Goal: Information Seeking & Learning: Learn about a topic

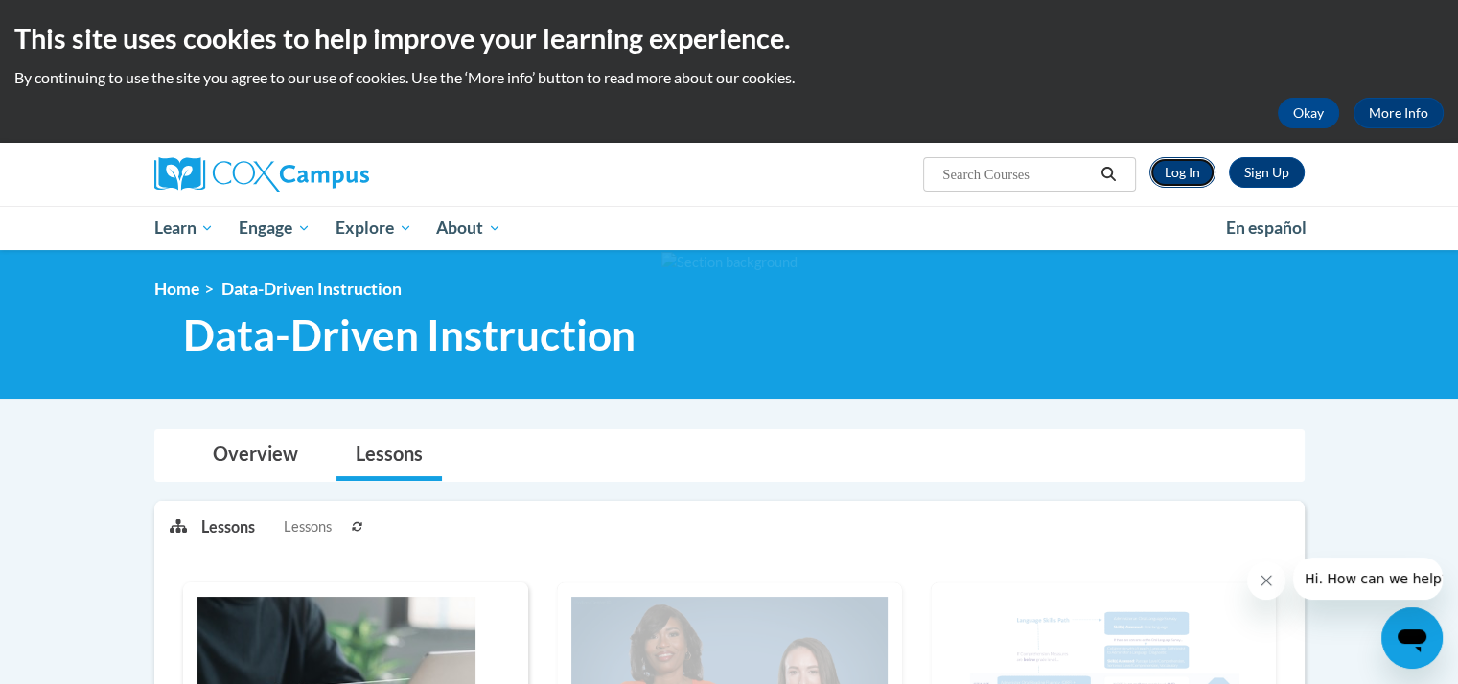
click at [1195, 171] on link "Log In" at bounding box center [1182, 172] width 66 height 31
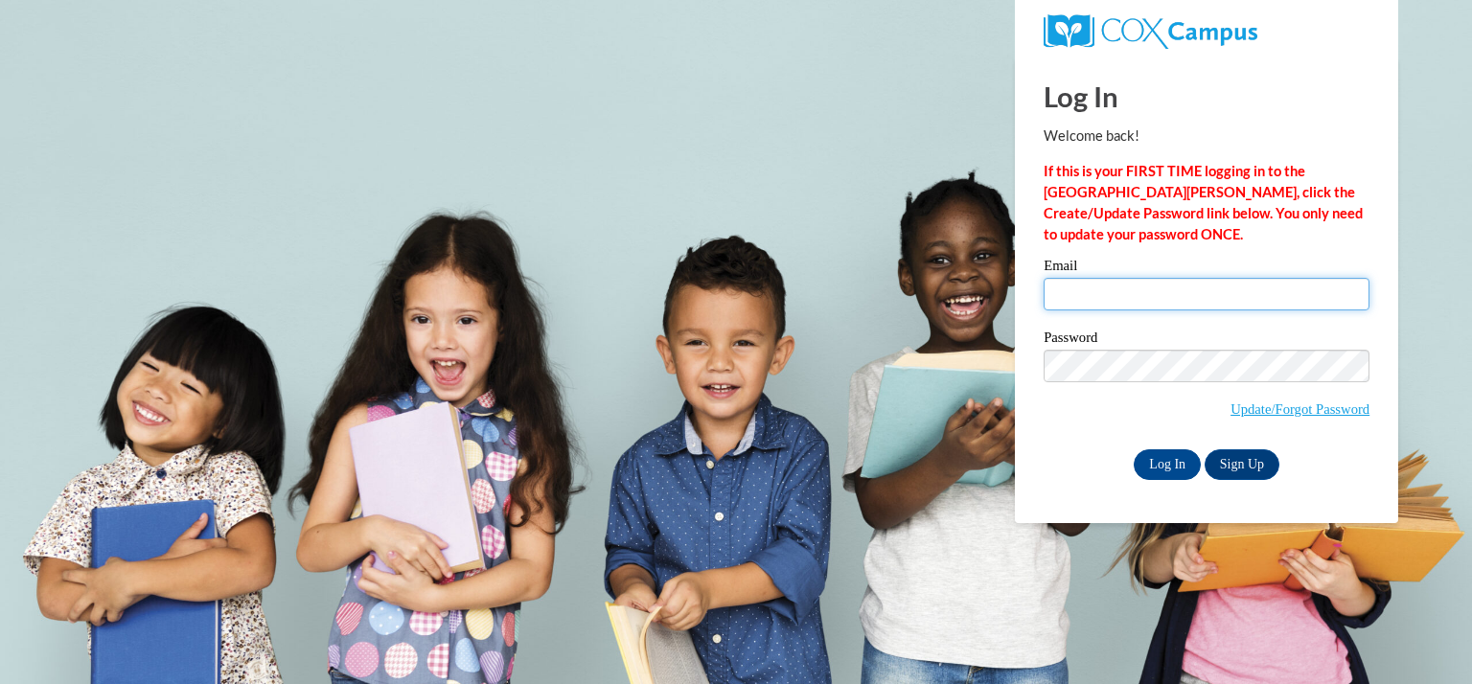
click at [1100, 300] on input "Email" at bounding box center [1207, 294] width 326 height 33
click at [1136, 299] on input "dolenshekl" at bounding box center [1207, 294] width 326 height 33
type input "dolenshekl@kmsd.edu"
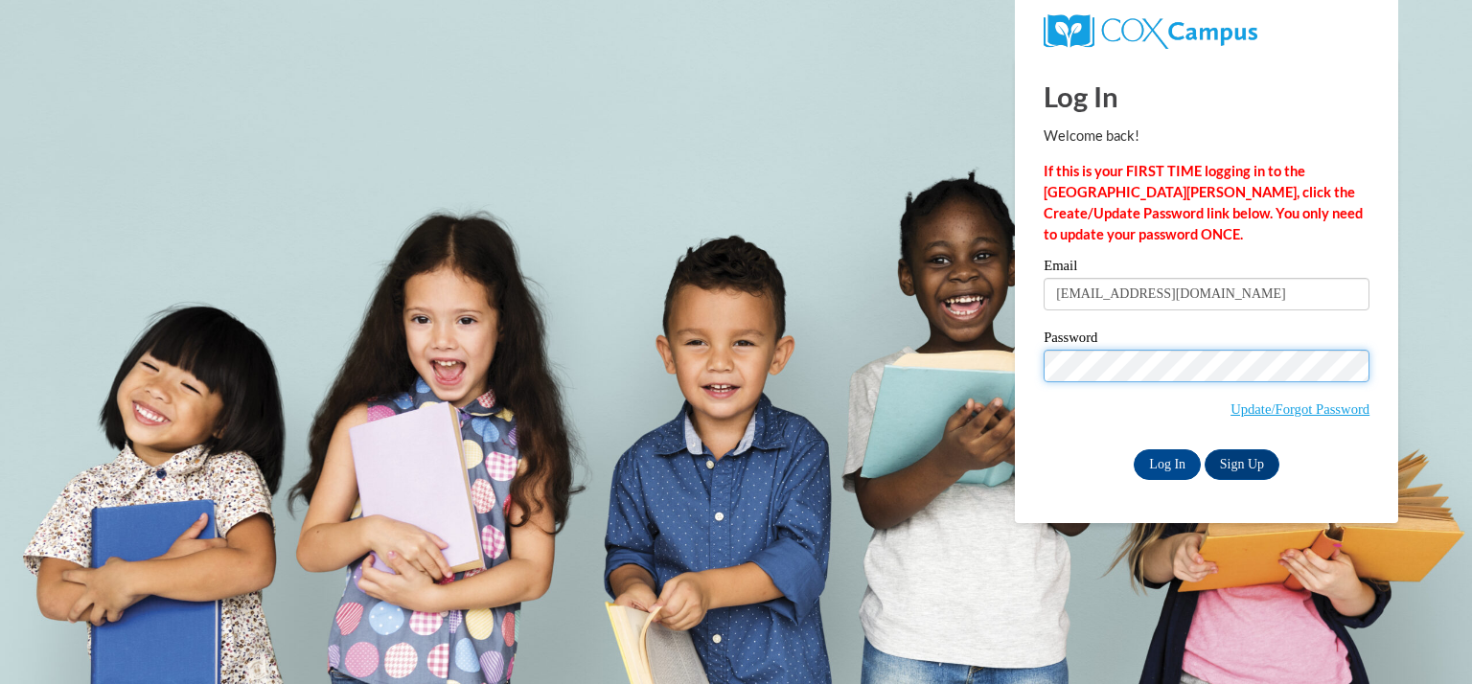
click at [1134, 450] on input "Log In" at bounding box center [1167, 465] width 67 height 31
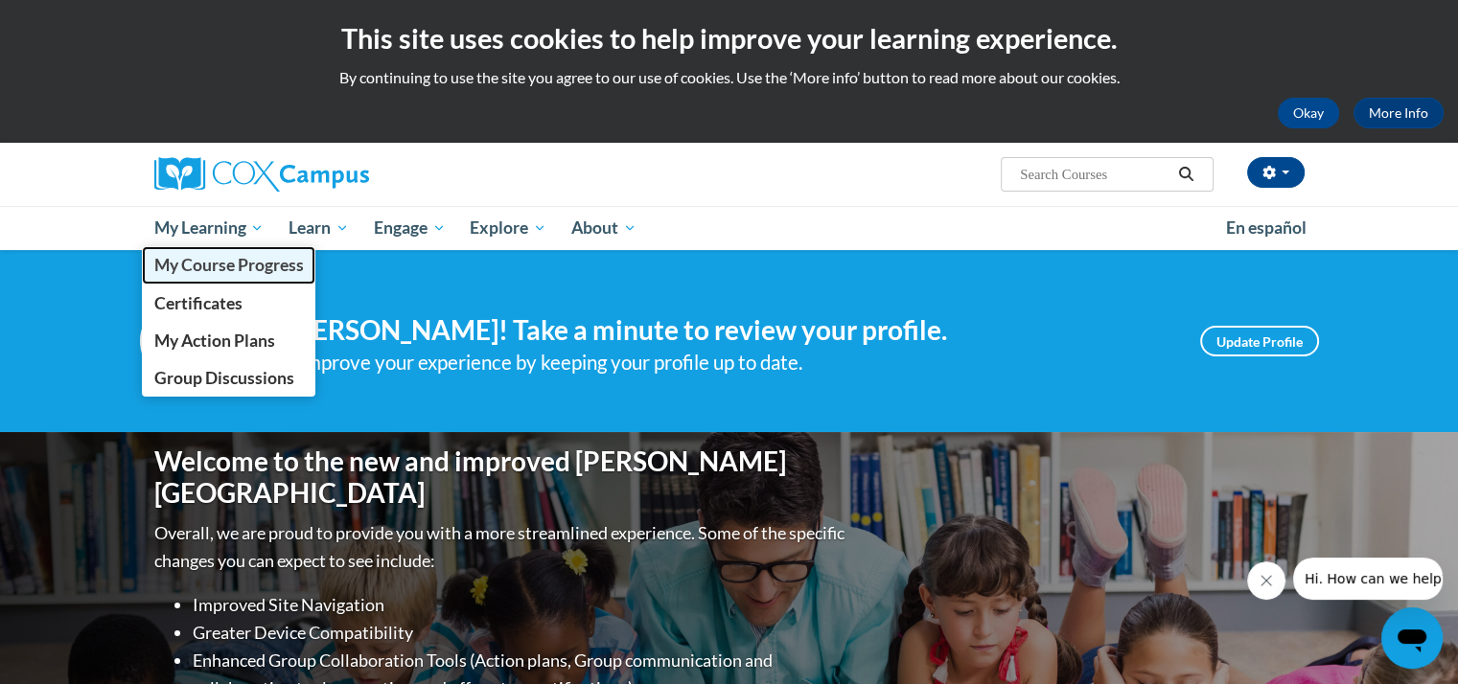
click at [207, 265] on span "My Course Progress" at bounding box center [228, 265] width 150 height 20
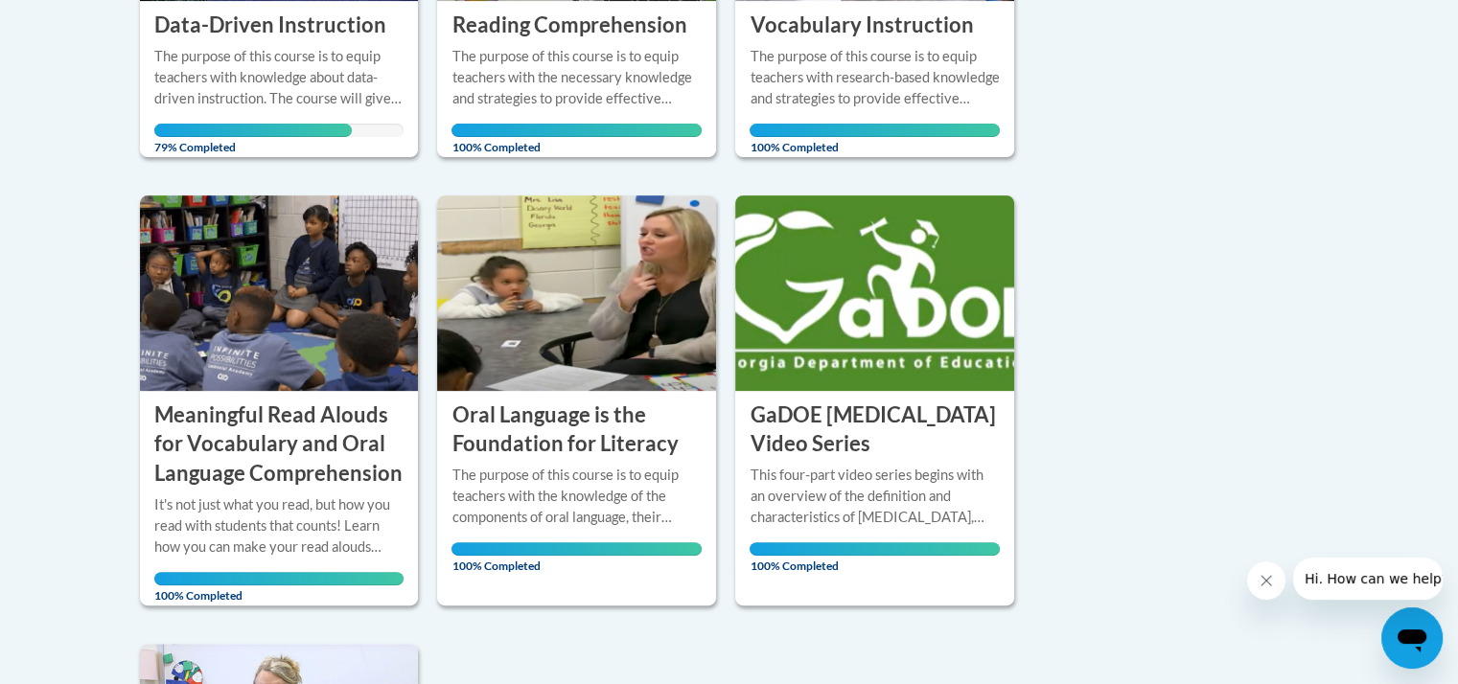
scroll to position [489, 0]
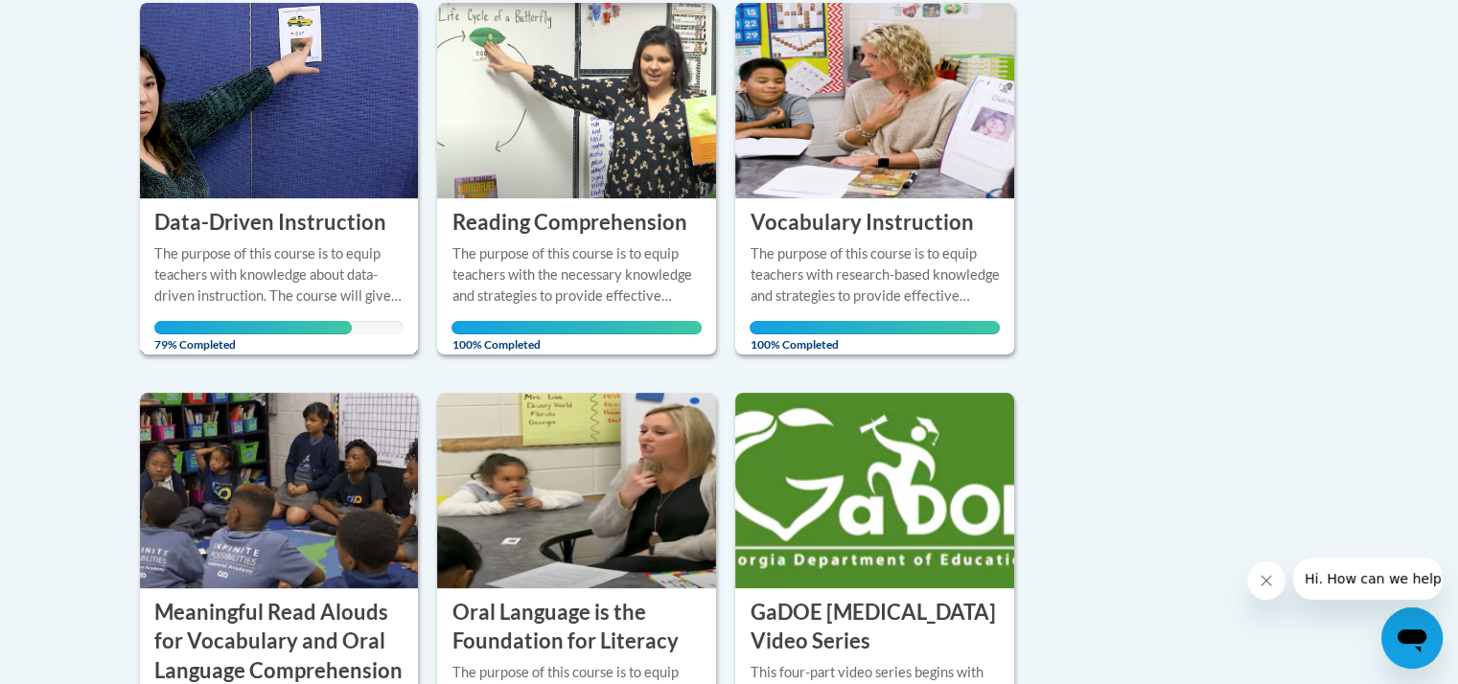
click at [269, 231] on h3 "Data-Driven Instruction" at bounding box center [270, 223] width 232 height 30
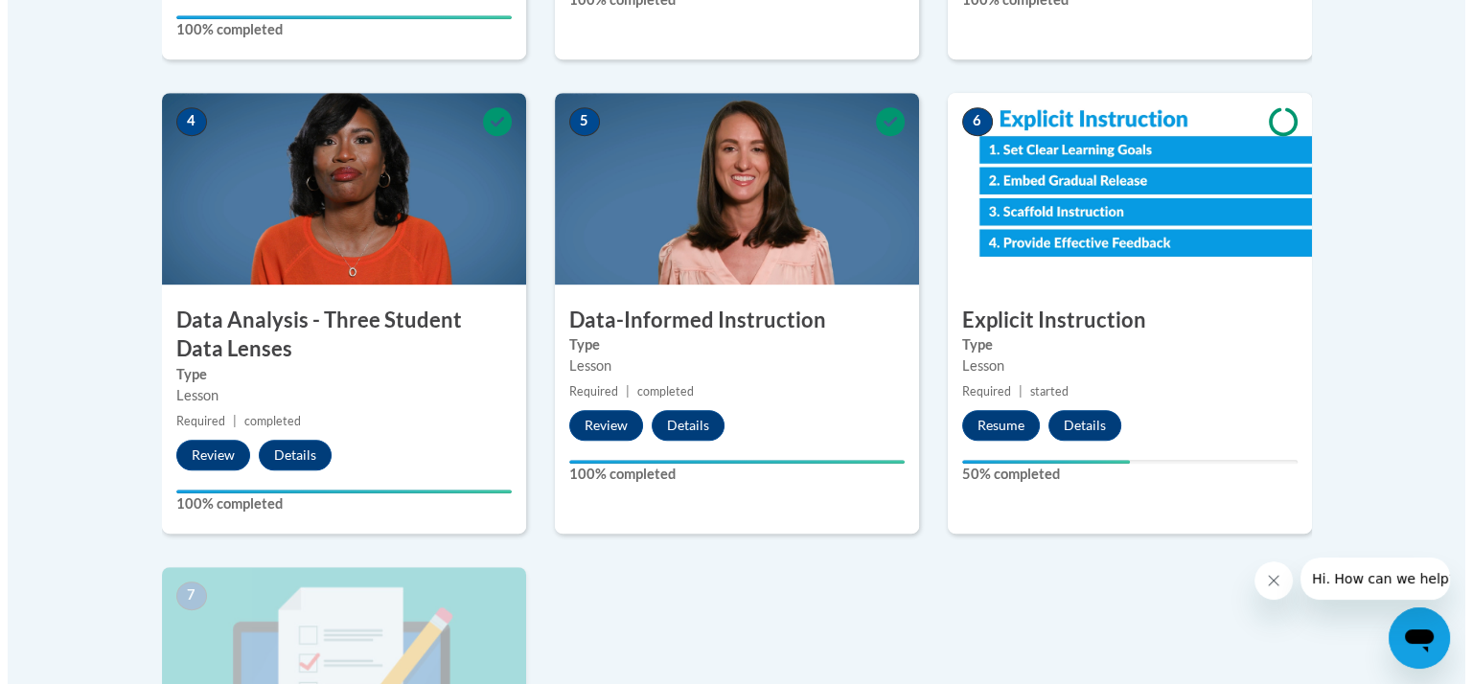
scroll to position [1046, 0]
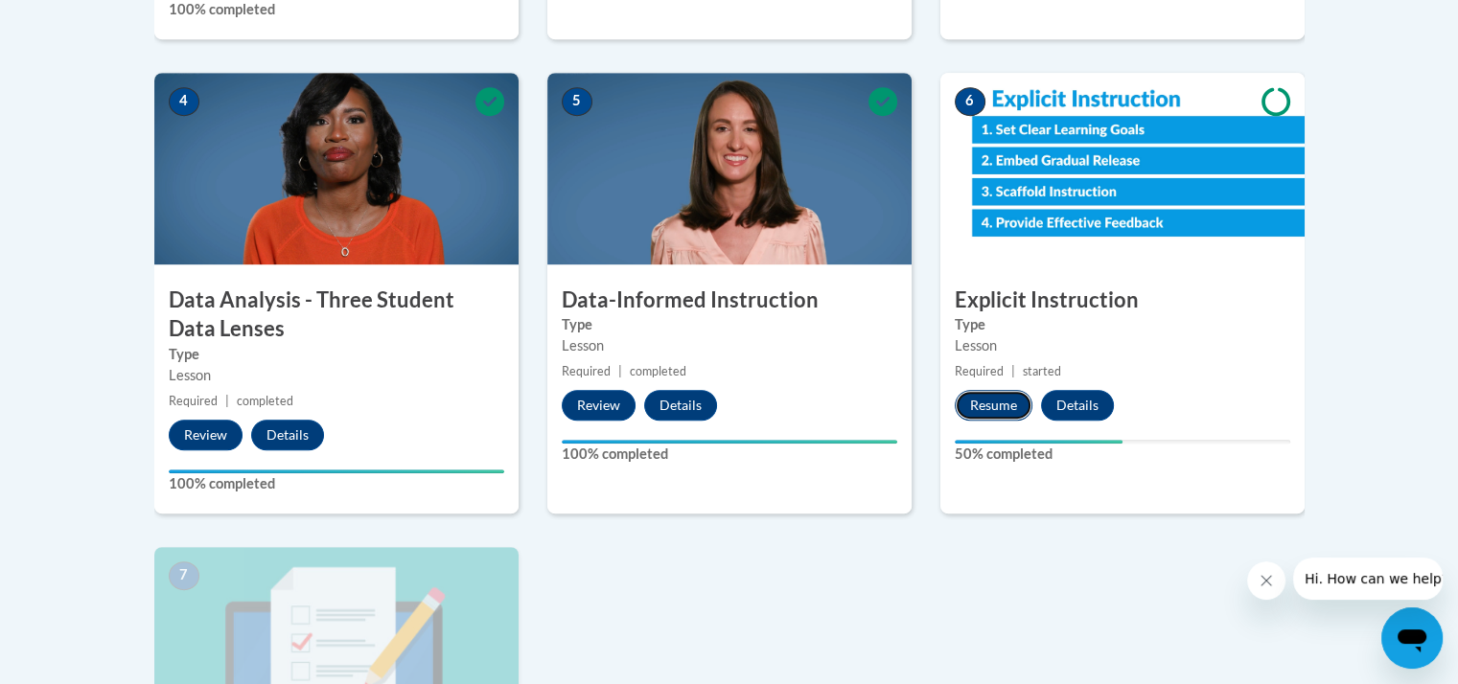
click at [1007, 405] on button "Resume" at bounding box center [994, 405] width 78 height 31
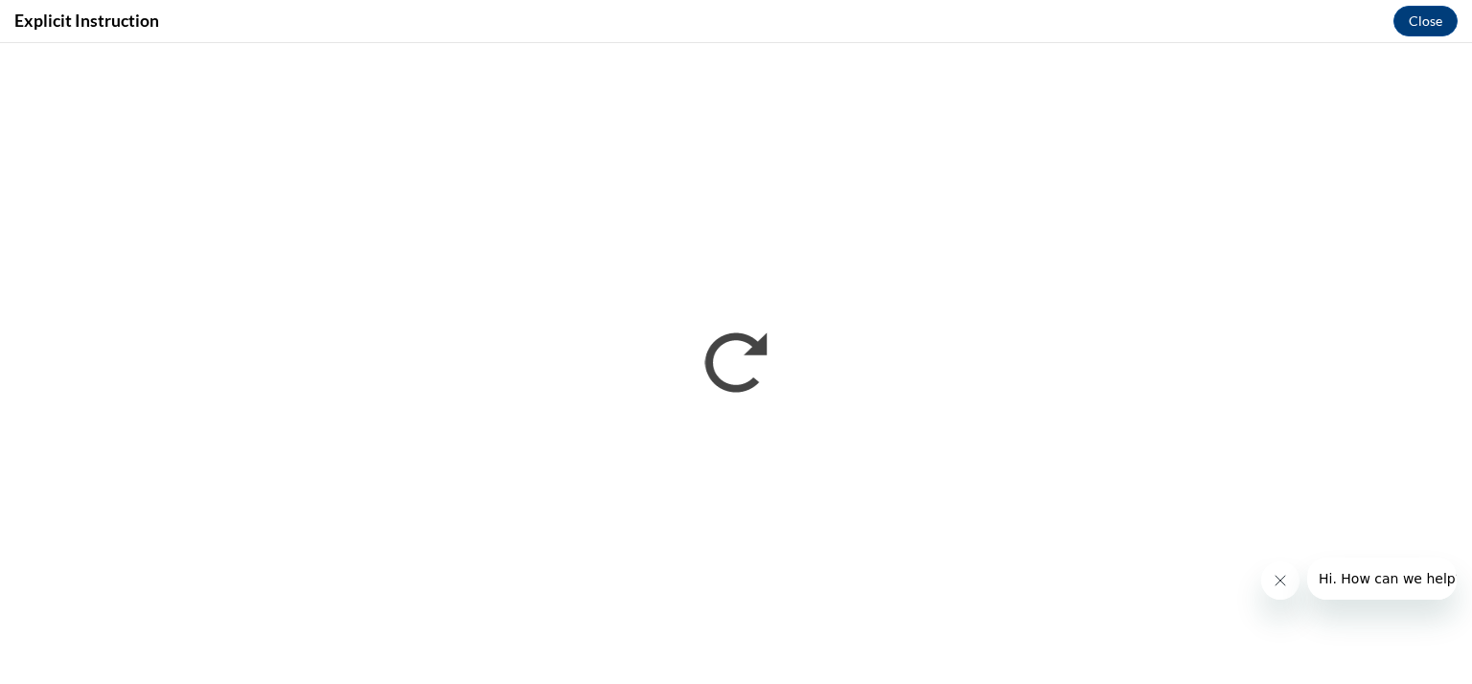
scroll to position [0, 0]
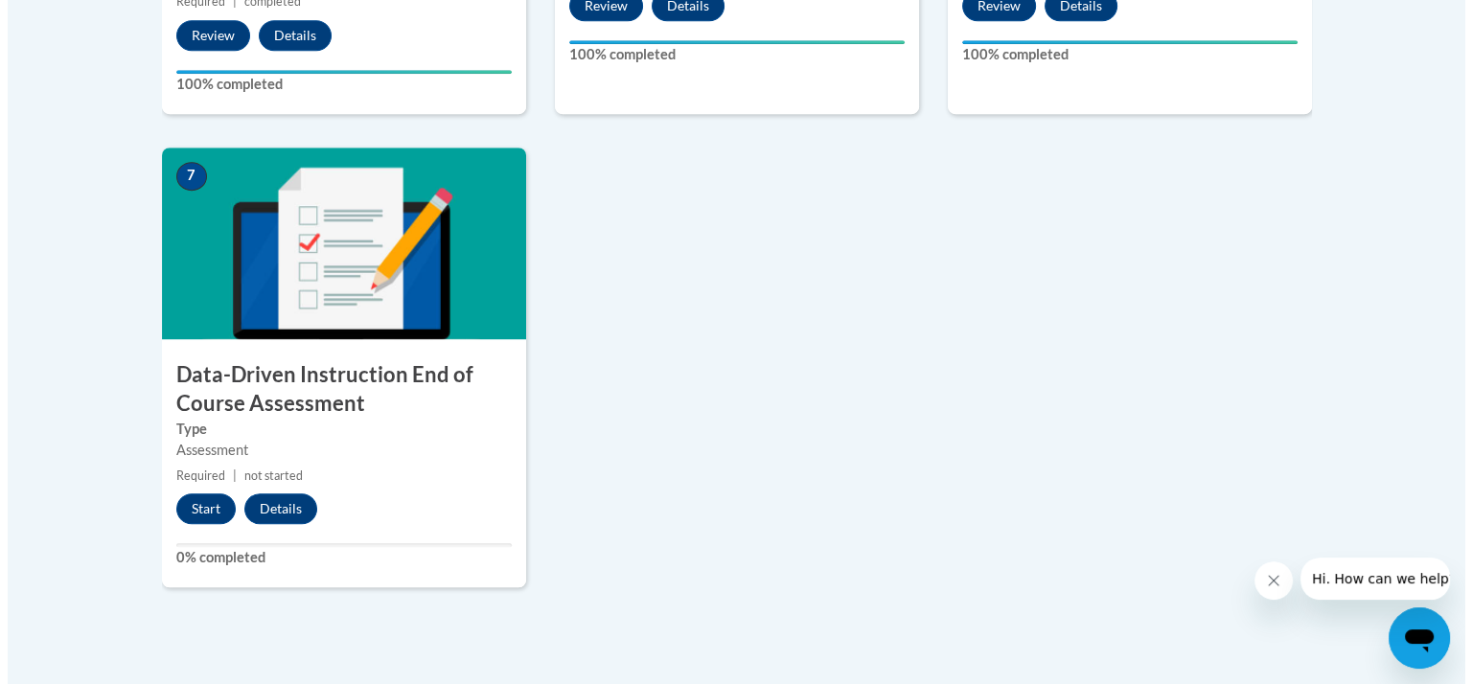
scroll to position [1472, 0]
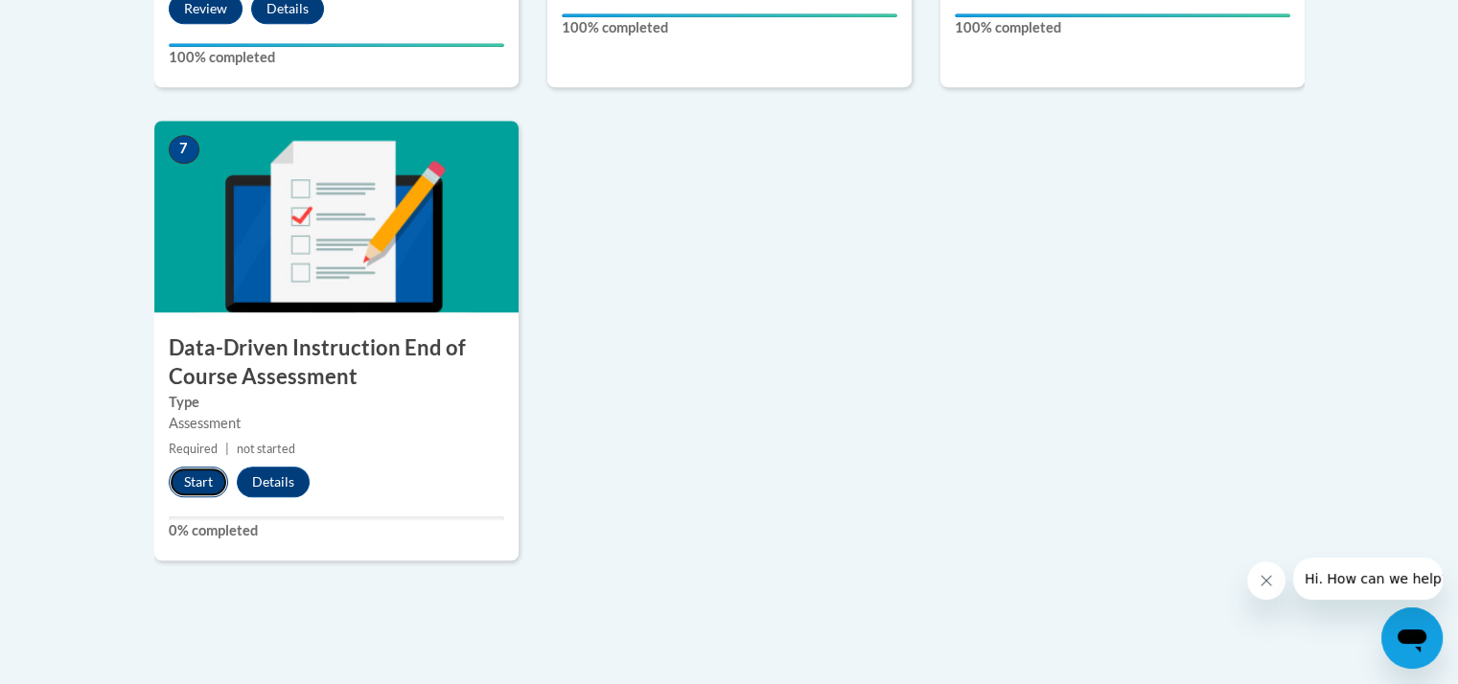
click at [210, 478] on button "Start" at bounding box center [198, 482] width 59 height 31
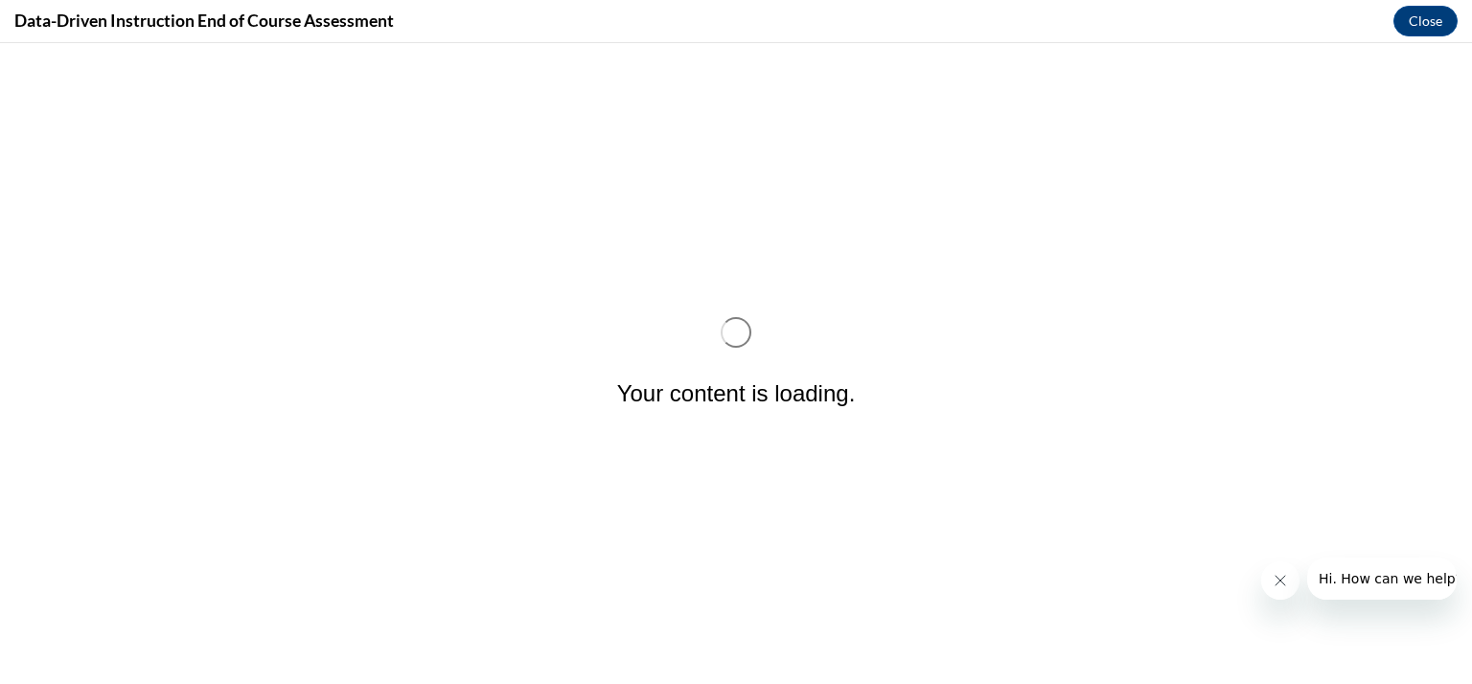
scroll to position [0, 0]
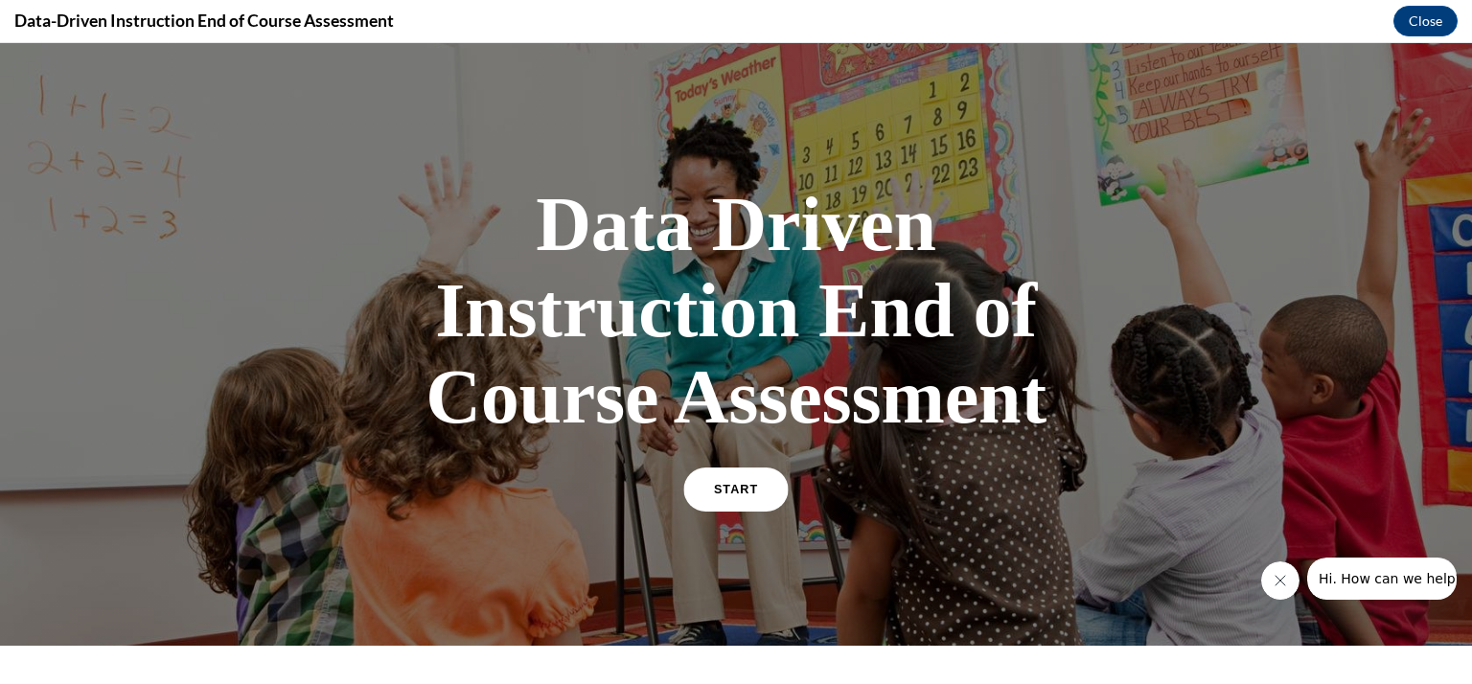
click at [730, 499] on link "START" at bounding box center [735, 490] width 104 height 44
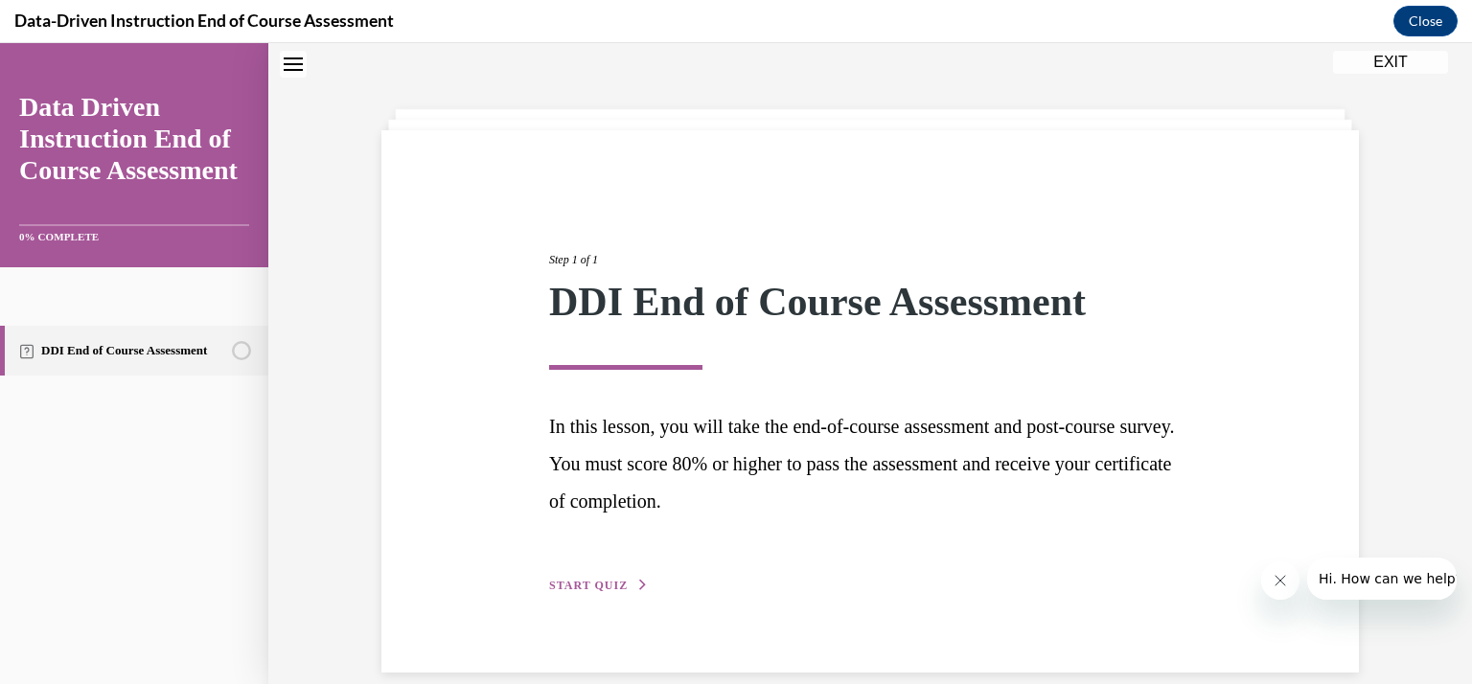
scroll to position [85, 0]
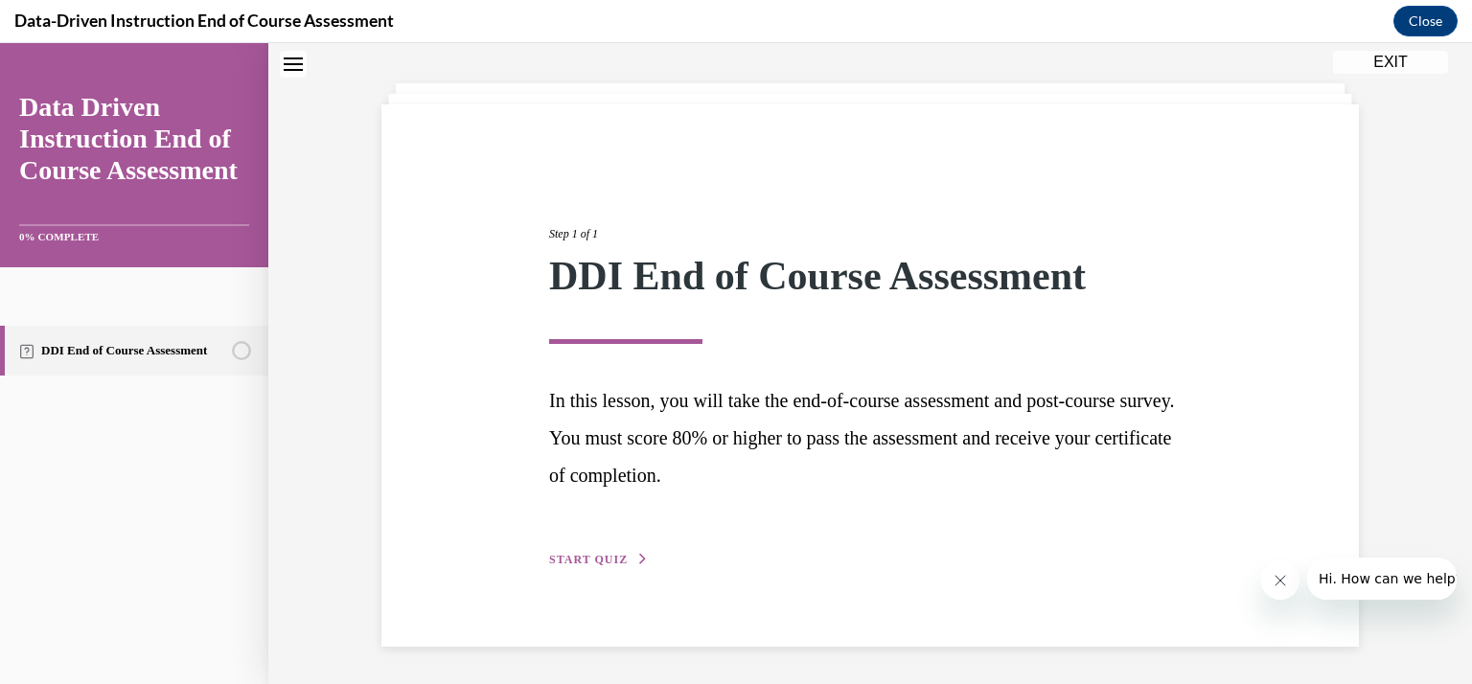
click at [604, 565] on span "START QUIZ" at bounding box center [588, 559] width 79 height 13
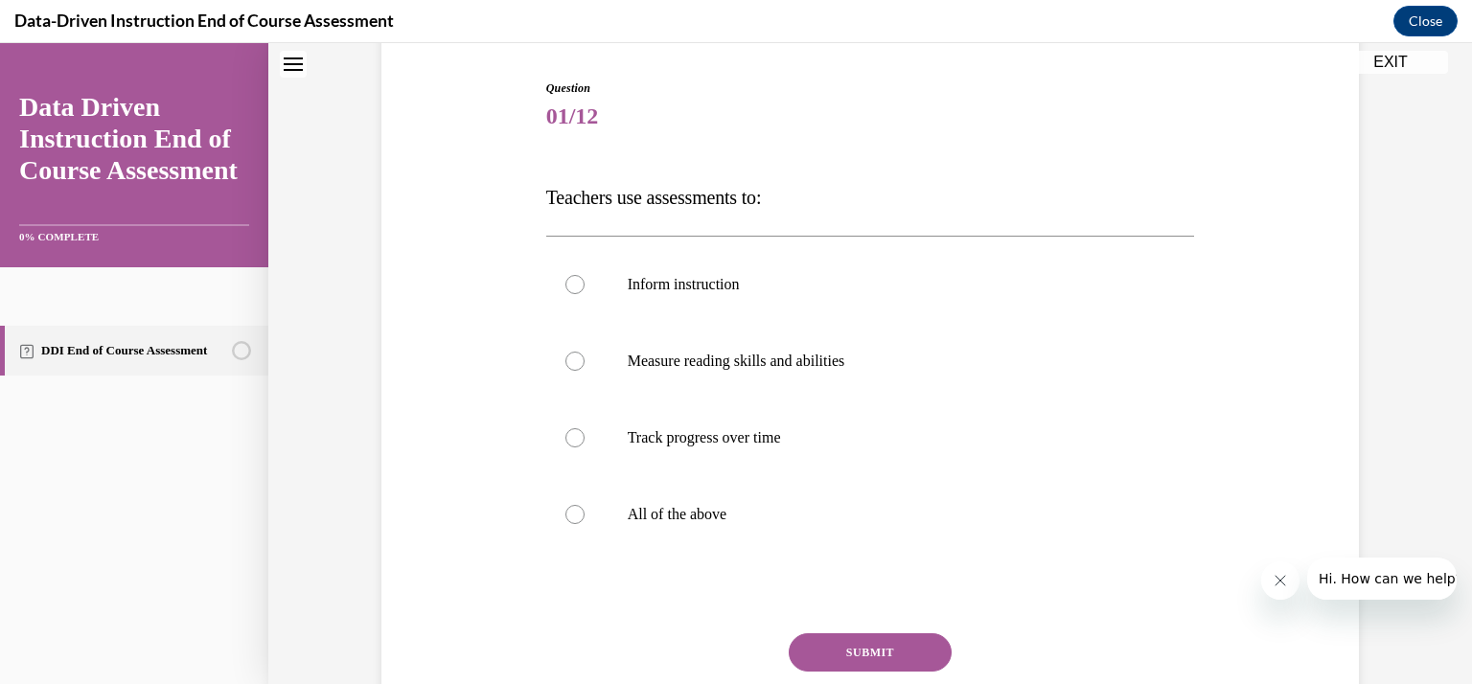
scroll to position [274, 0]
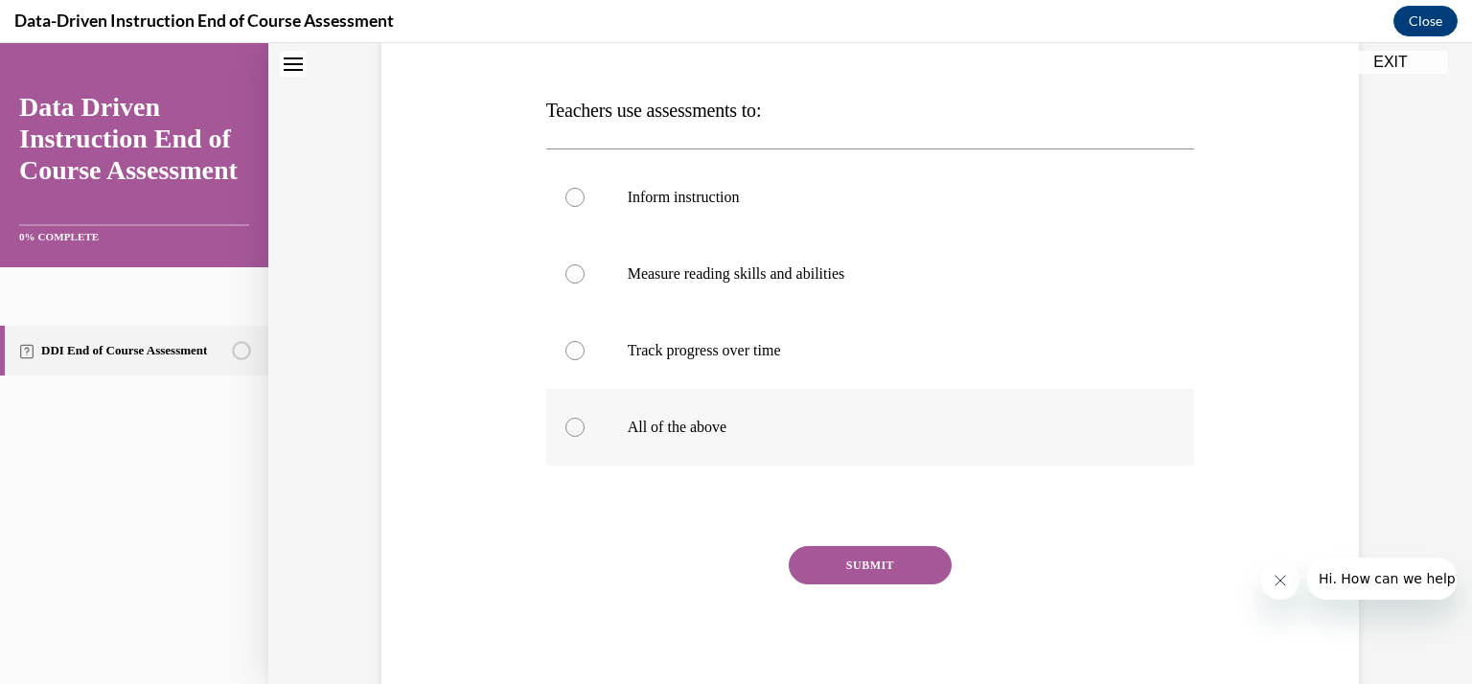
click at [709, 420] on p "All of the above" at bounding box center [888, 427] width 520 height 19
click at [585, 420] on input "All of the above" at bounding box center [575, 427] width 19 height 19
radio input "true"
click at [867, 563] on button "SUBMIT" at bounding box center [870, 565] width 163 height 38
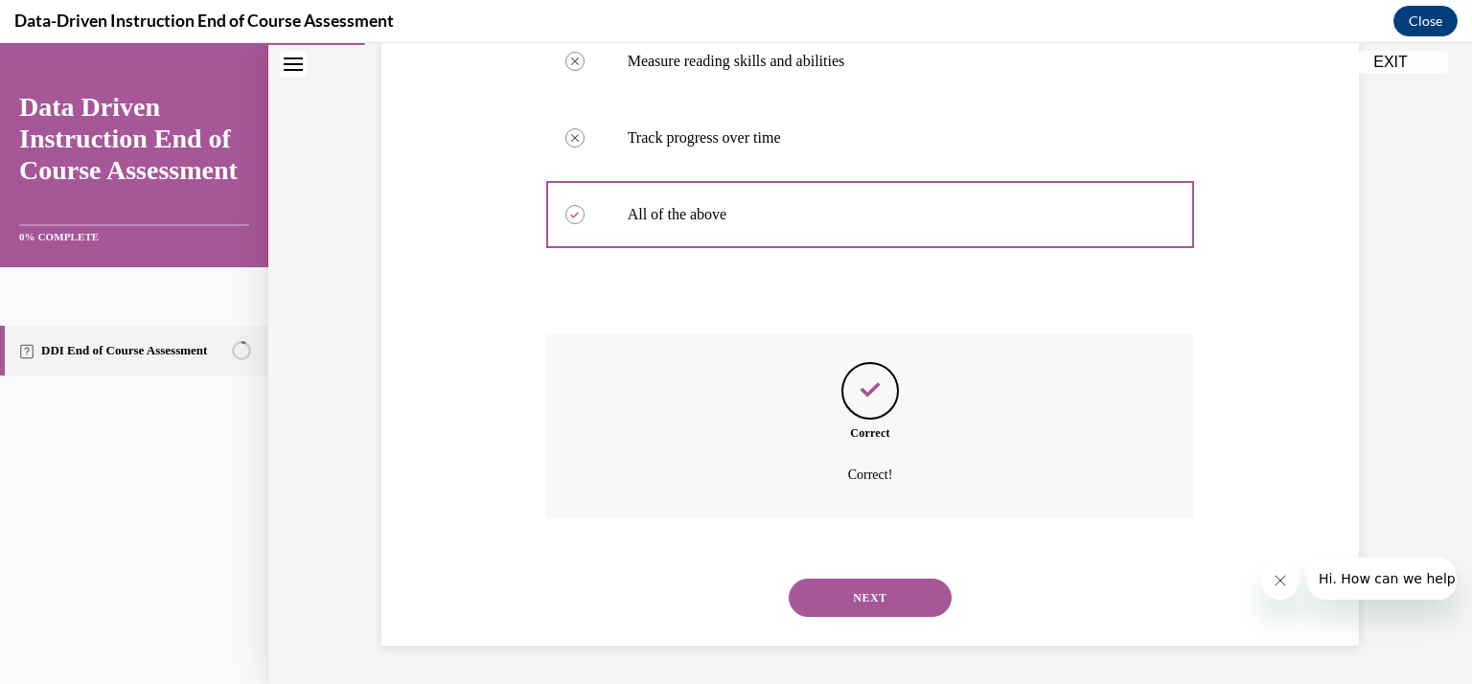
click at [863, 579] on button "NEXT" at bounding box center [870, 598] width 163 height 38
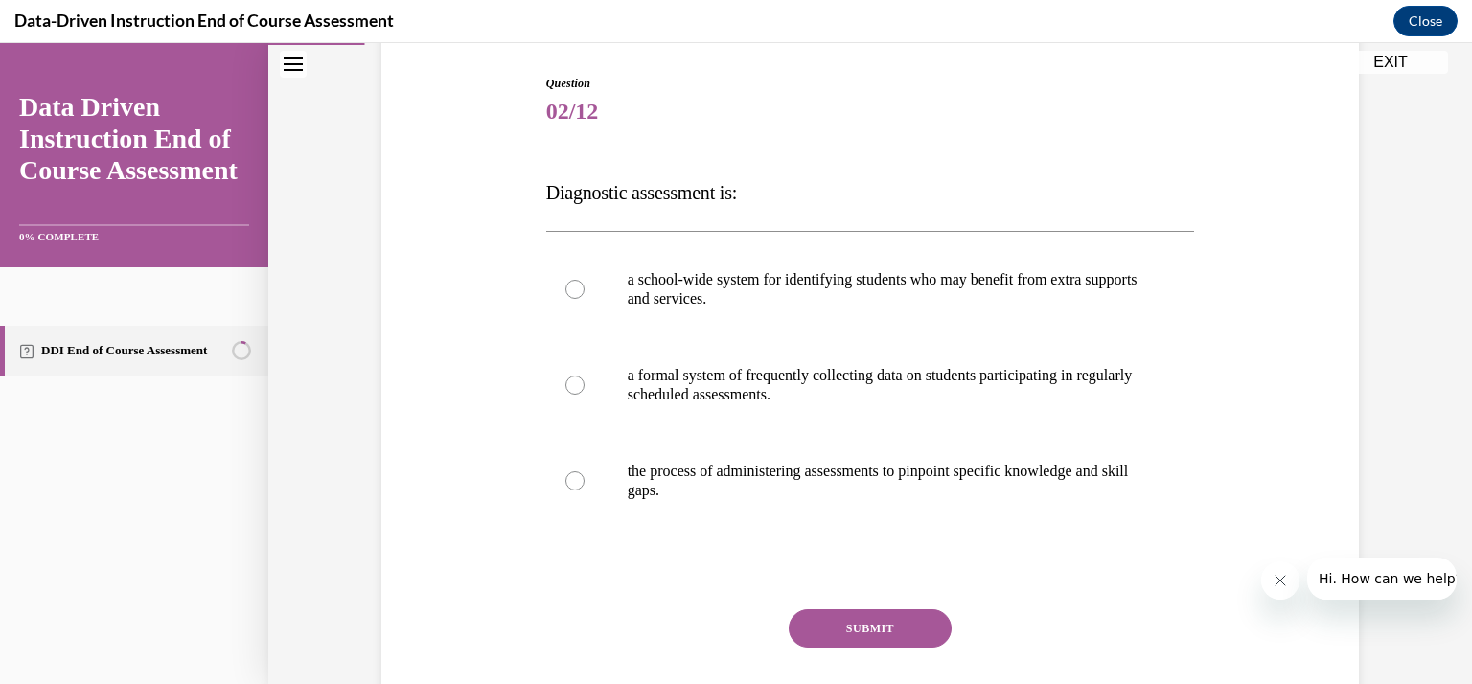
scroll to position [192, 0]
click at [994, 486] on p "the process of administering assessments to pinpoint specific knowledge and ski…" at bounding box center [888, 481] width 520 height 38
click at [585, 486] on input "the process of administering assessments to pinpoint specific knowledge and ski…" at bounding box center [575, 481] width 19 height 19
radio input "true"
click at [892, 618] on button "SUBMIT" at bounding box center [870, 629] width 163 height 38
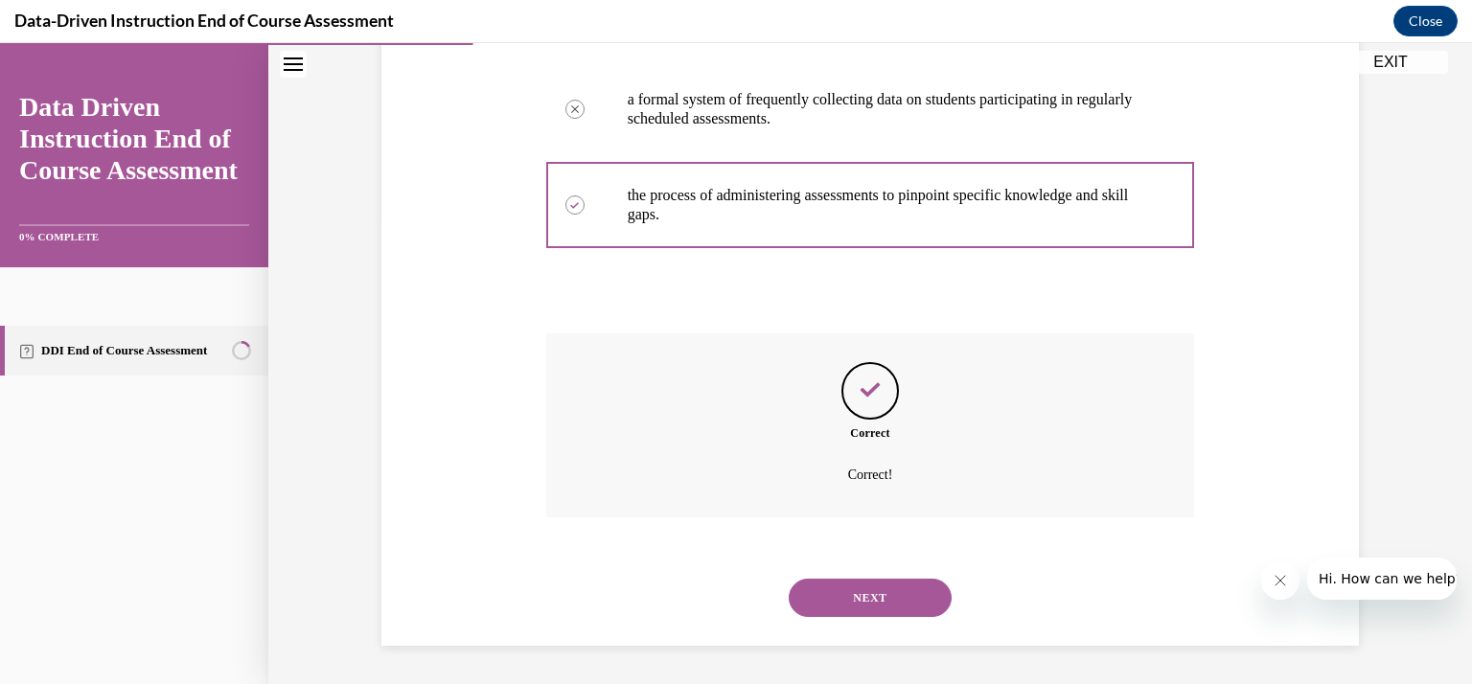
click at [857, 613] on button "NEXT" at bounding box center [870, 598] width 163 height 38
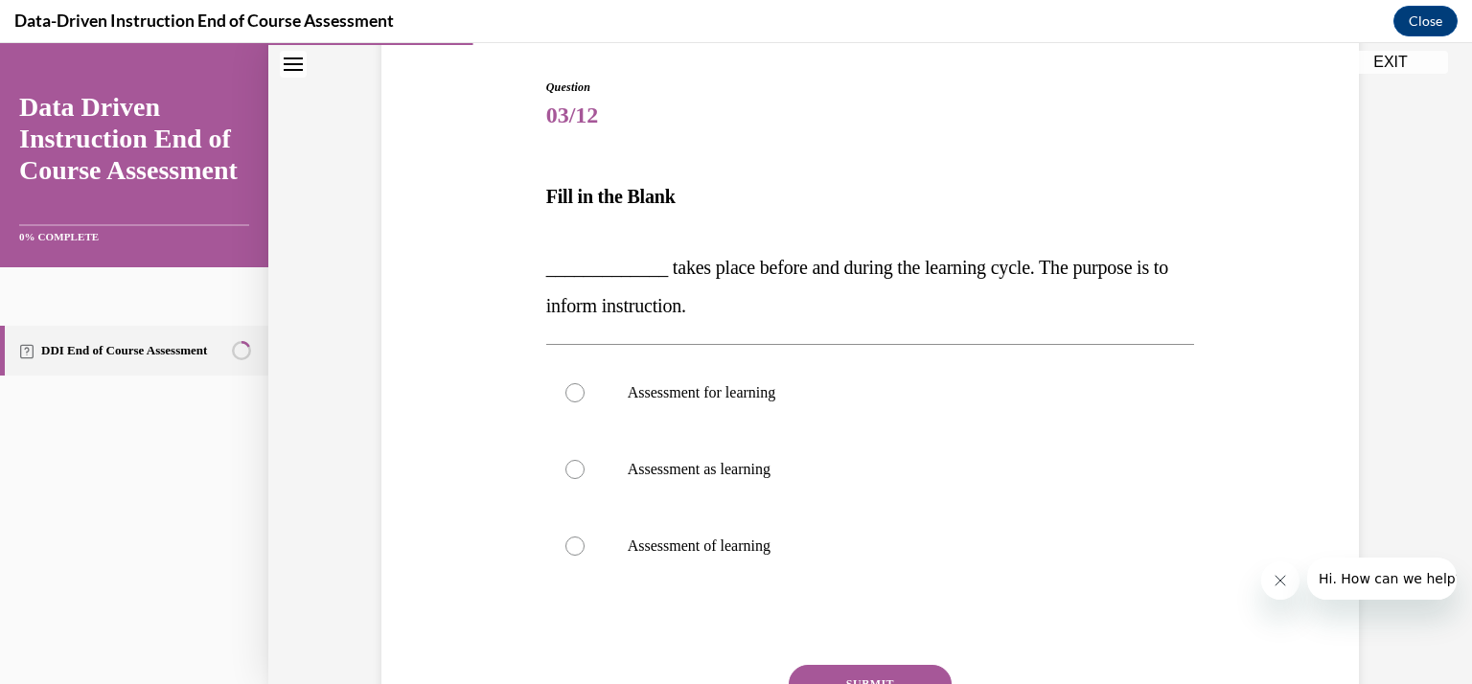
scroll to position [238, 0]
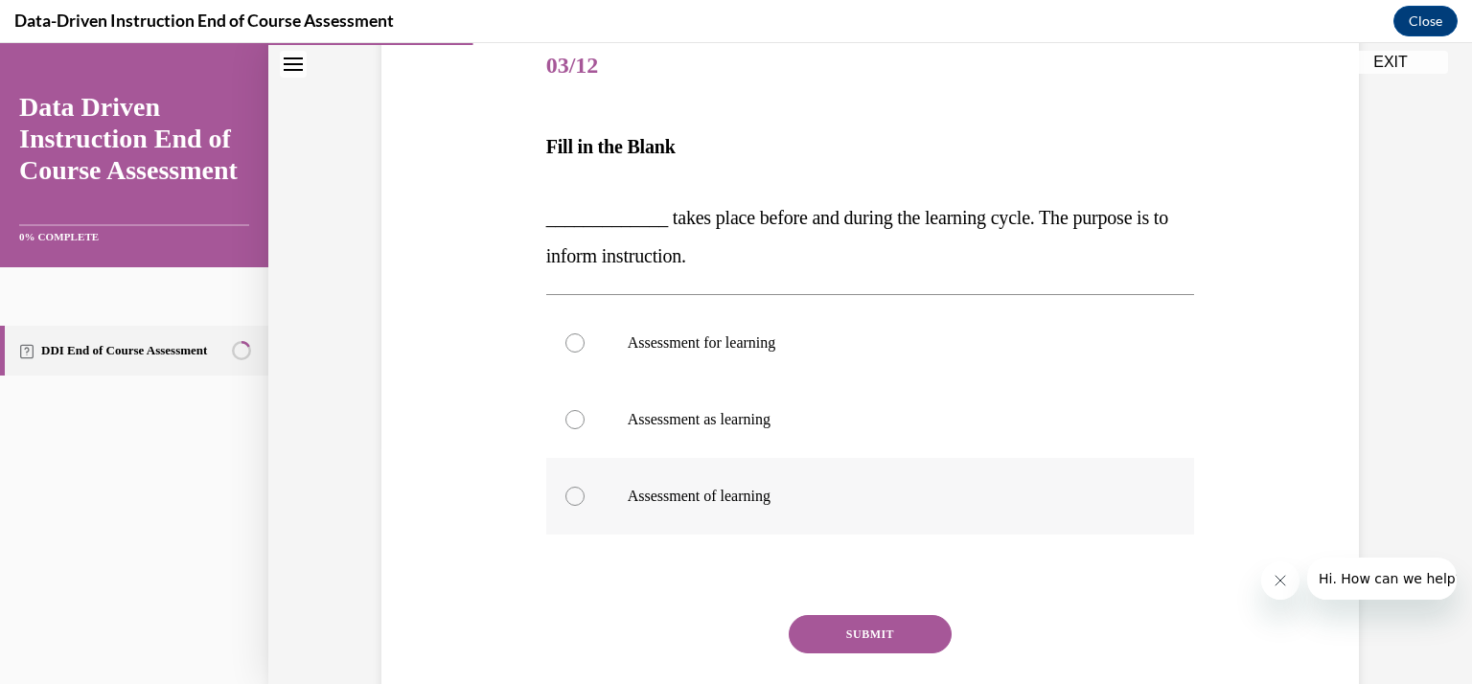
click at [734, 513] on label "Assessment of learning" at bounding box center [870, 496] width 649 height 77
click at [585, 506] on input "Assessment of learning" at bounding box center [575, 496] width 19 height 19
radio input "true"
click at [811, 622] on button "SUBMIT" at bounding box center [870, 634] width 163 height 38
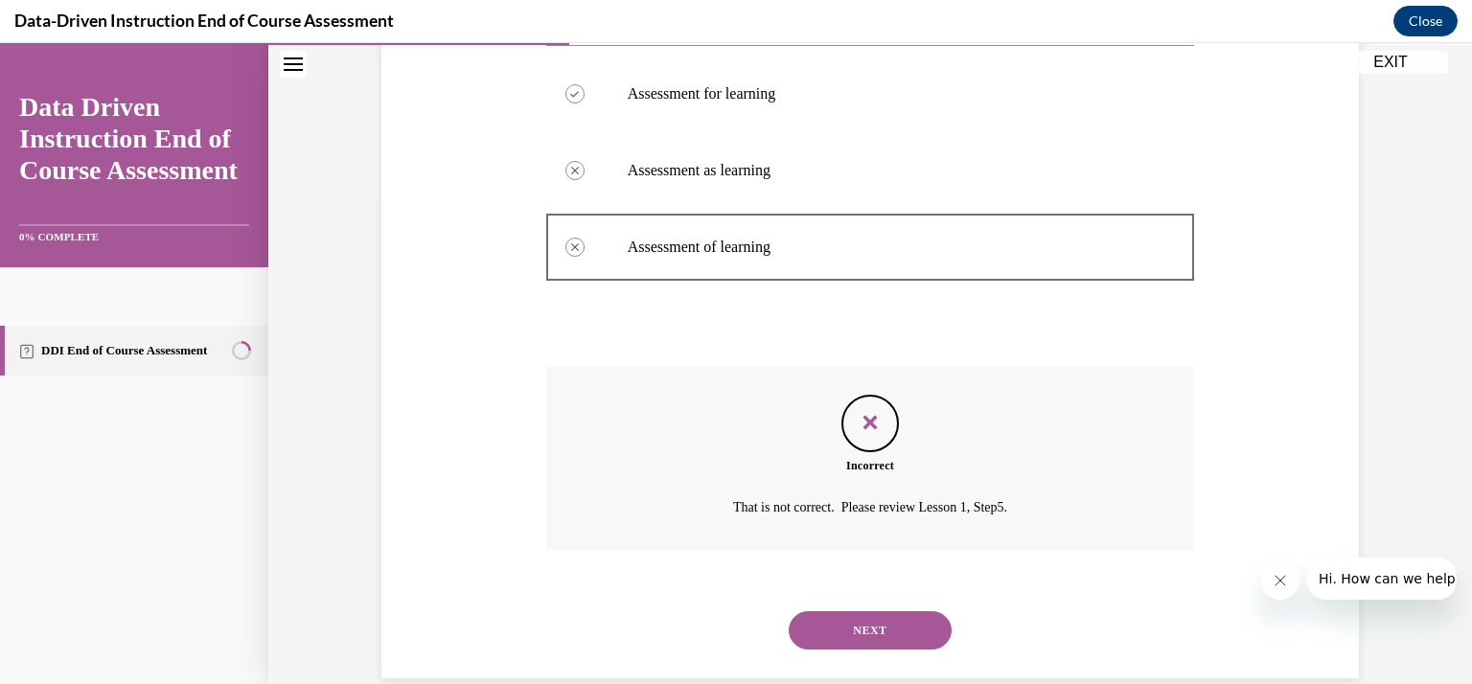
click at [851, 639] on button "NEXT" at bounding box center [870, 631] width 163 height 38
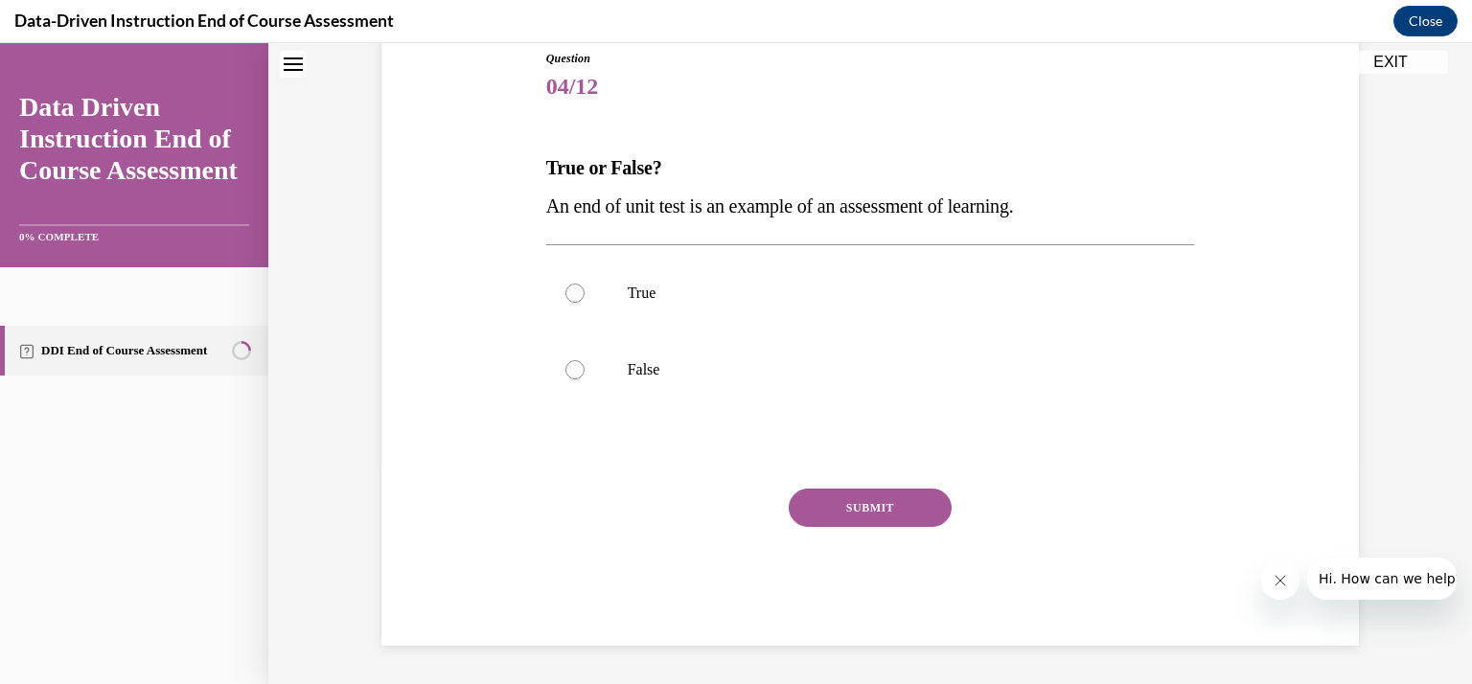
scroll to position [58, 0]
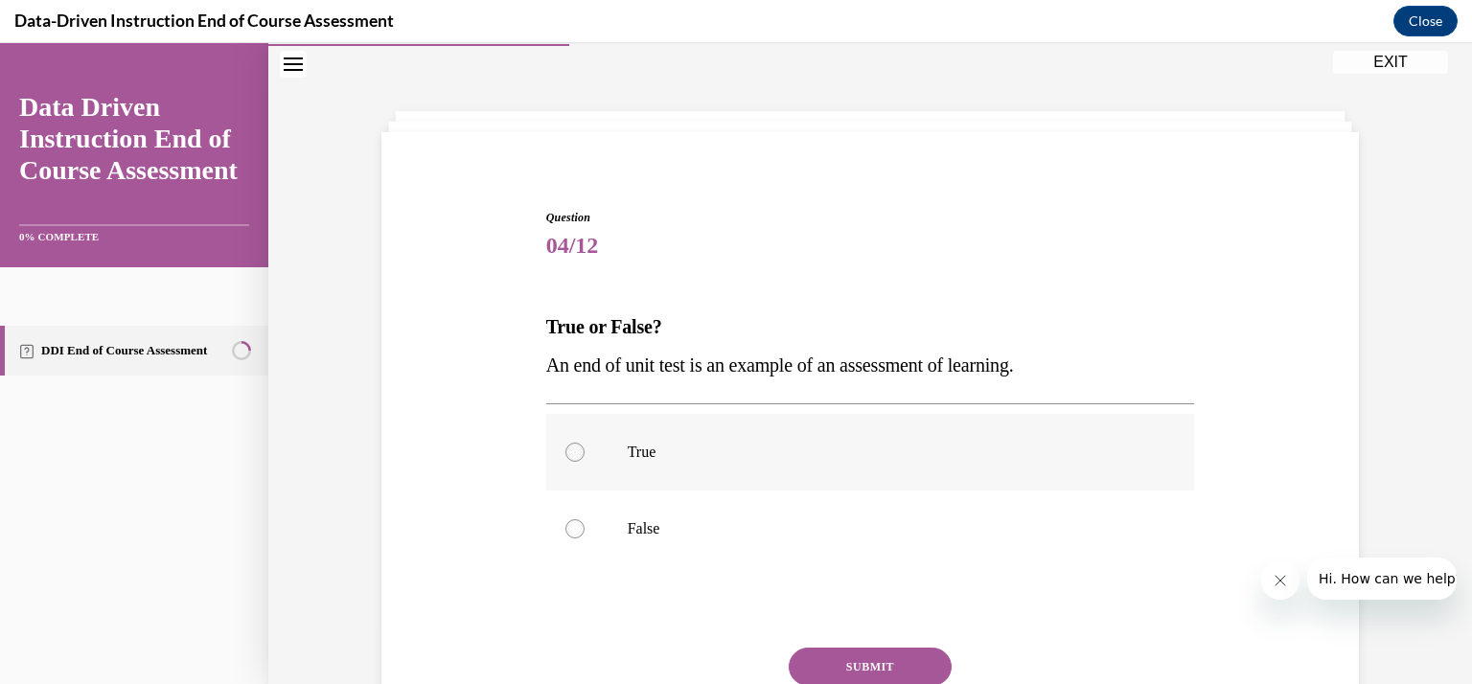
click at [663, 452] on p "True" at bounding box center [888, 452] width 520 height 19
click at [585, 452] on input "True" at bounding box center [575, 452] width 19 height 19
radio input "true"
click at [829, 662] on button "SUBMIT" at bounding box center [870, 667] width 163 height 38
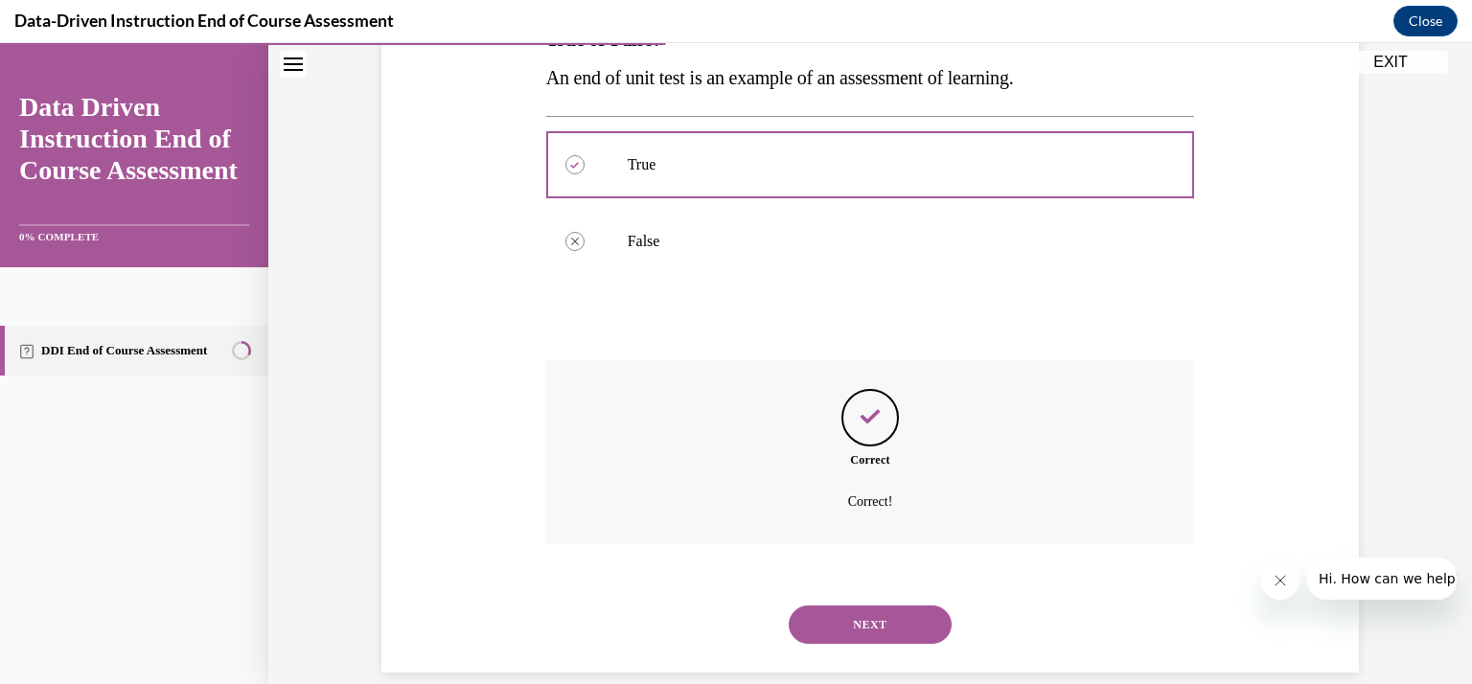
click at [835, 627] on button "NEXT" at bounding box center [870, 625] width 163 height 38
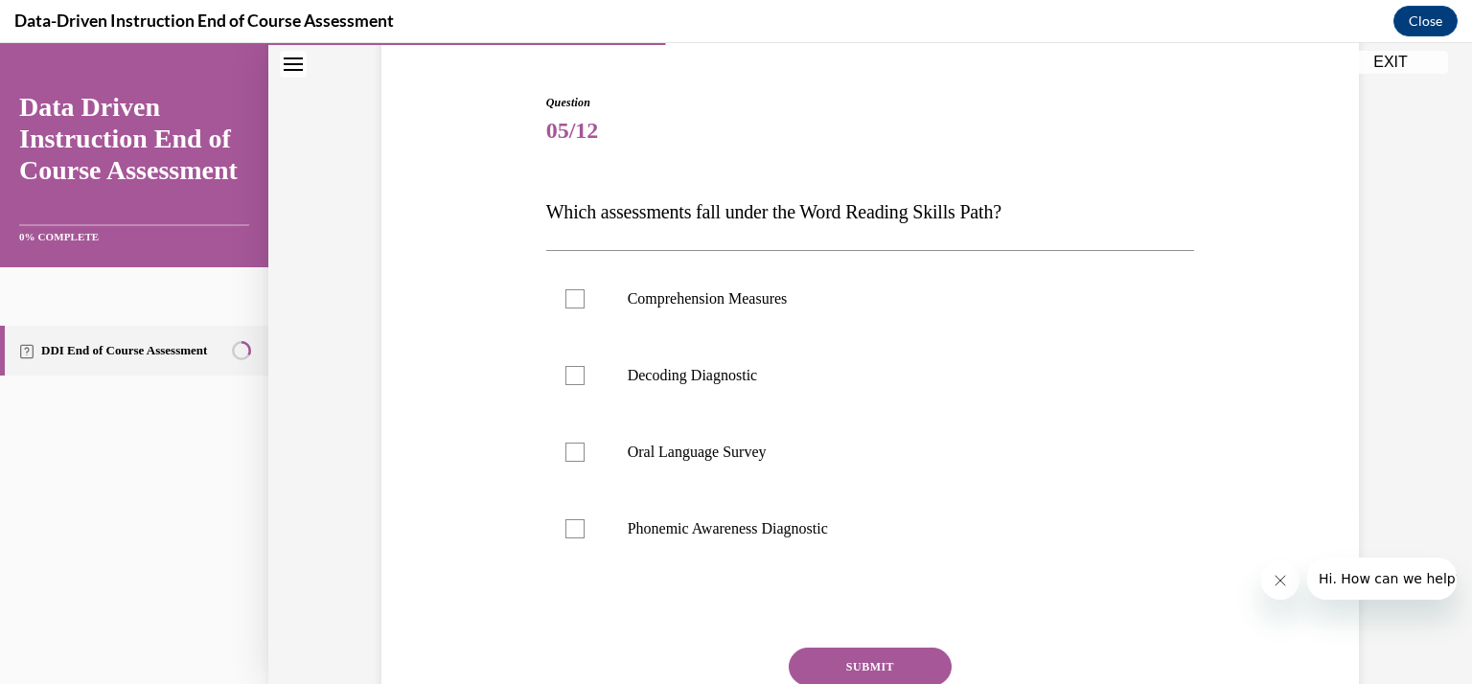
scroll to position [174, 0]
click at [640, 387] on label "Decoding Diagnostic" at bounding box center [870, 374] width 649 height 77
click at [585, 384] on input "Decoding Diagnostic" at bounding box center [575, 374] width 19 height 19
checkbox input "true"
click at [566, 526] on div at bounding box center [575, 528] width 19 height 19
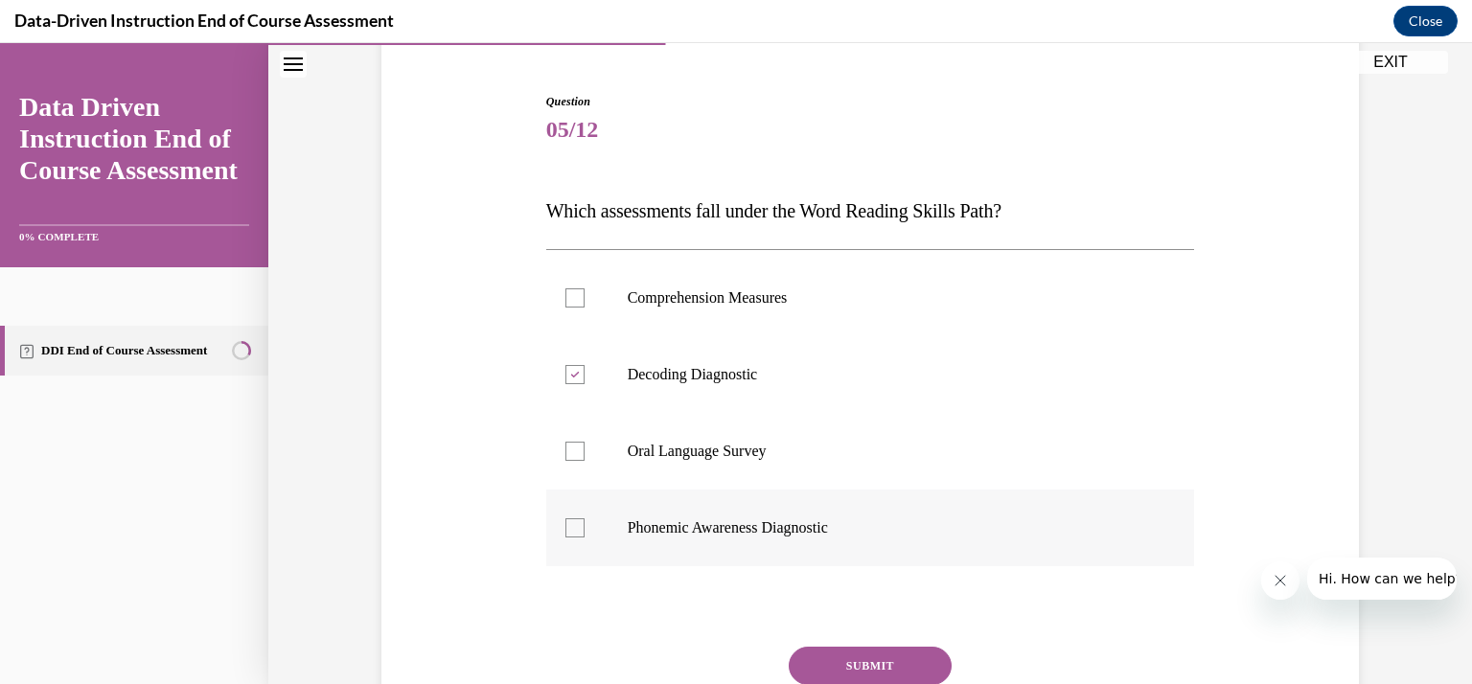
click at [566, 526] on input "Phonemic Awareness Diagnostic" at bounding box center [575, 528] width 19 height 19
checkbox input "true"
click at [796, 662] on button "SUBMIT" at bounding box center [870, 666] width 163 height 38
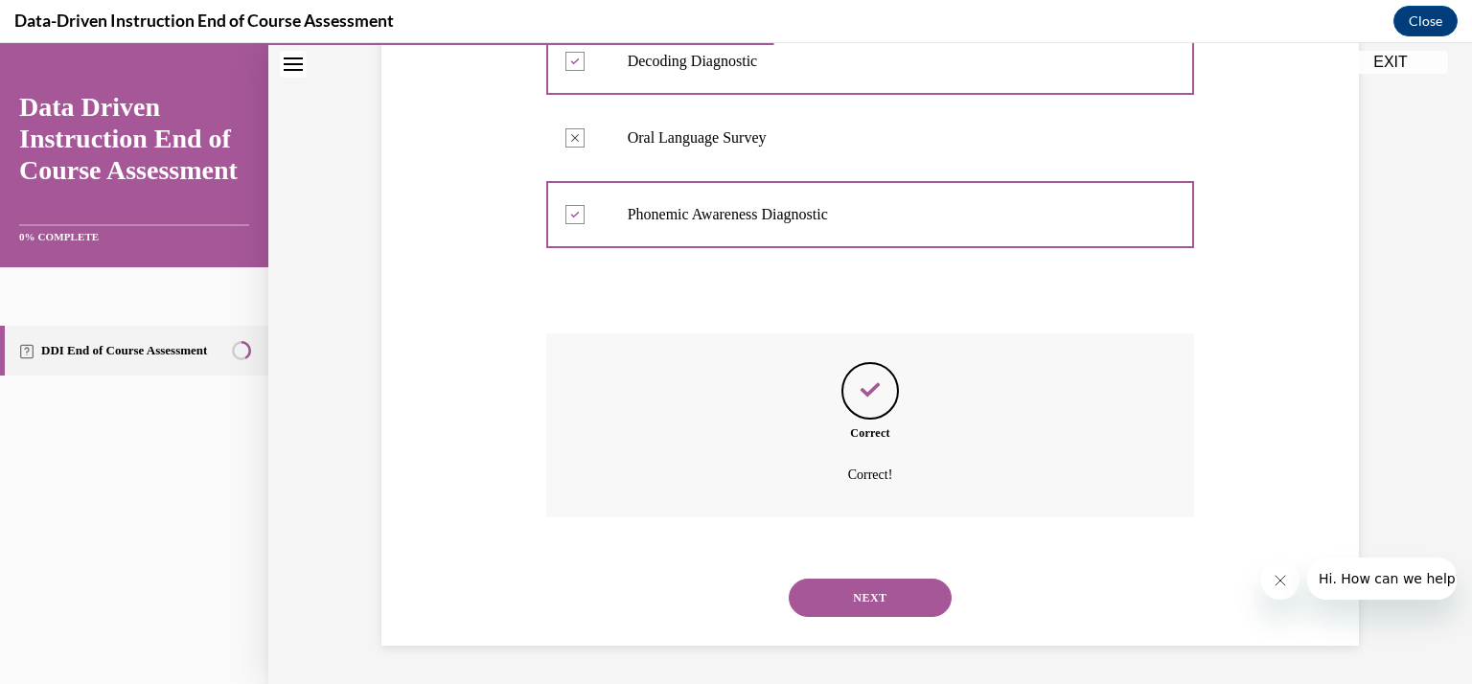
click at [830, 591] on button "NEXT" at bounding box center [870, 598] width 163 height 38
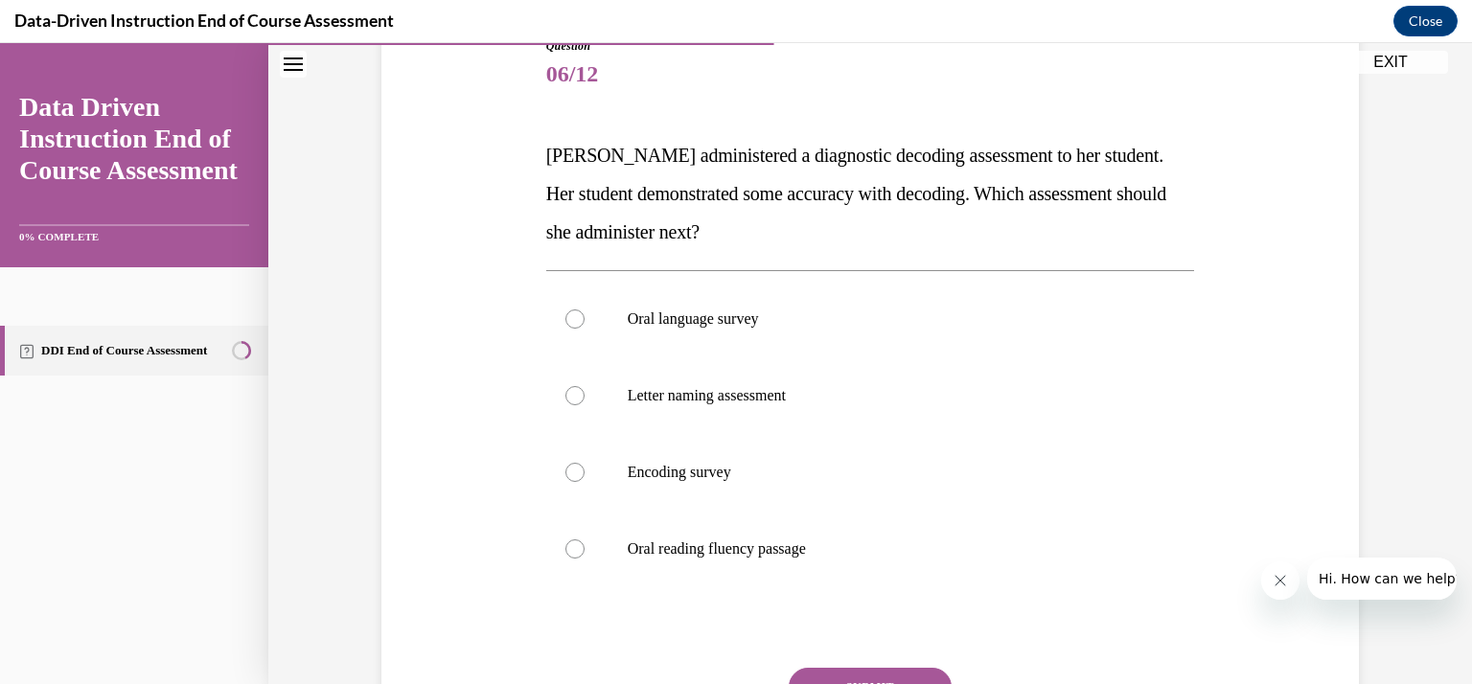
scroll to position [235, 0]
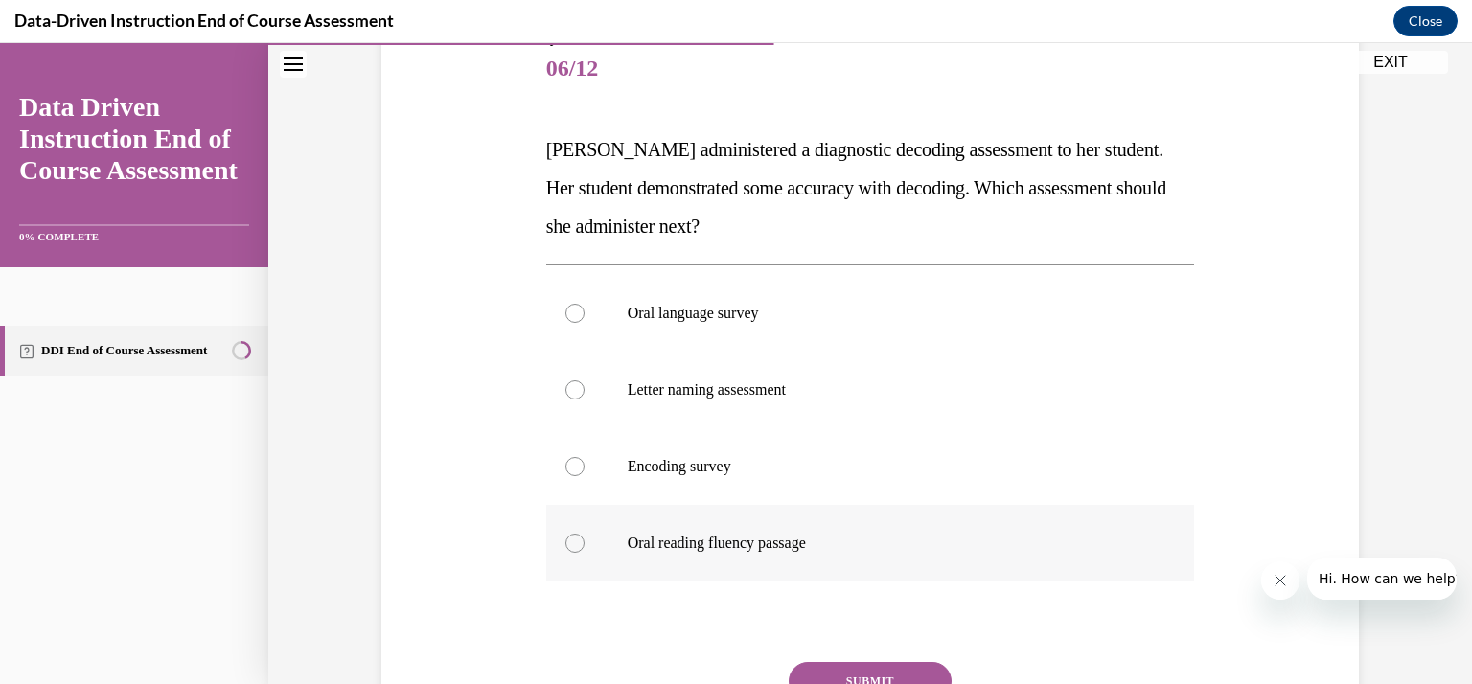
click at [678, 539] on p "Oral reading fluency passage" at bounding box center [888, 543] width 520 height 19
click at [585, 539] on input "Oral reading fluency passage" at bounding box center [575, 543] width 19 height 19
radio input "true"
click at [818, 668] on button "SUBMIT" at bounding box center [870, 681] width 163 height 38
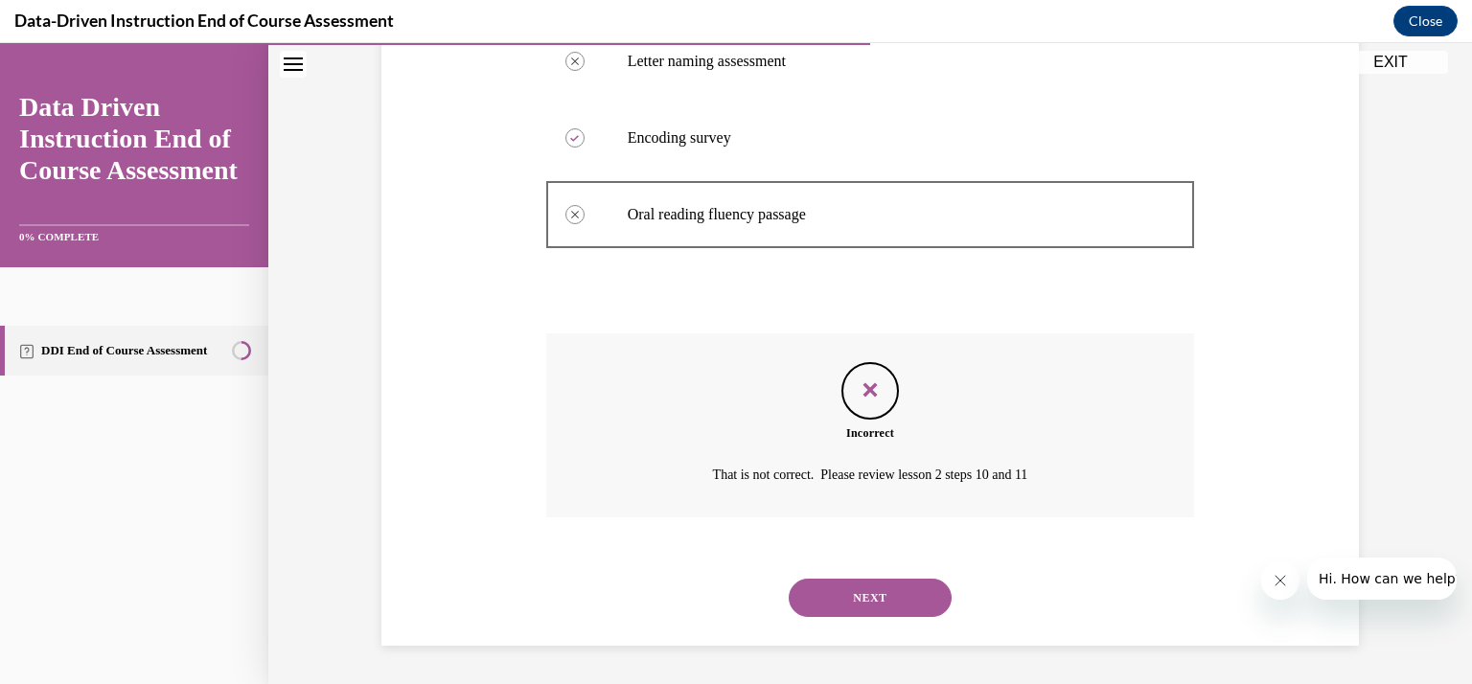
click at [844, 601] on button "NEXT" at bounding box center [870, 598] width 163 height 38
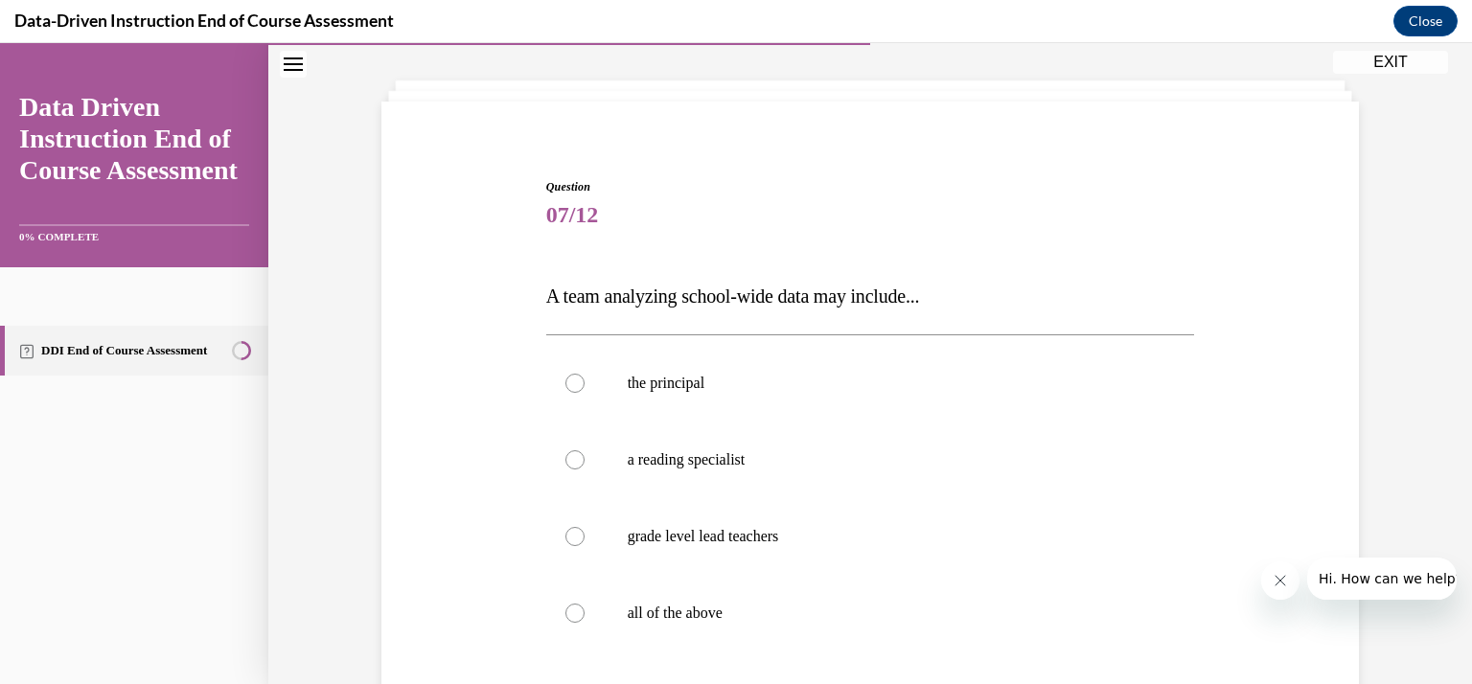
scroll to position [122, 0]
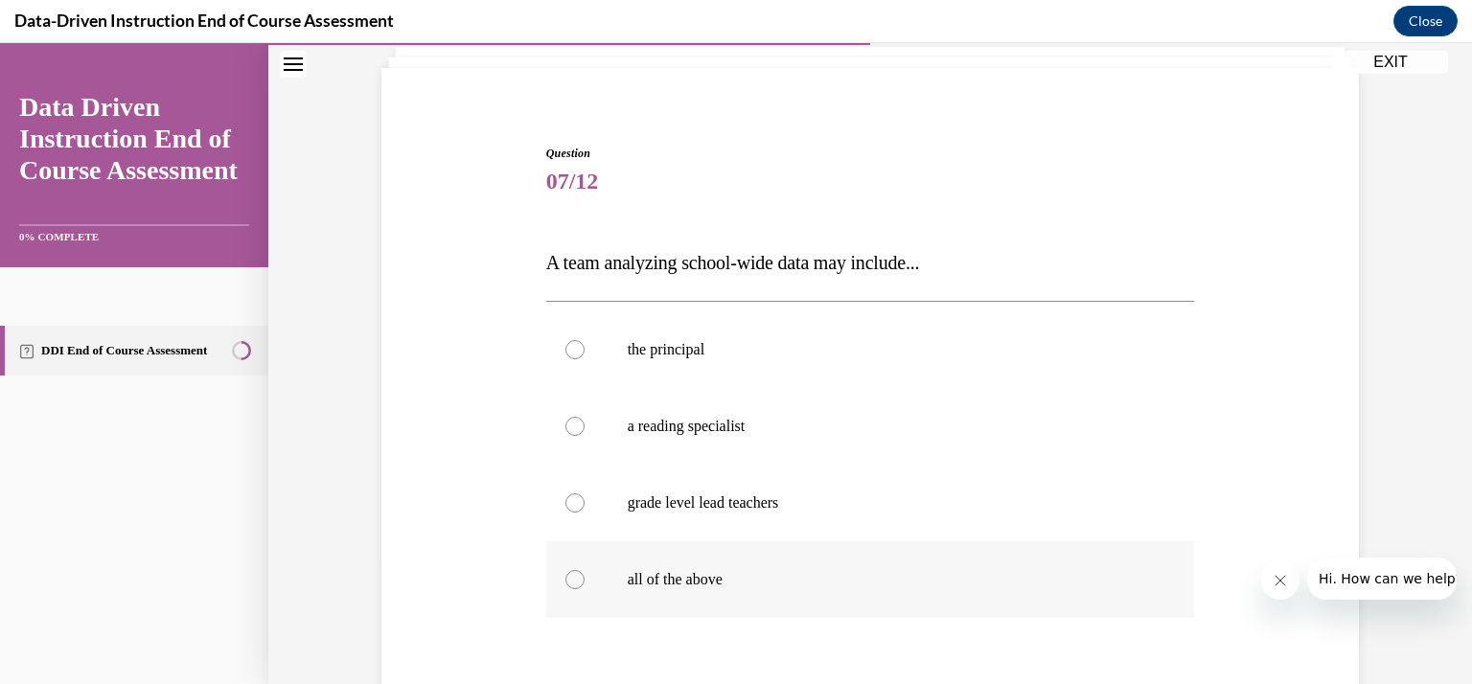
click at [637, 571] on p "all of the above" at bounding box center [888, 579] width 520 height 19
click at [585, 571] on input "all of the above" at bounding box center [575, 579] width 19 height 19
radio input "true"
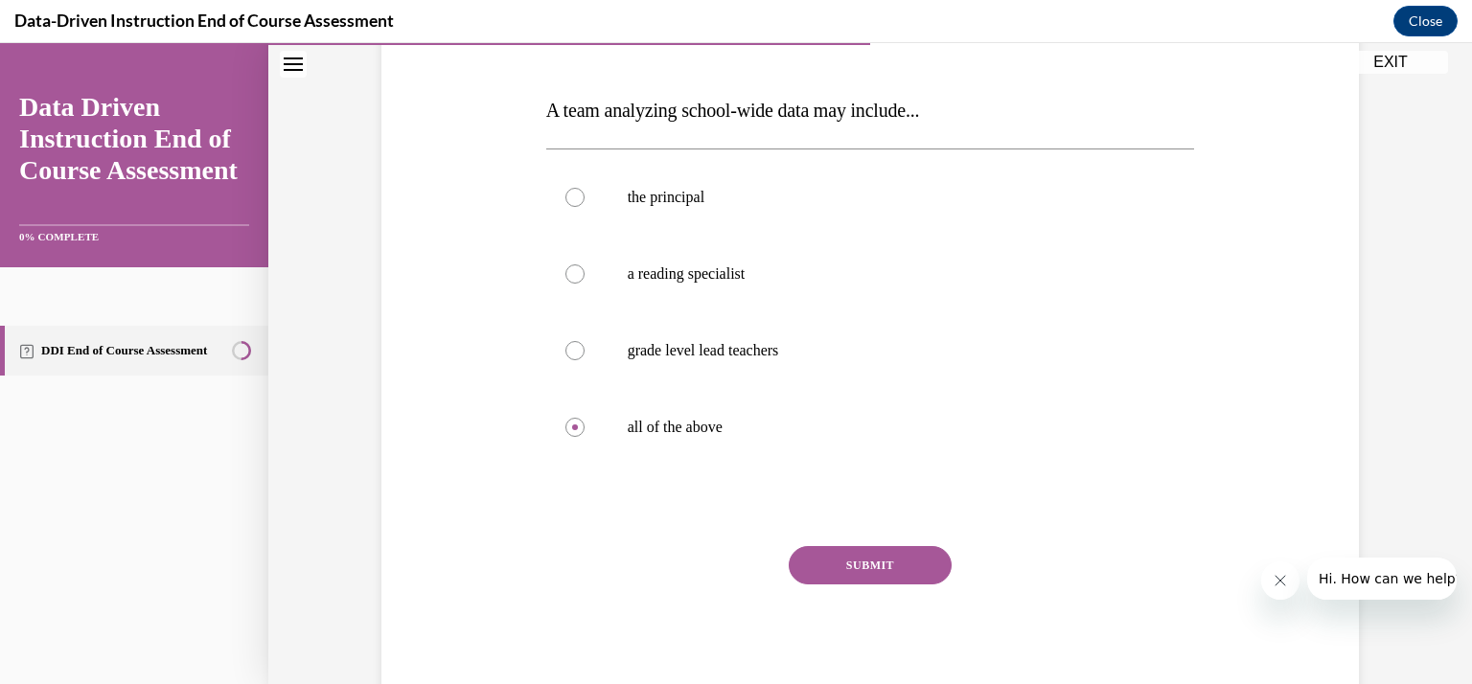
click at [824, 561] on button "SUBMIT" at bounding box center [870, 565] width 163 height 38
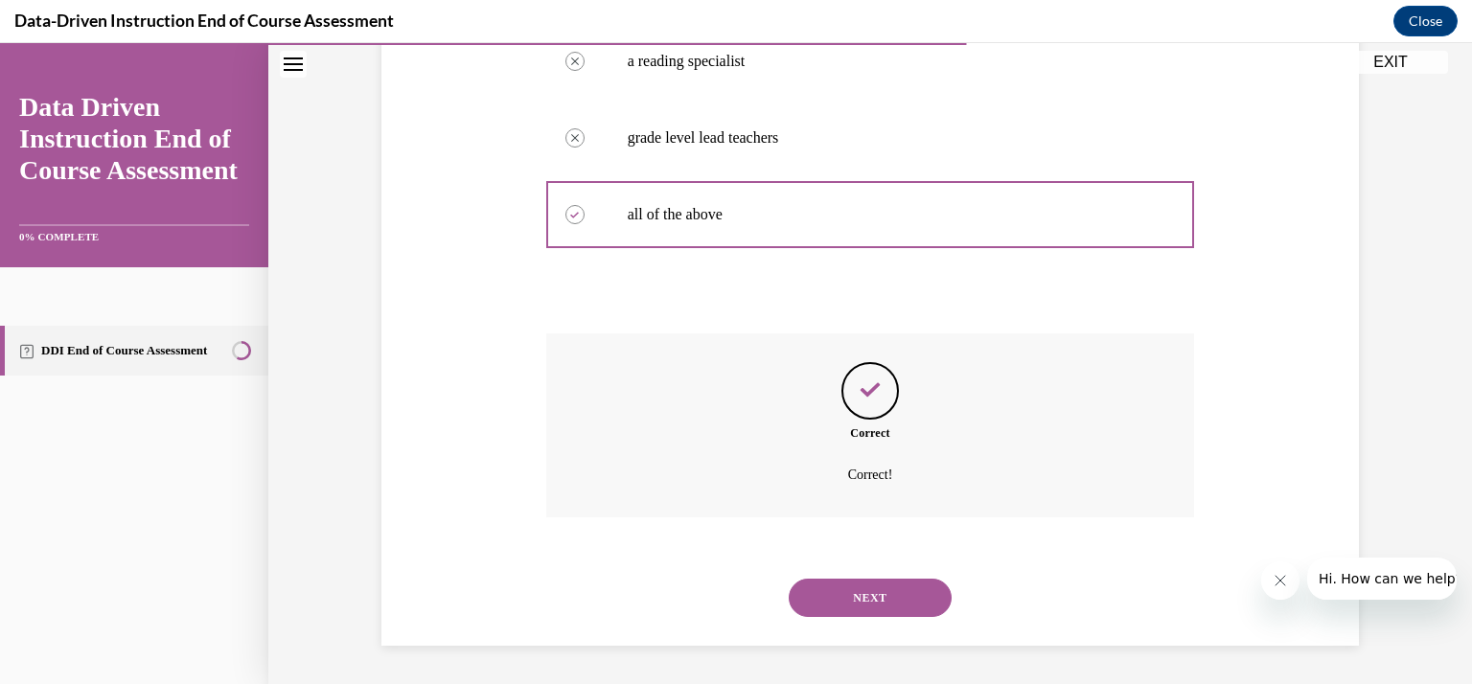
click at [832, 601] on button "NEXT" at bounding box center [870, 598] width 163 height 38
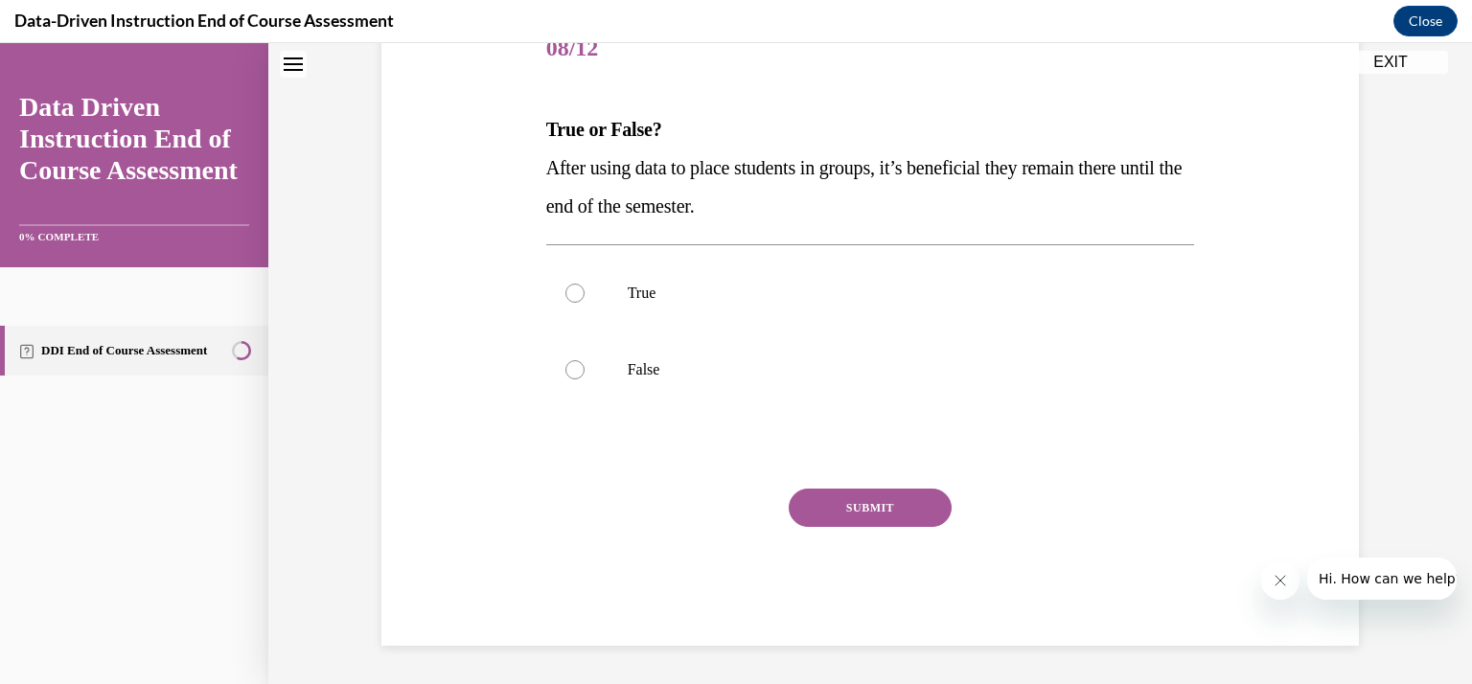
scroll to position [58, 0]
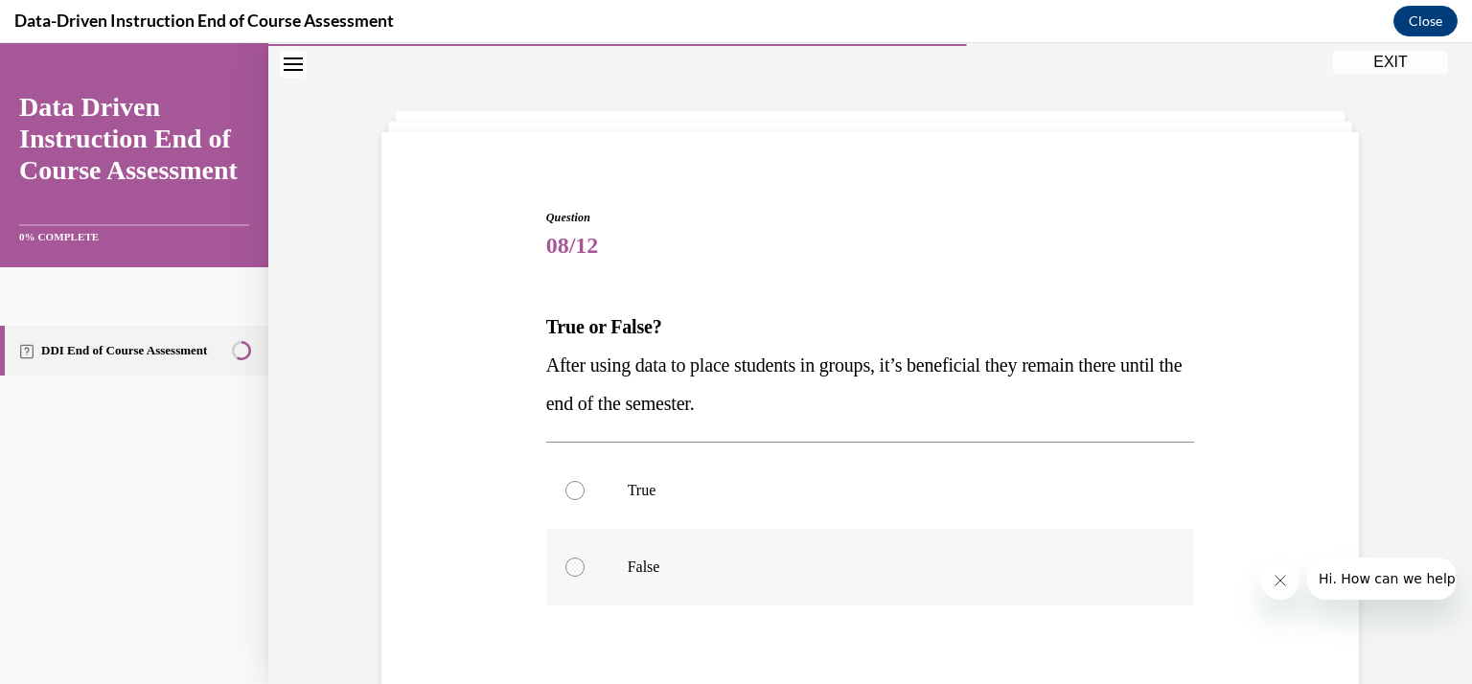
click at [629, 581] on label "False" at bounding box center [870, 567] width 649 height 77
click at [585, 577] on input "False" at bounding box center [575, 567] width 19 height 19
radio input "true"
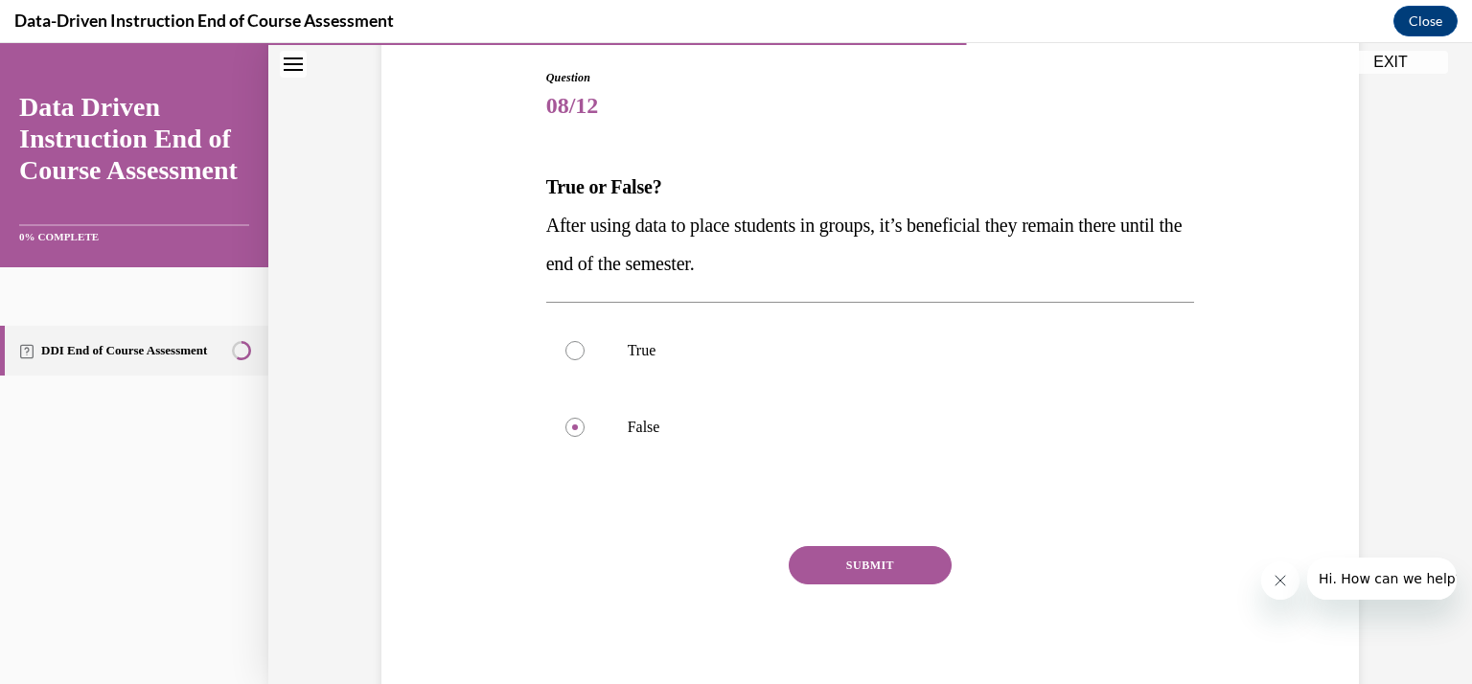
click at [852, 572] on button "SUBMIT" at bounding box center [870, 565] width 163 height 38
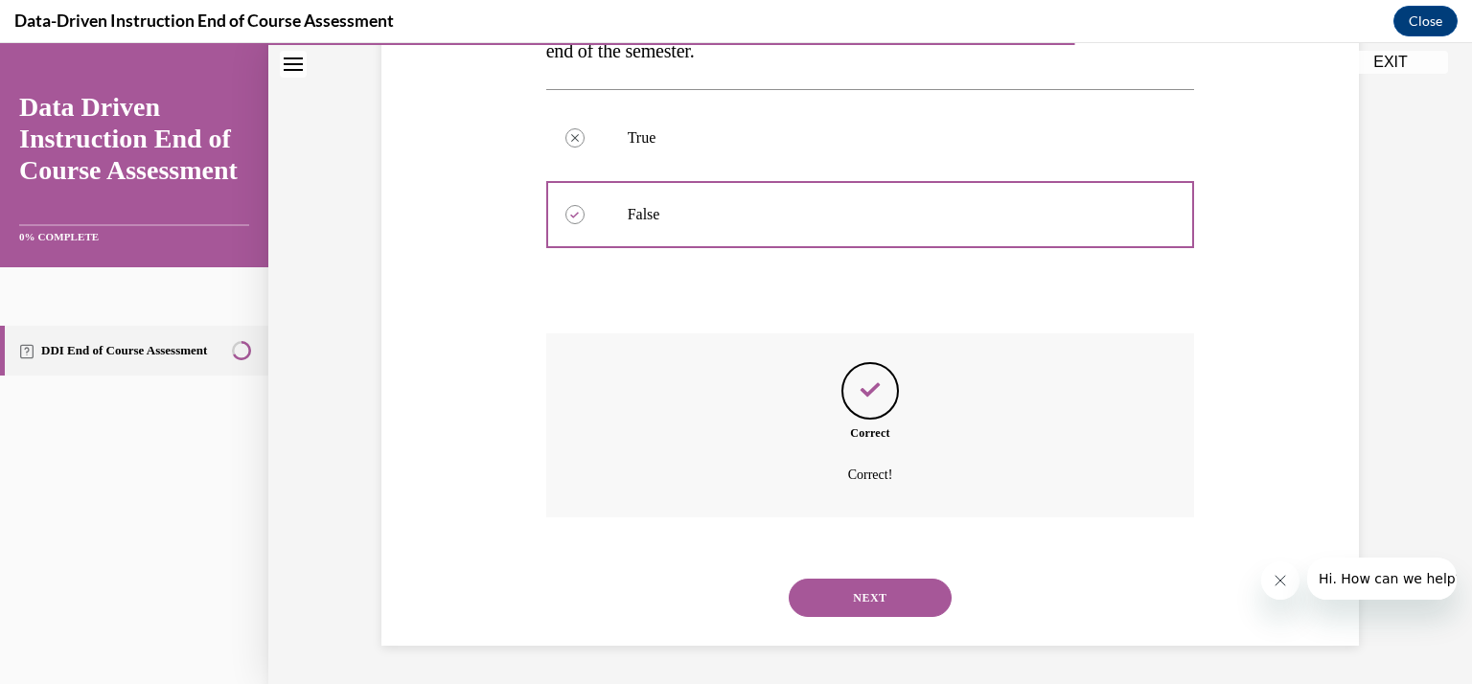
click at [854, 595] on button "NEXT" at bounding box center [870, 598] width 163 height 38
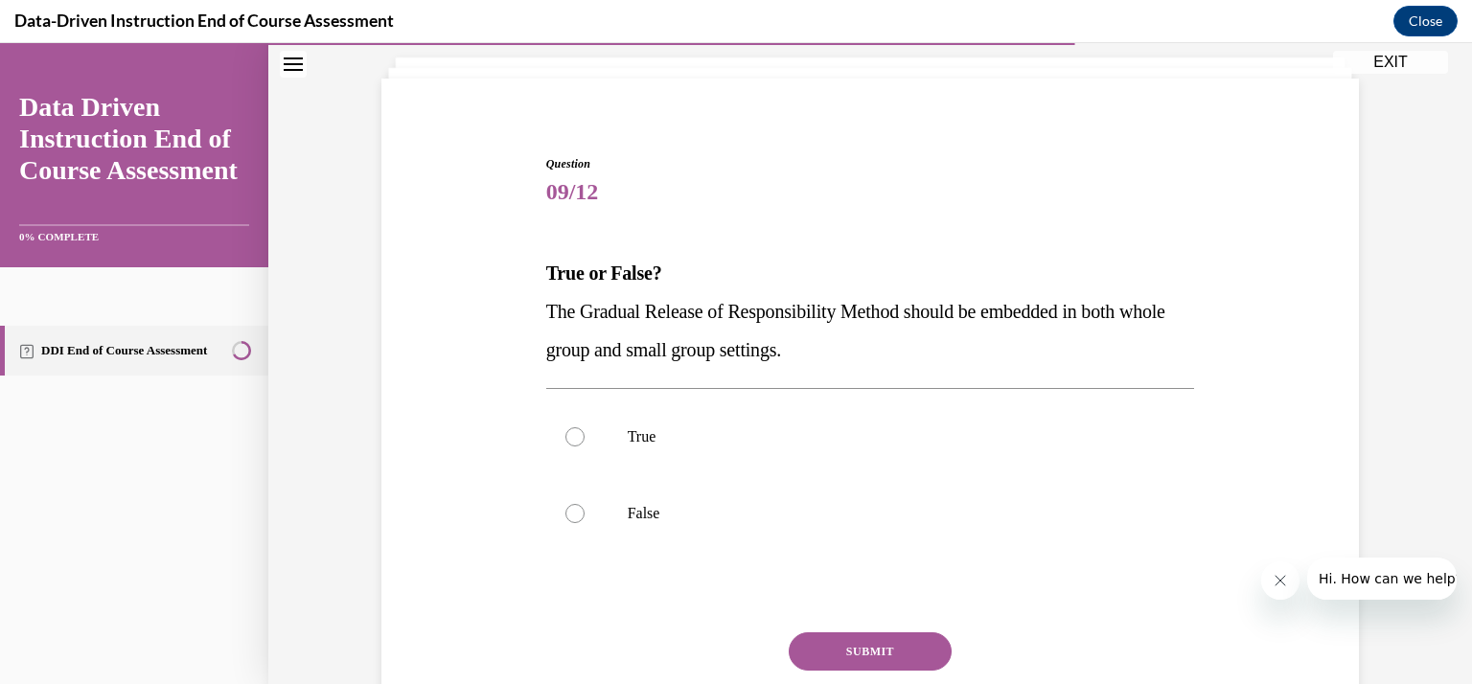
scroll to position [115, 0]
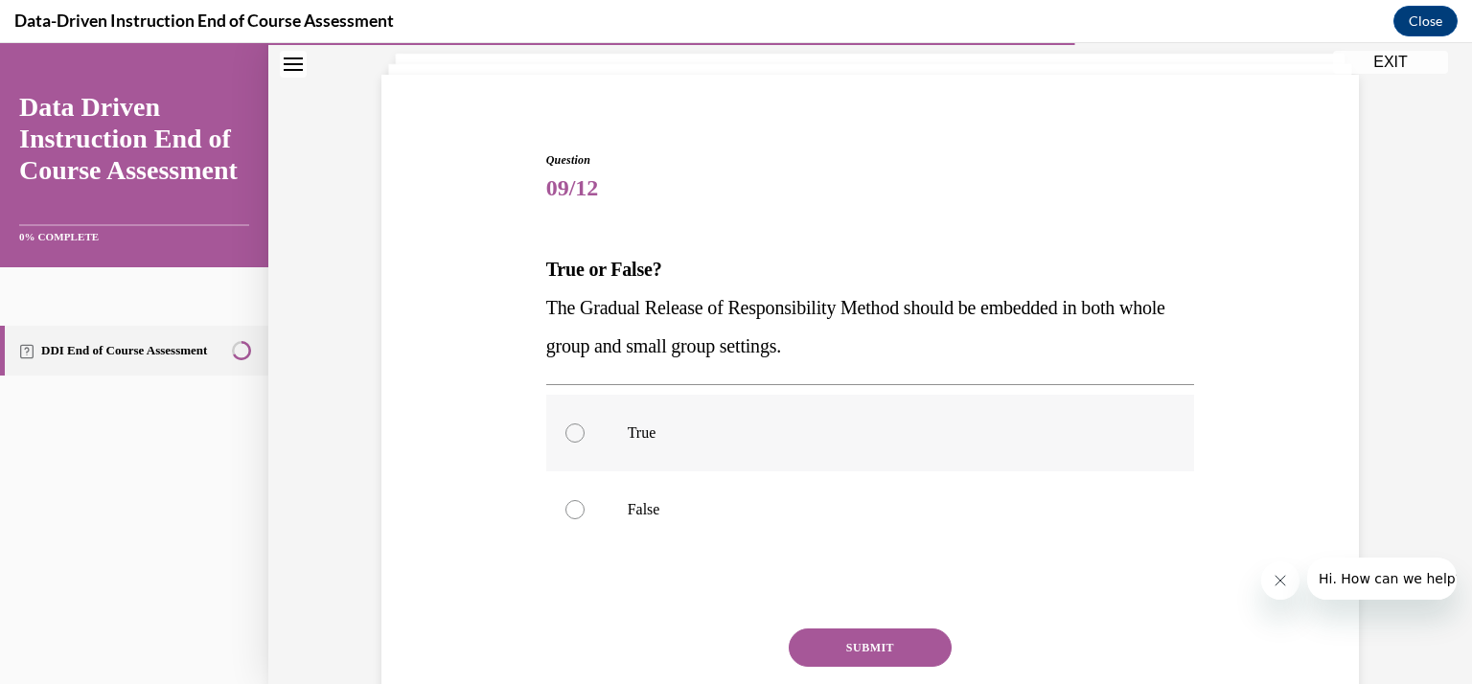
click at [582, 424] on label "True" at bounding box center [870, 433] width 649 height 77
click at [582, 424] on input "True" at bounding box center [575, 433] width 19 height 19
radio input "true"
click at [824, 647] on button "SUBMIT" at bounding box center [870, 648] width 163 height 38
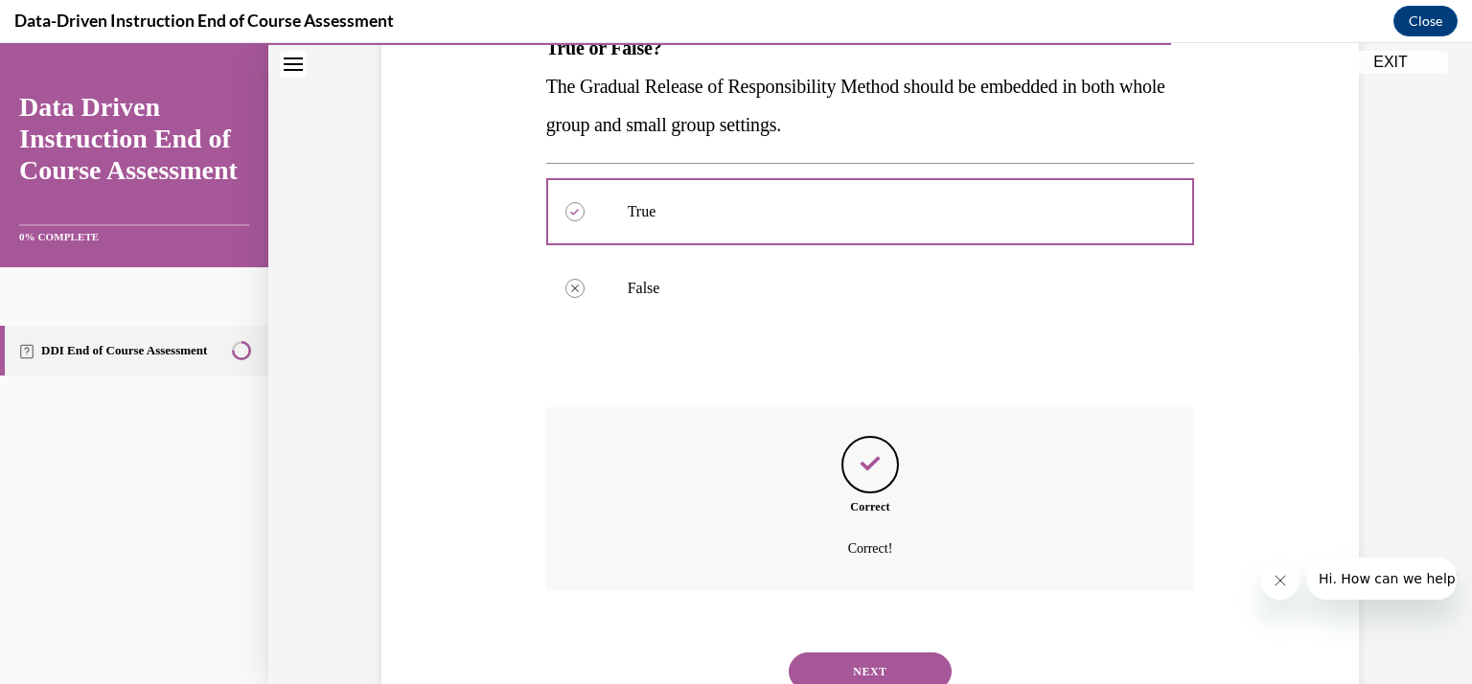
click at [820, 662] on button "NEXT" at bounding box center [870, 672] width 163 height 38
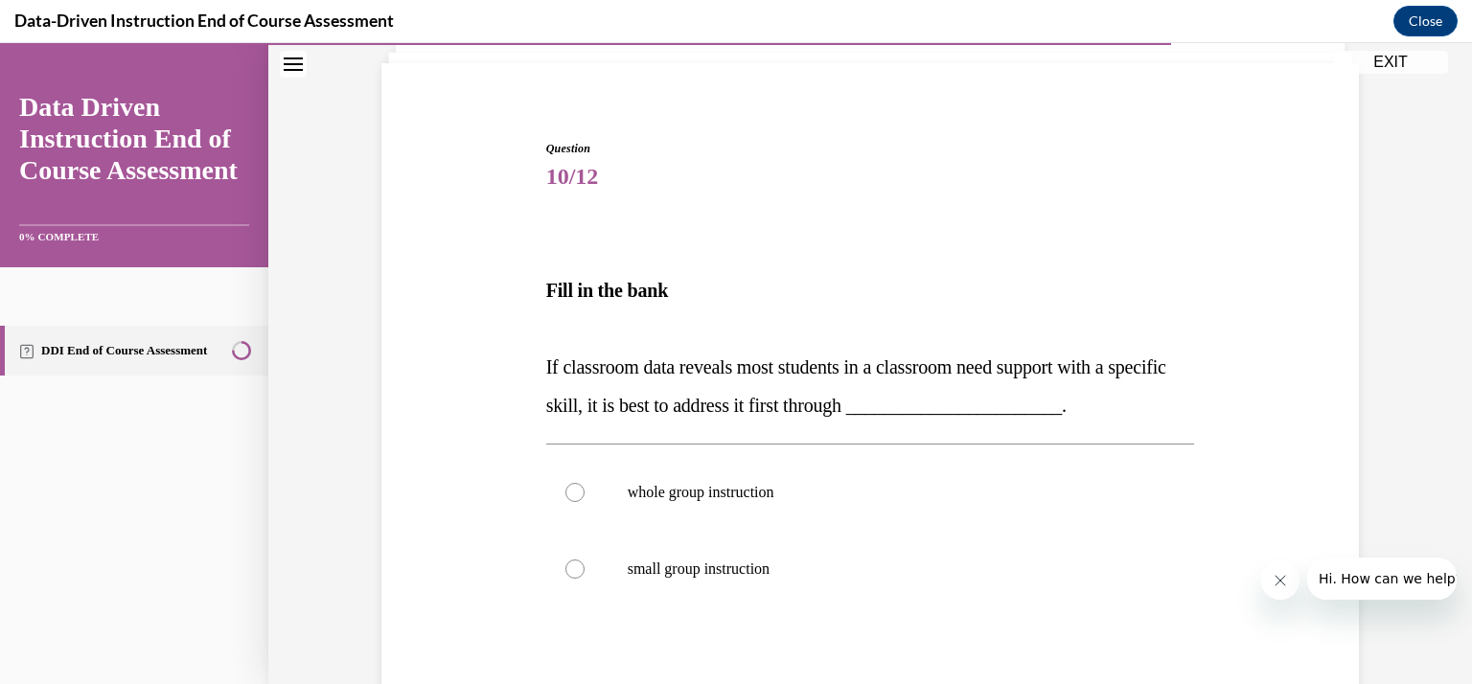
scroll to position [150, 0]
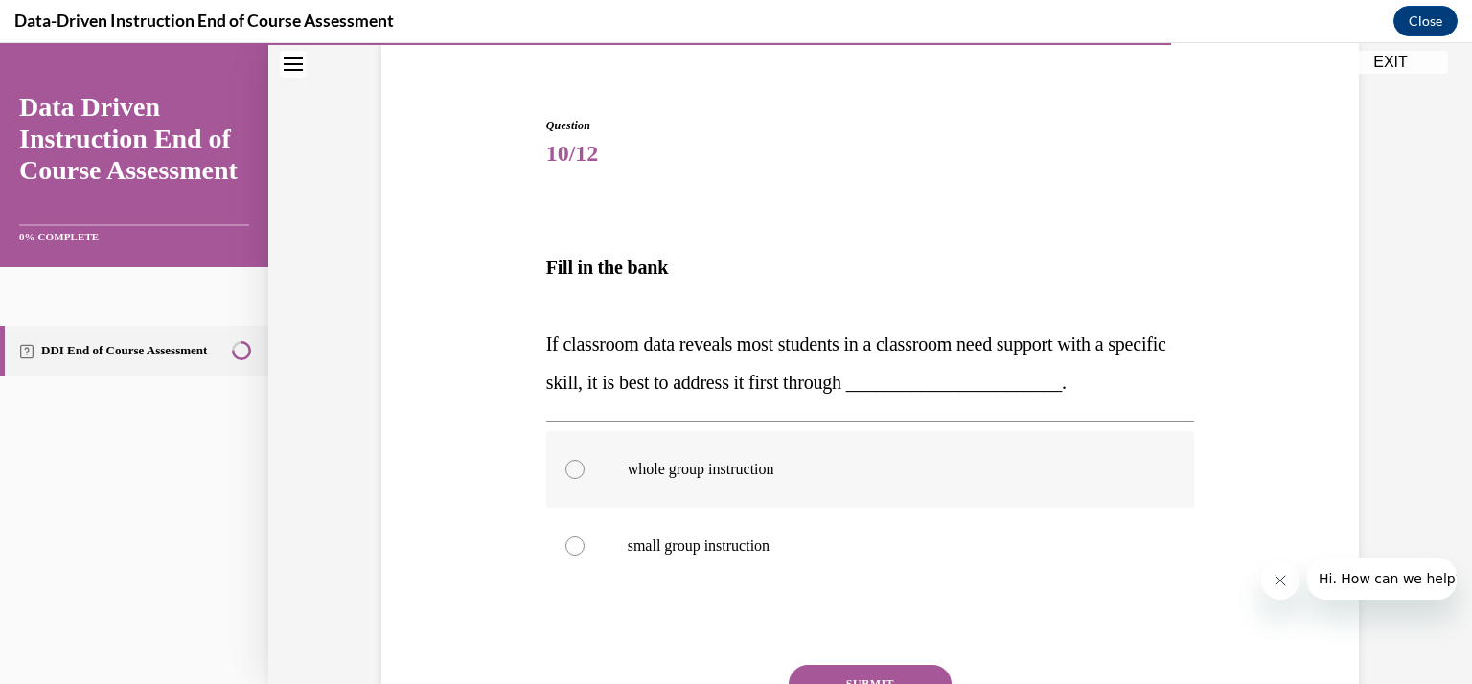
click at [656, 477] on p "whole group instruction" at bounding box center [888, 469] width 520 height 19
click at [585, 477] on input "whole group instruction" at bounding box center [575, 469] width 19 height 19
radio input "true"
click at [810, 670] on button "SUBMIT" at bounding box center [870, 684] width 163 height 38
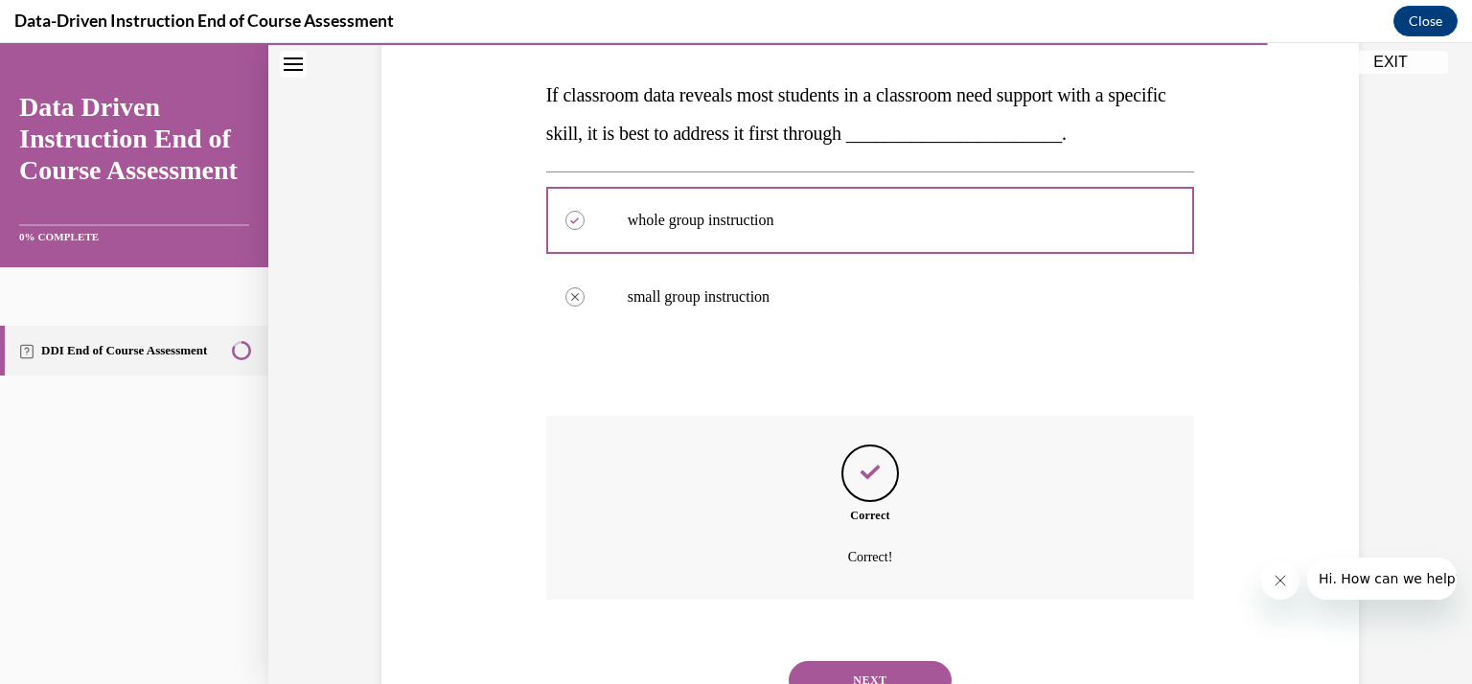
scroll to position [423, 0]
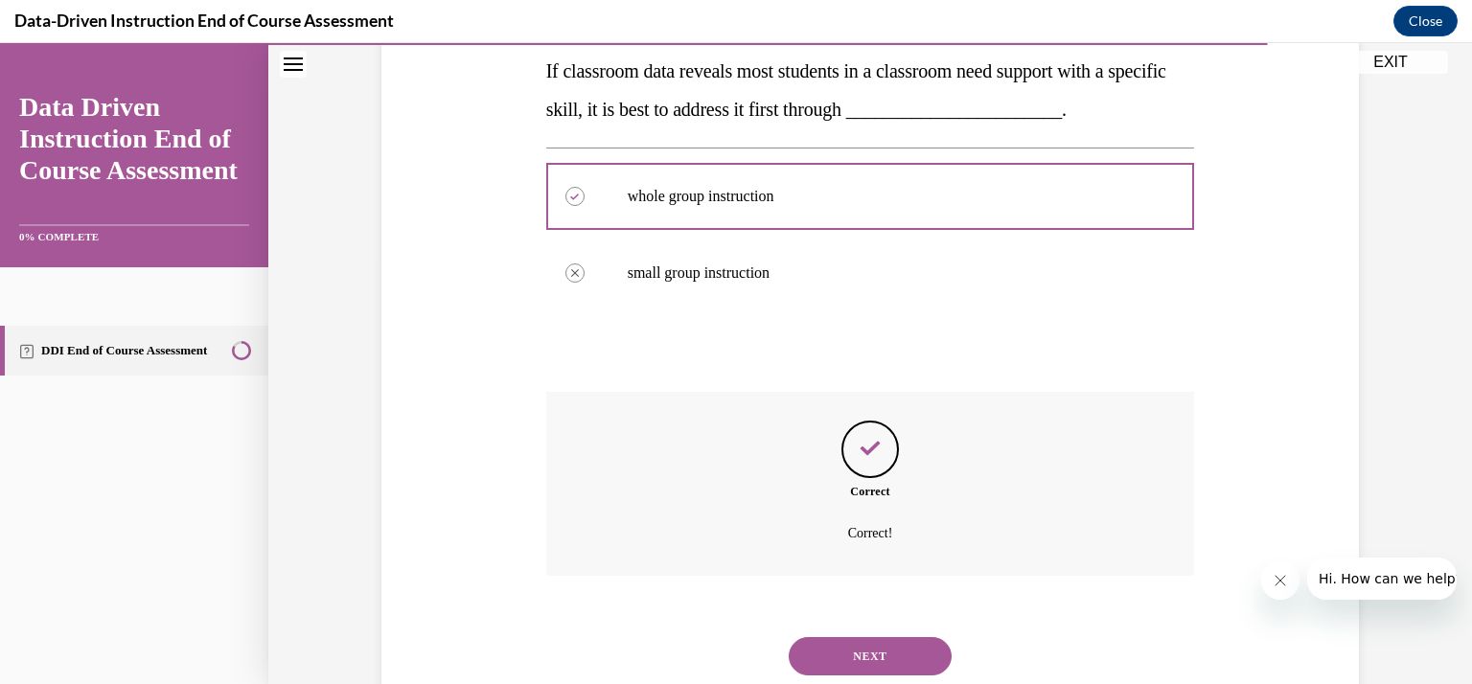
click at [837, 654] on button "NEXT" at bounding box center [870, 656] width 163 height 38
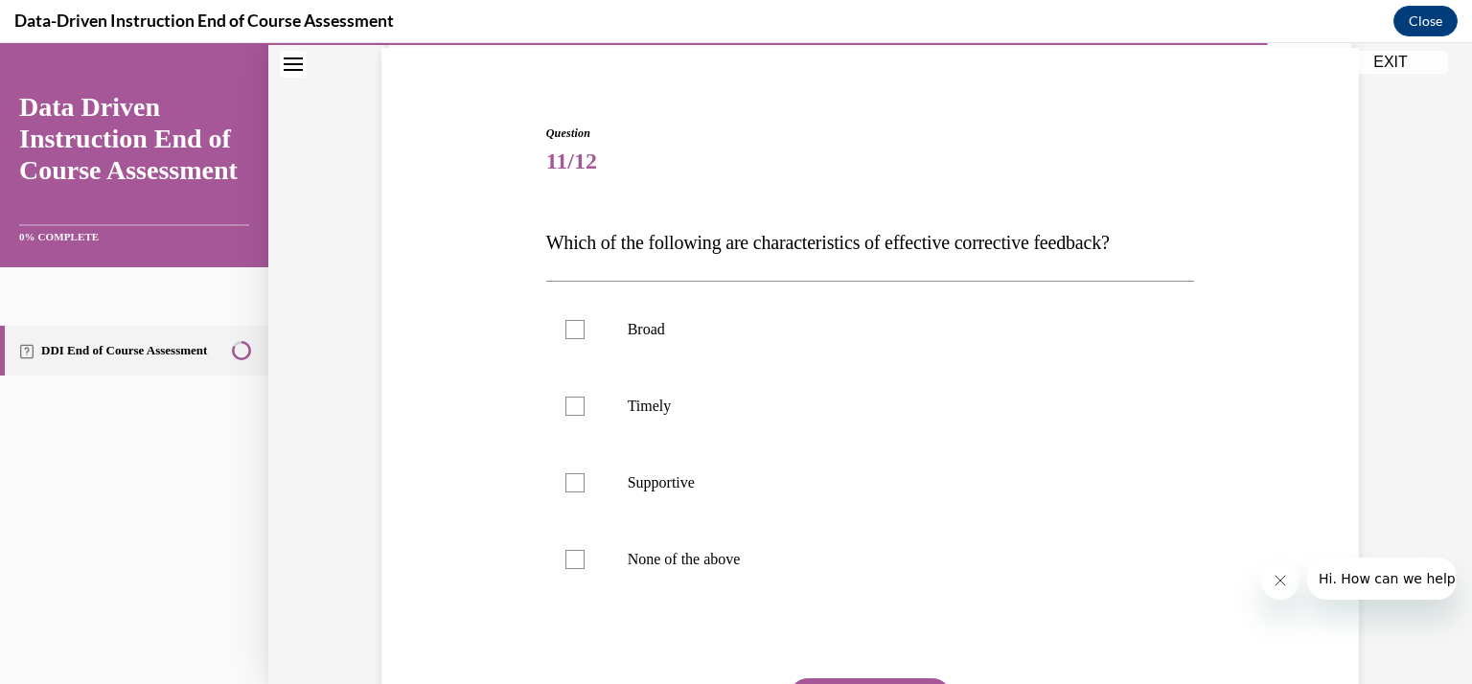
scroll to position [180, 0]
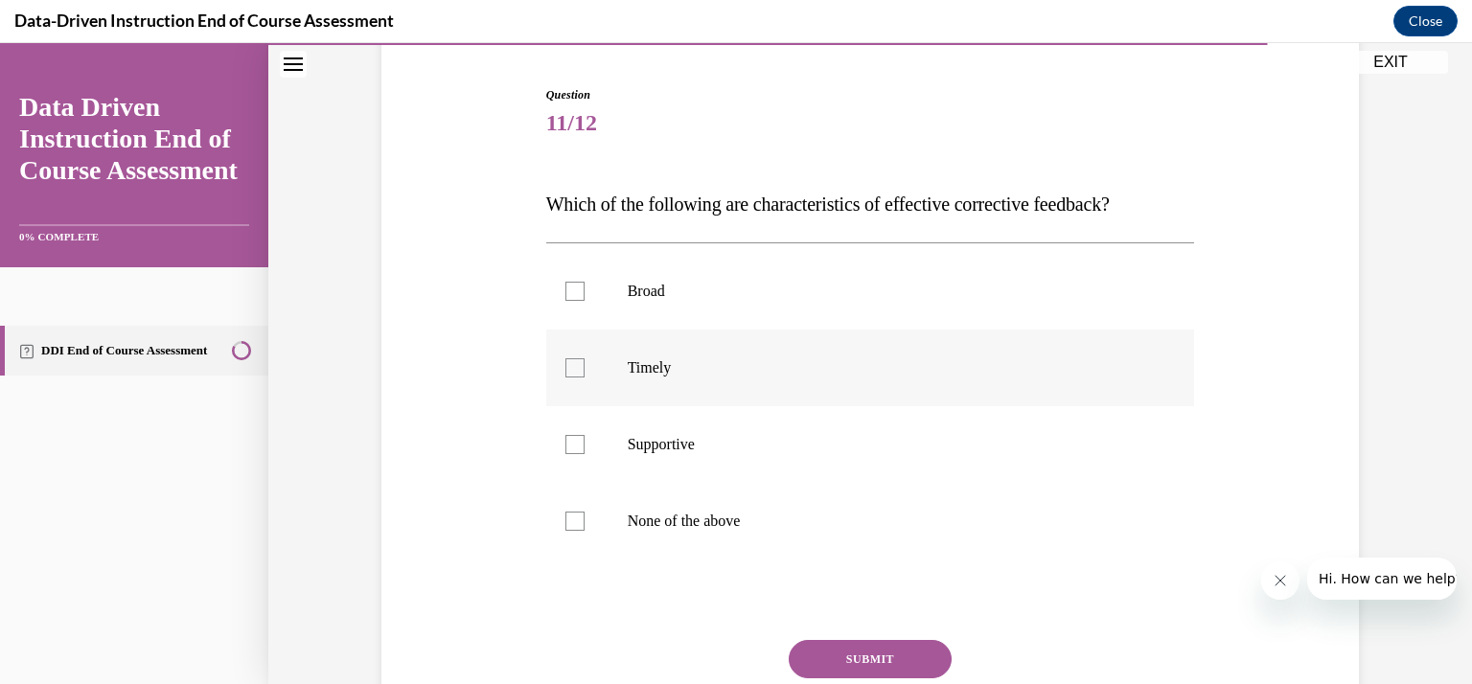
click at [571, 371] on div at bounding box center [575, 368] width 19 height 19
click at [571, 371] on input "Timely" at bounding box center [575, 368] width 19 height 19
checkbox input "true"
click at [567, 437] on div at bounding box center [575, 444] width 19 height 19
click at [567, 437] on input "Supportive" at bounding box center [575, 444] width 19 height 19
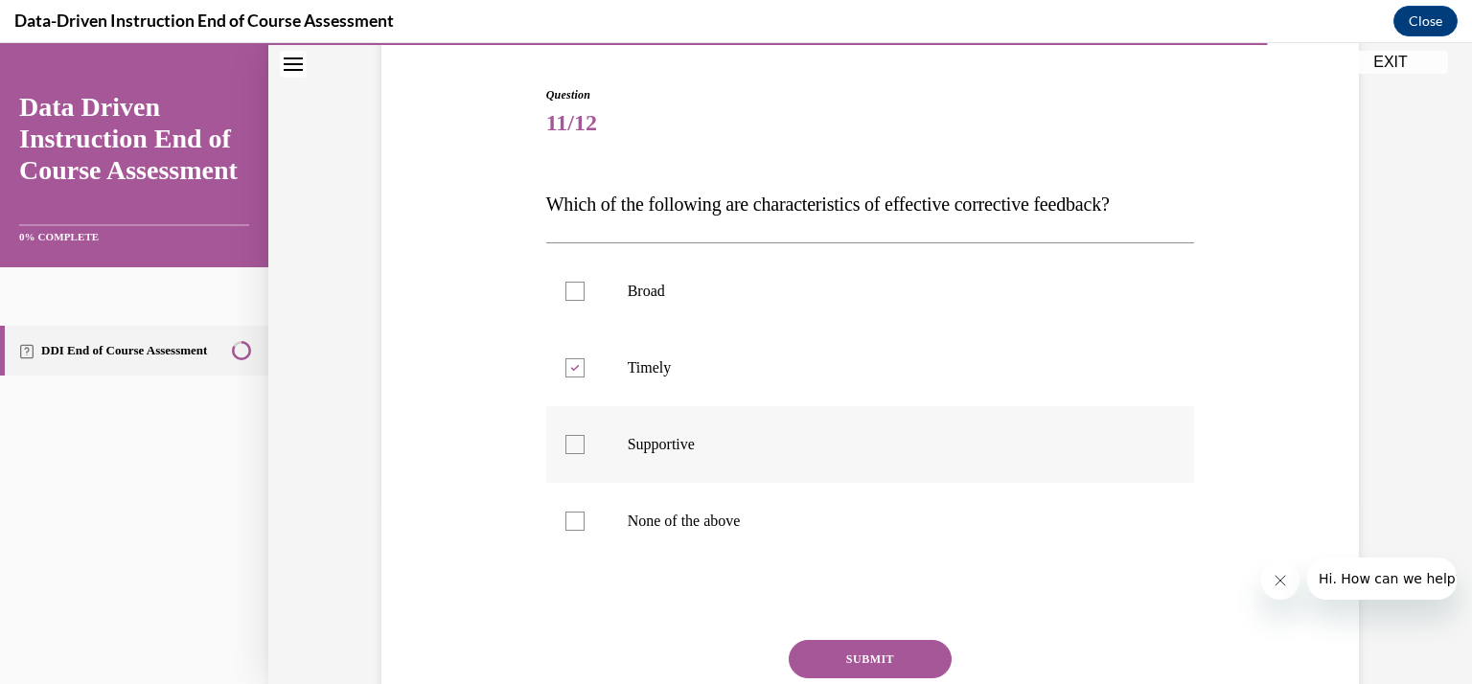
checkbox input "true"
click at [825, 671] on button "SUBMIT" at bounding box center [870, 659] width 163 height 38
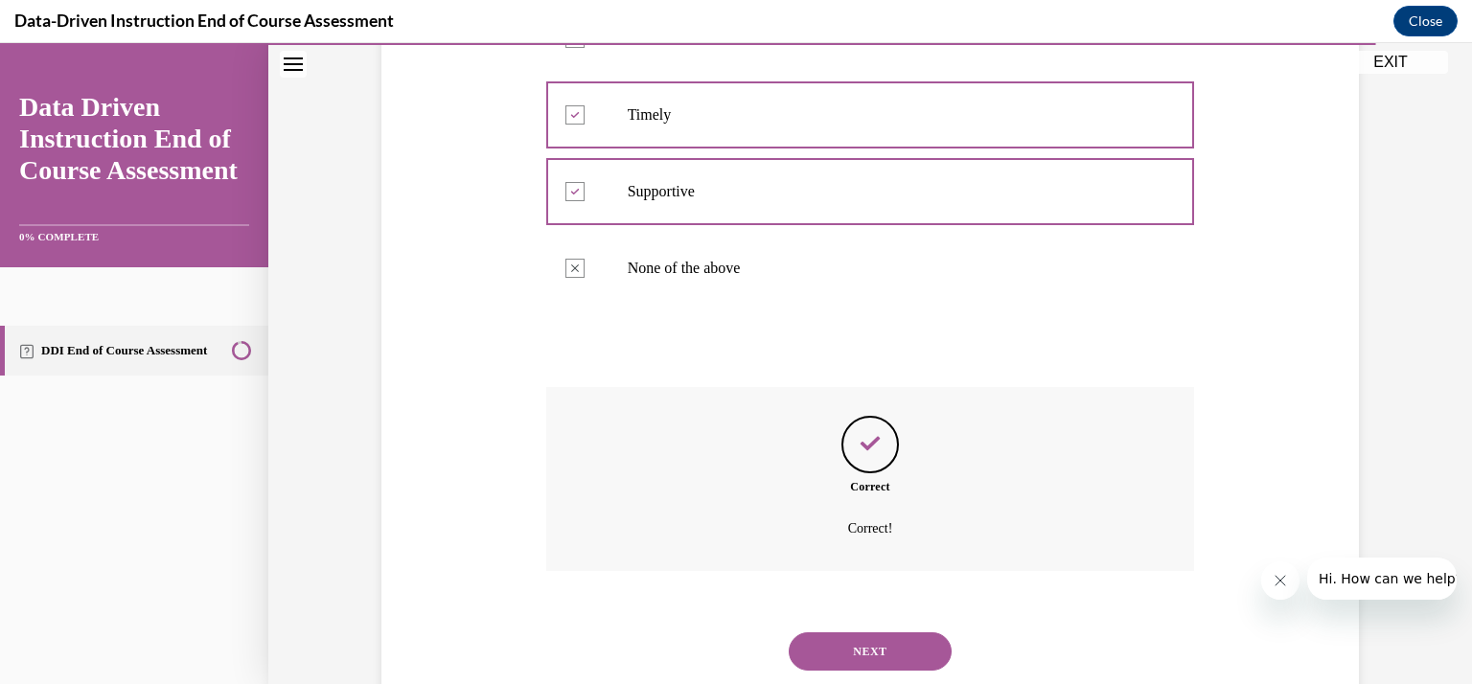
click at [822, 636] on button "NEXT" at bounding box center [870, 652] width 163 height 38
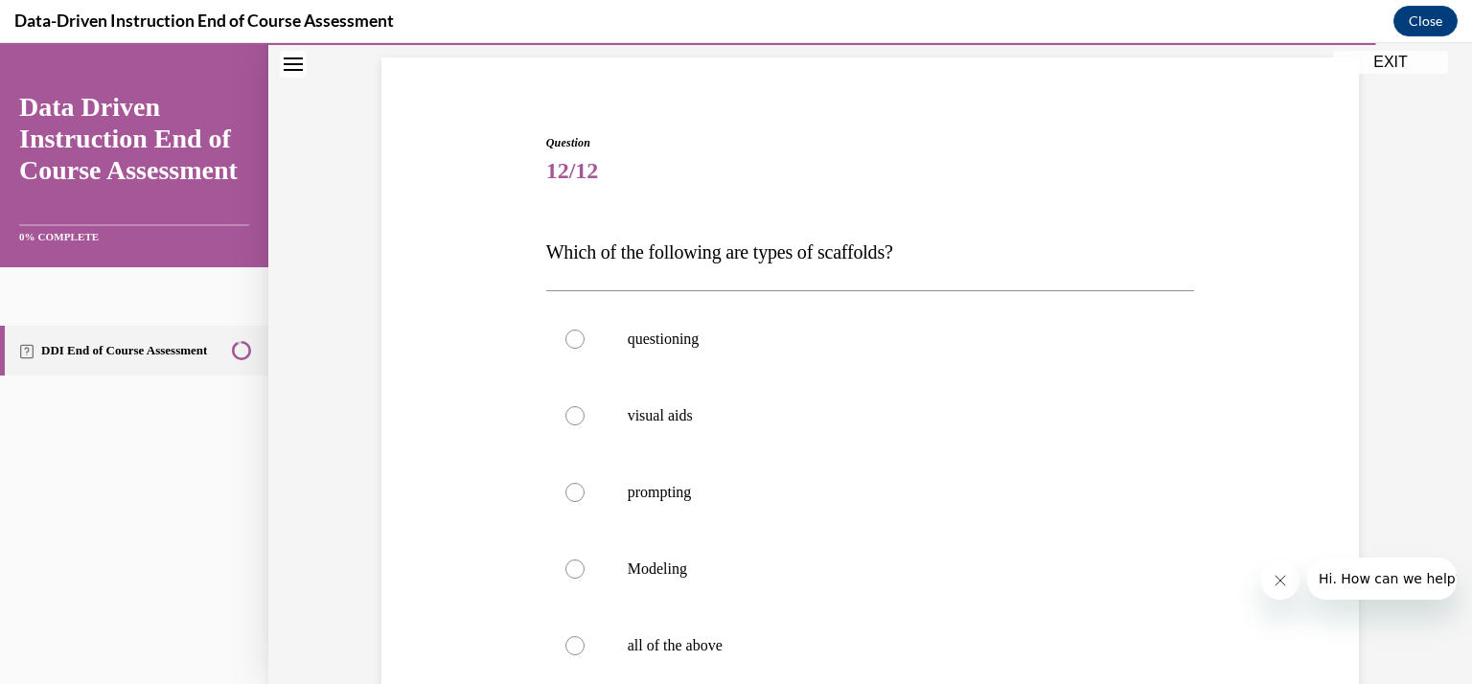
scroll to position [173, 0]
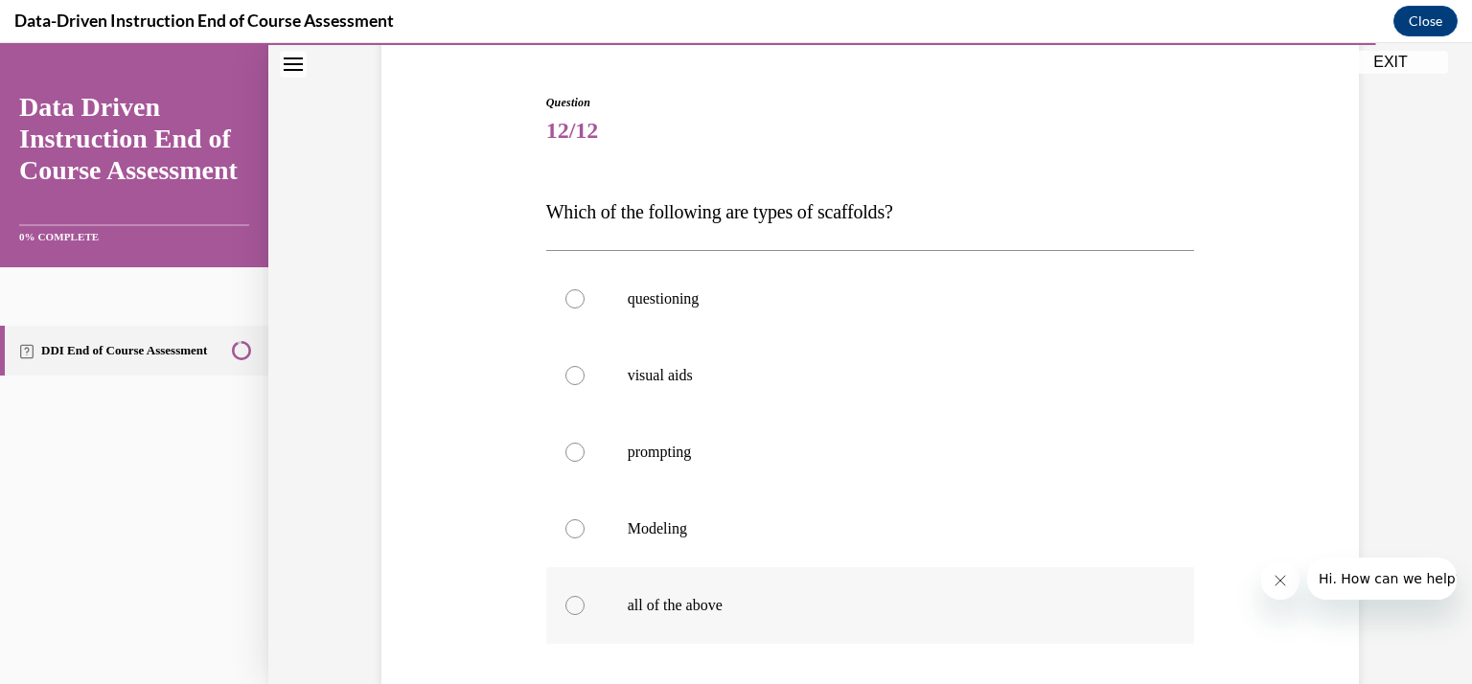
click at [583, 594] on label "all of the above" at bounding box center [870, 606] width 649 height 77
click at [583, 596] on input "all of the above" at bounding box center [575, 605] width 19 height 19
radio input "true"
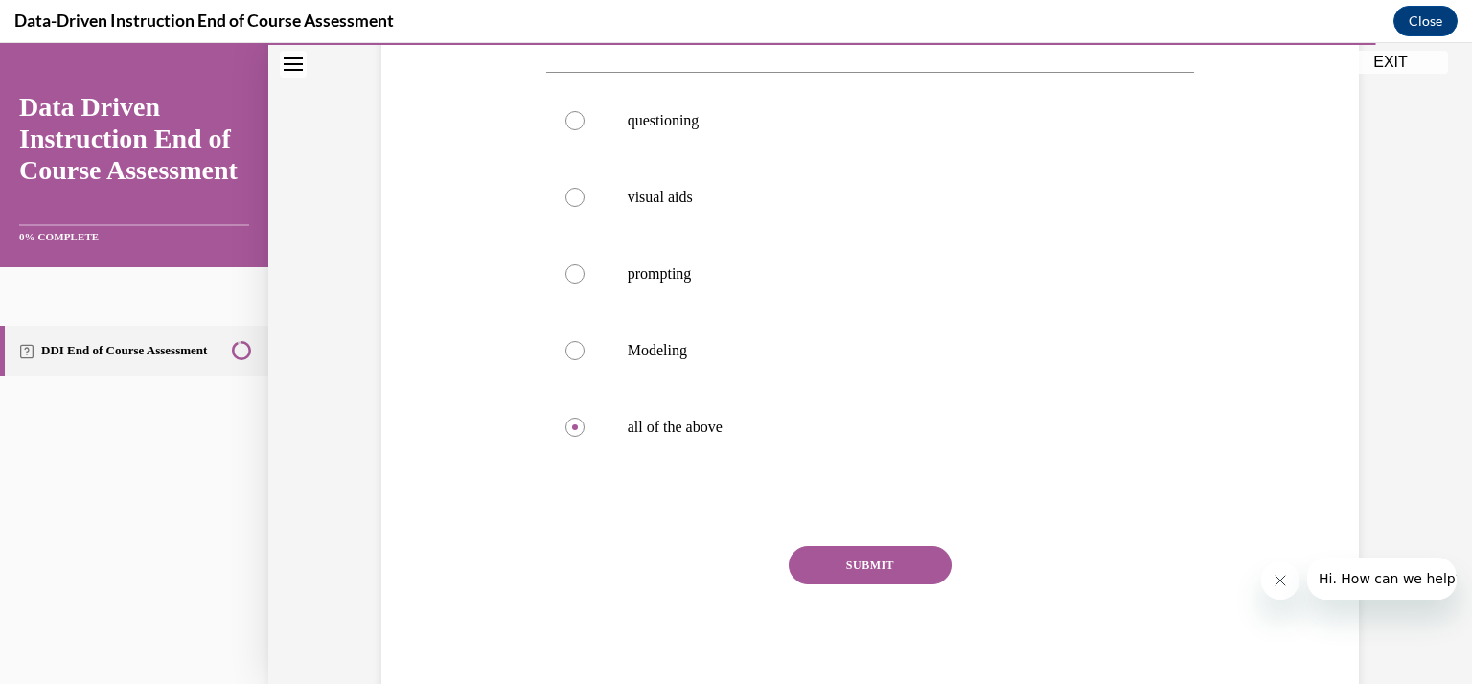
click at [806, 570] on button "SUBMIT" at bounding box center [870, 565] width 163 height 38
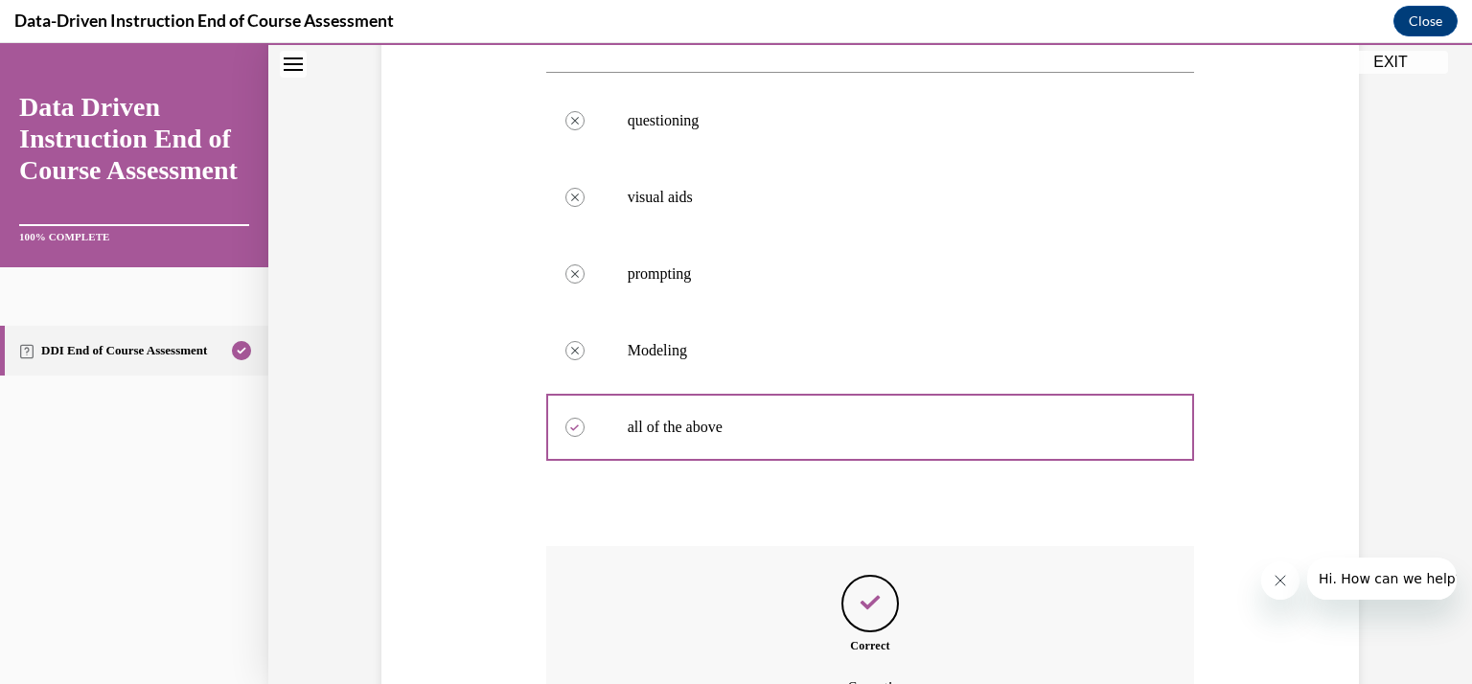
scroll to position [564, 0]
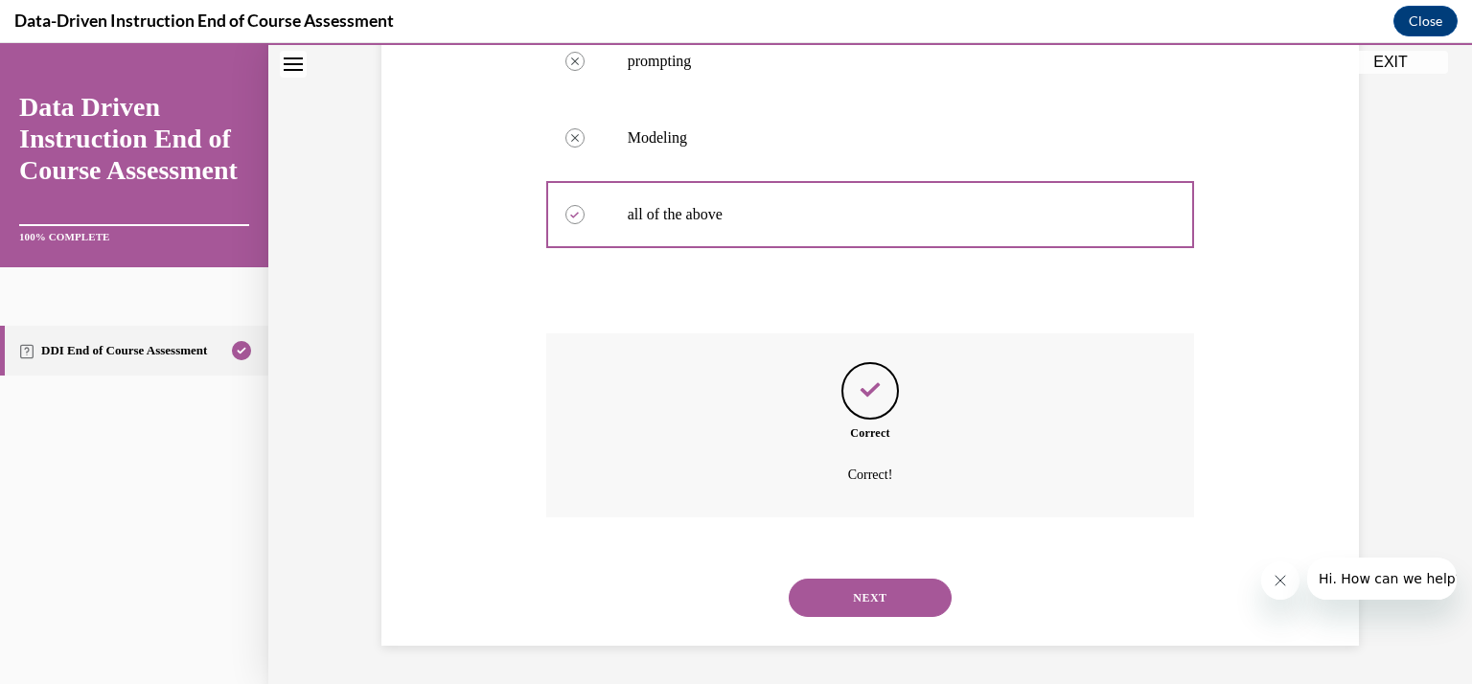
click at [839, 599] on button "NEXT" at bounding box center [870, 598] width 163 height 38
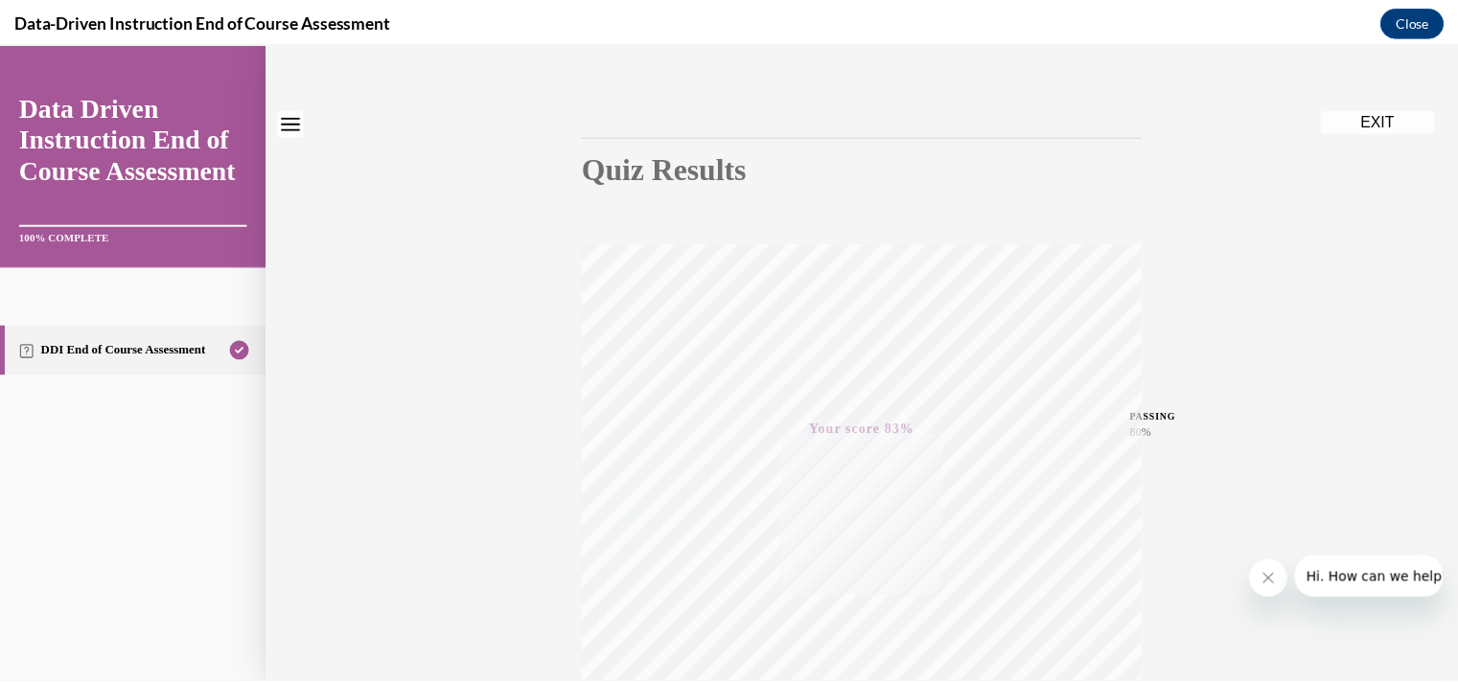
scroll to position [0, 0]
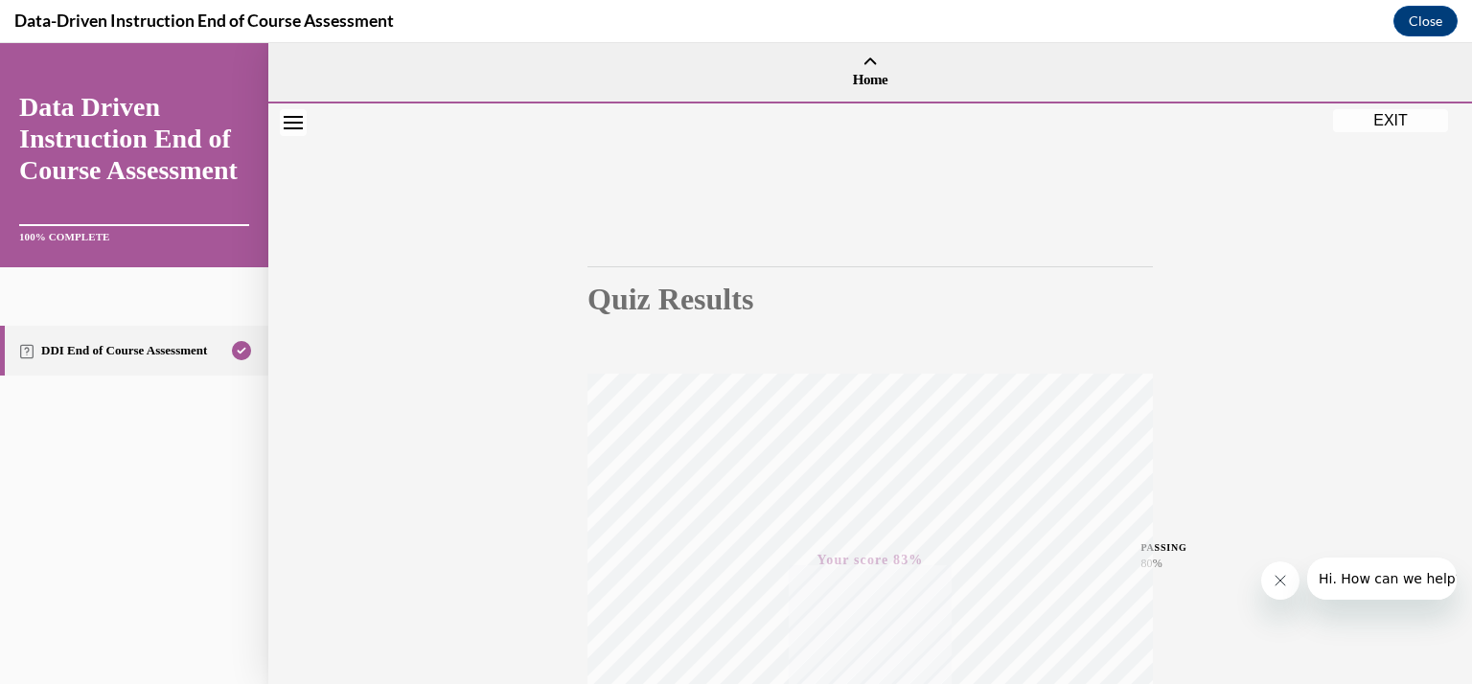
click at [1369, 117] on button "EXIT" at bounding box center [1390, 120] width 115 height 23
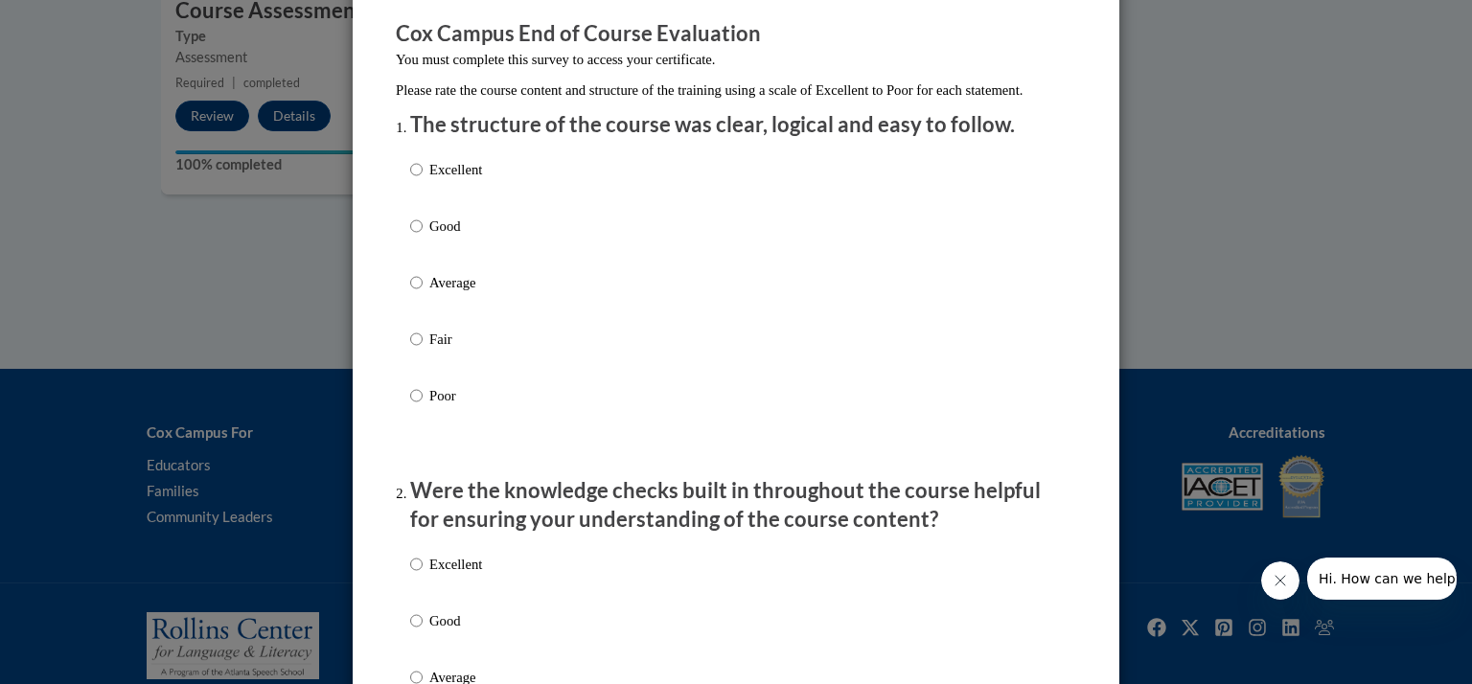
scroll to position [161, 0]
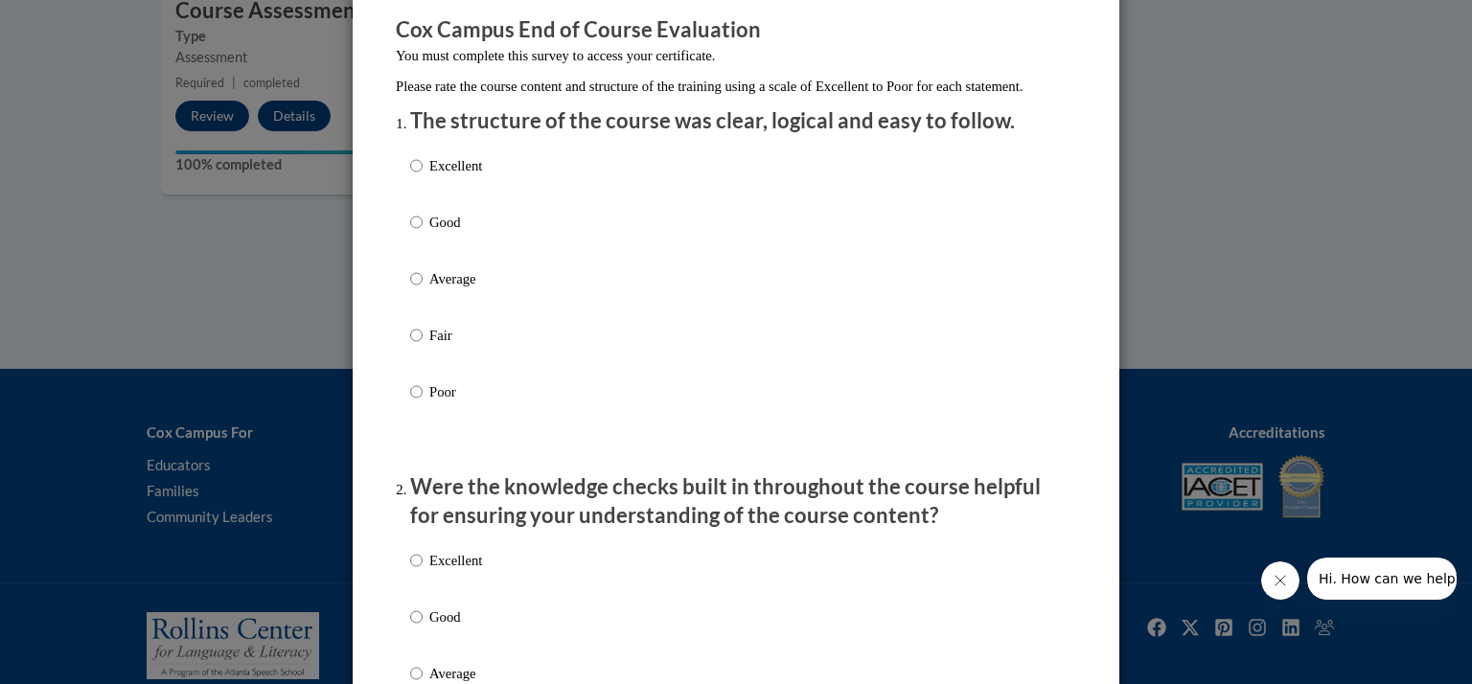
click at [440, 233] on p "Good" at bounding box center [455, 222] width 53 height 21
click at [423, 233] on input "Good" at bounding box center [416, 222] width 12 height 21
radio input "true"
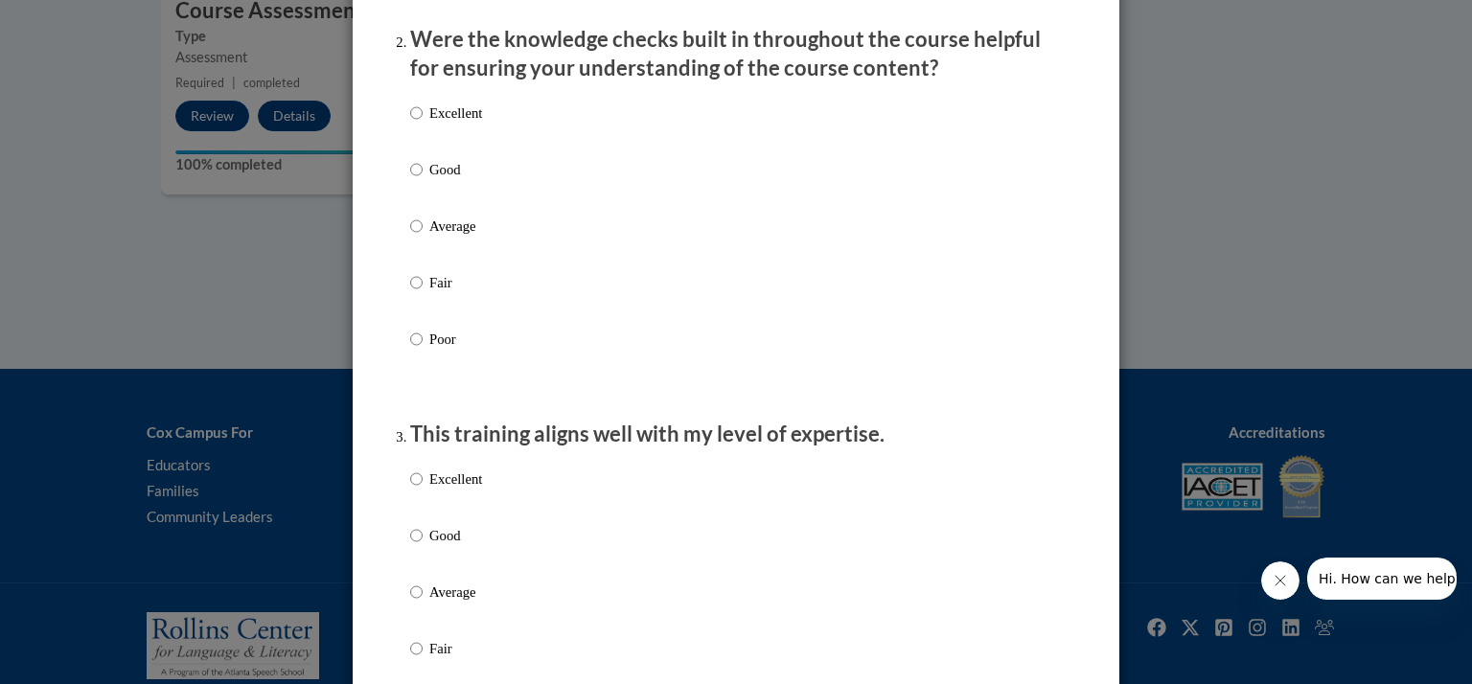
scroll to position [610, 0]
click at [452, 123] on p "Excellent" at bounding box center [455, 112] width 53 height 21
click at [423, 123] on input "Excellent" at bounding box center [416, 112] width 12 height 21
radio input "true"
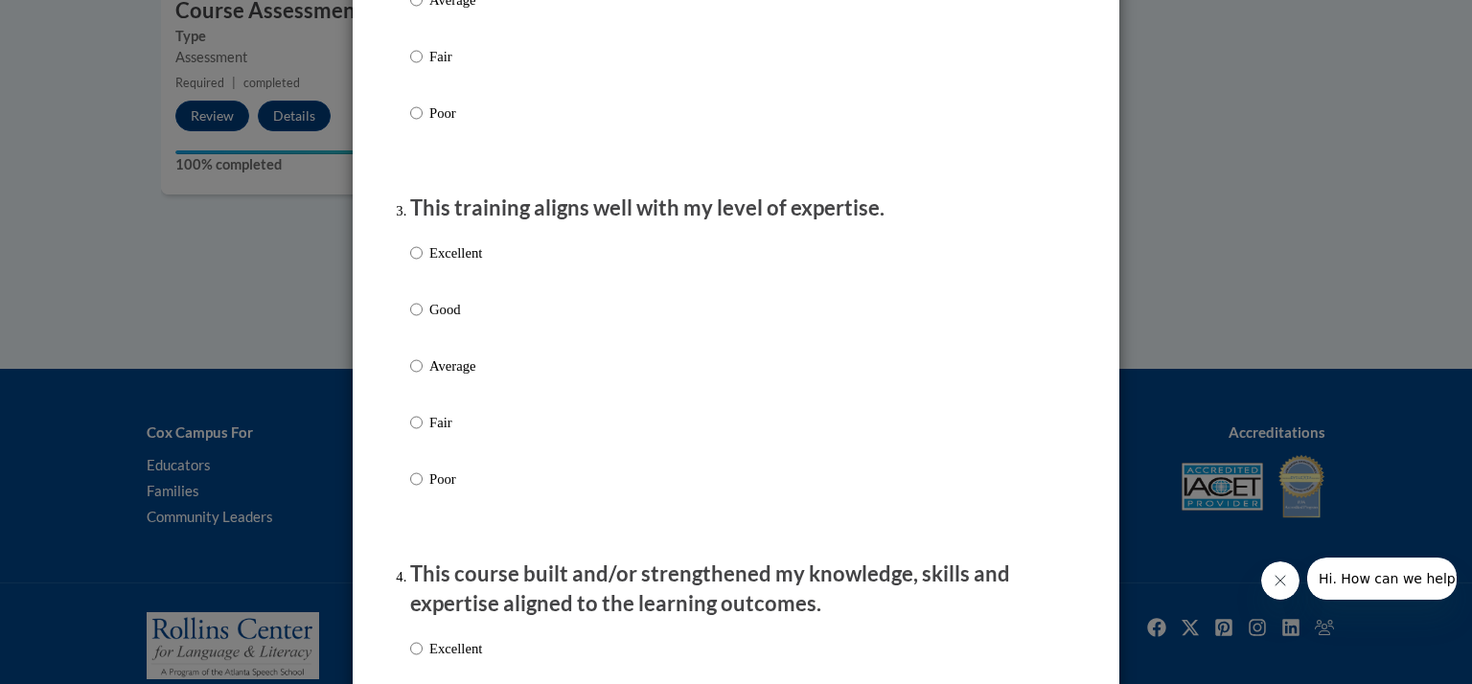
scroll to position [838, 0]
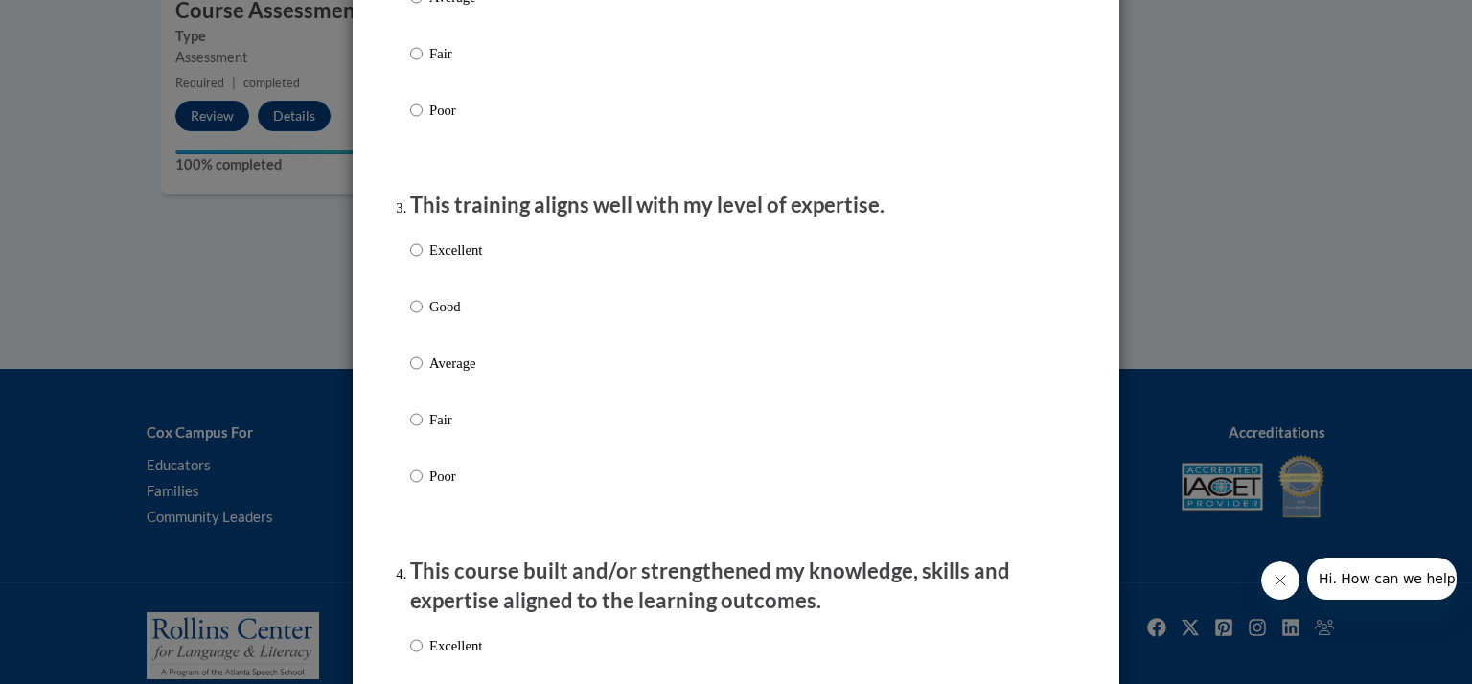
click at [429, 317] on p "Good" at bounding box center [455, 306] width 53 height 21
click at [423, 317] on input "Good" at bounding box center [416, 306] width 12 height 21
radio input "true"
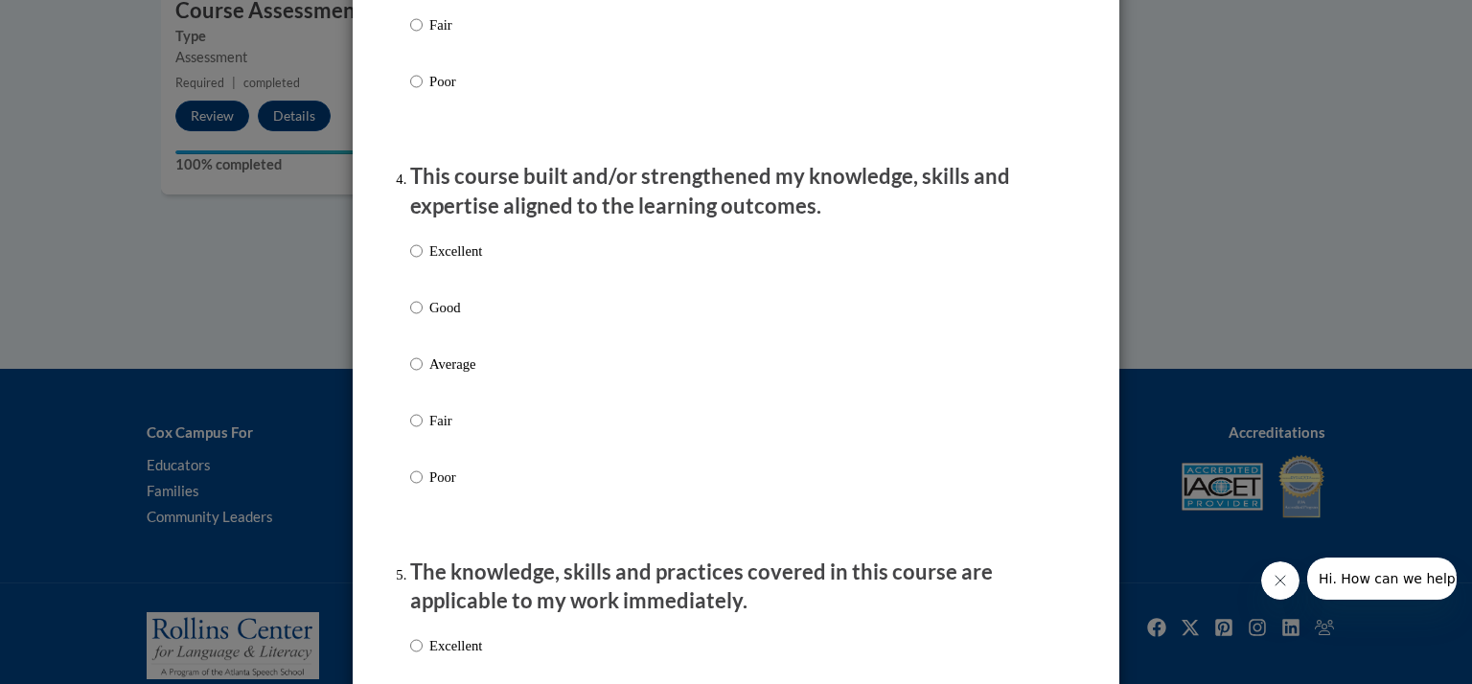
scroll to position [1242, 0]
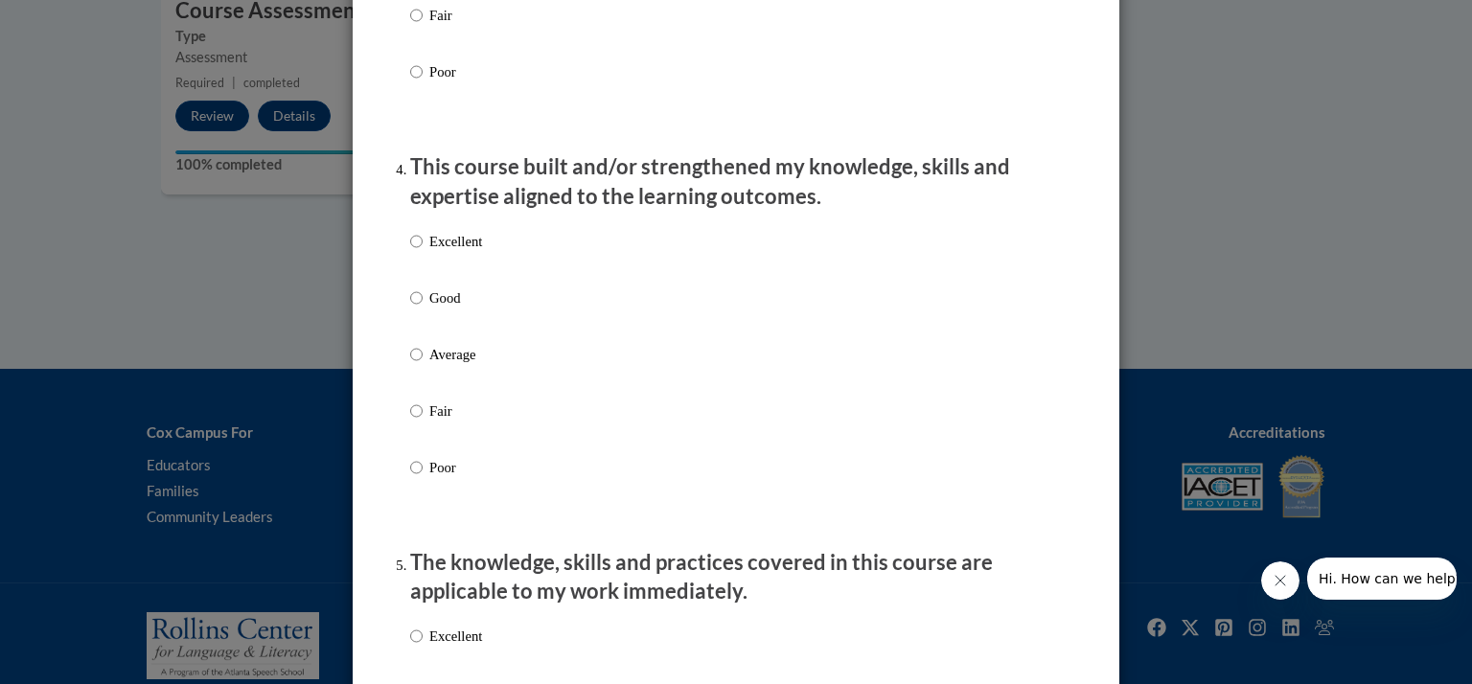
click at [429, 309] on p "Good" at bounding box center [455, 298] width 53 height 21
click at [423, 309] on input "Good" at bounding box center [416, 298] width 12 height 21
radio input "true"
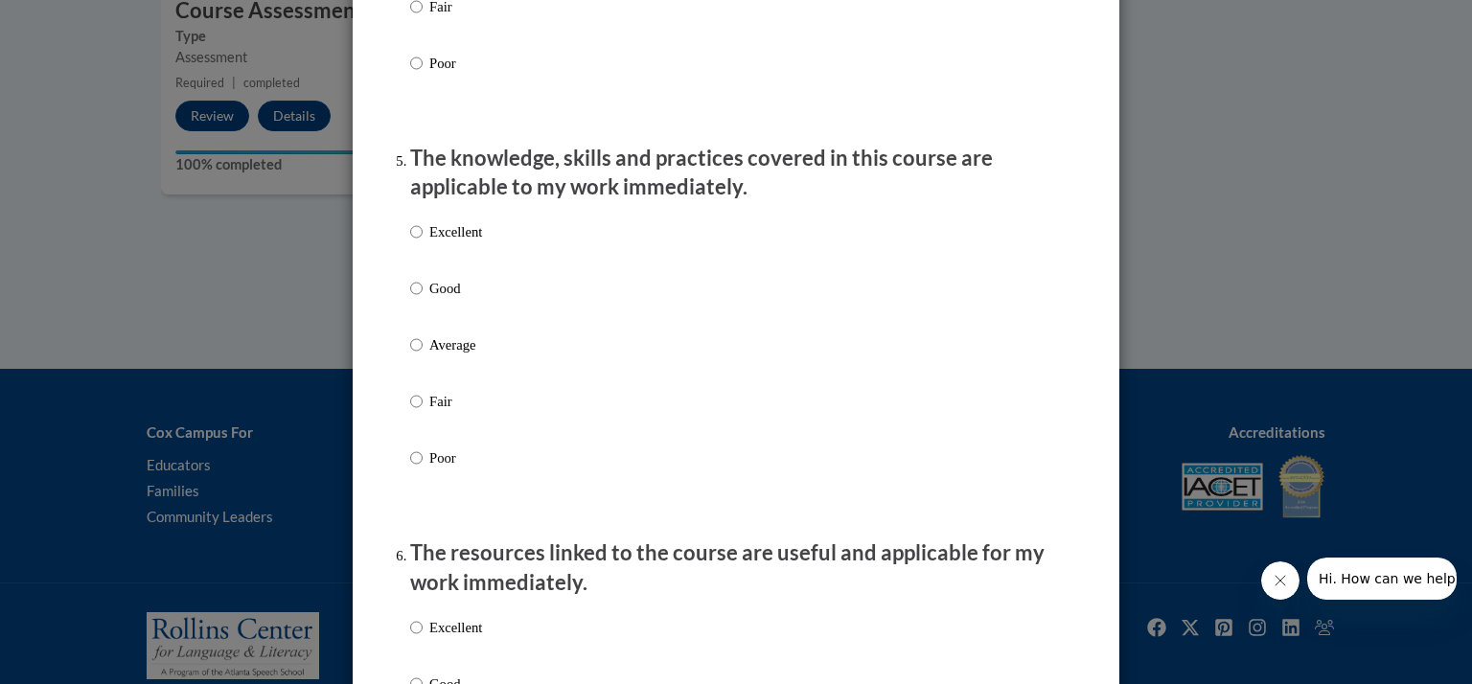
scroll to position [1648, 0]
click at [429, 242] on p "Excellent" at bounding box center [455, 230] width 53 height 21
click at [423, 242] on input "Excellent" at bounding box center [416, 230] width 12 height 21
radio input "true"
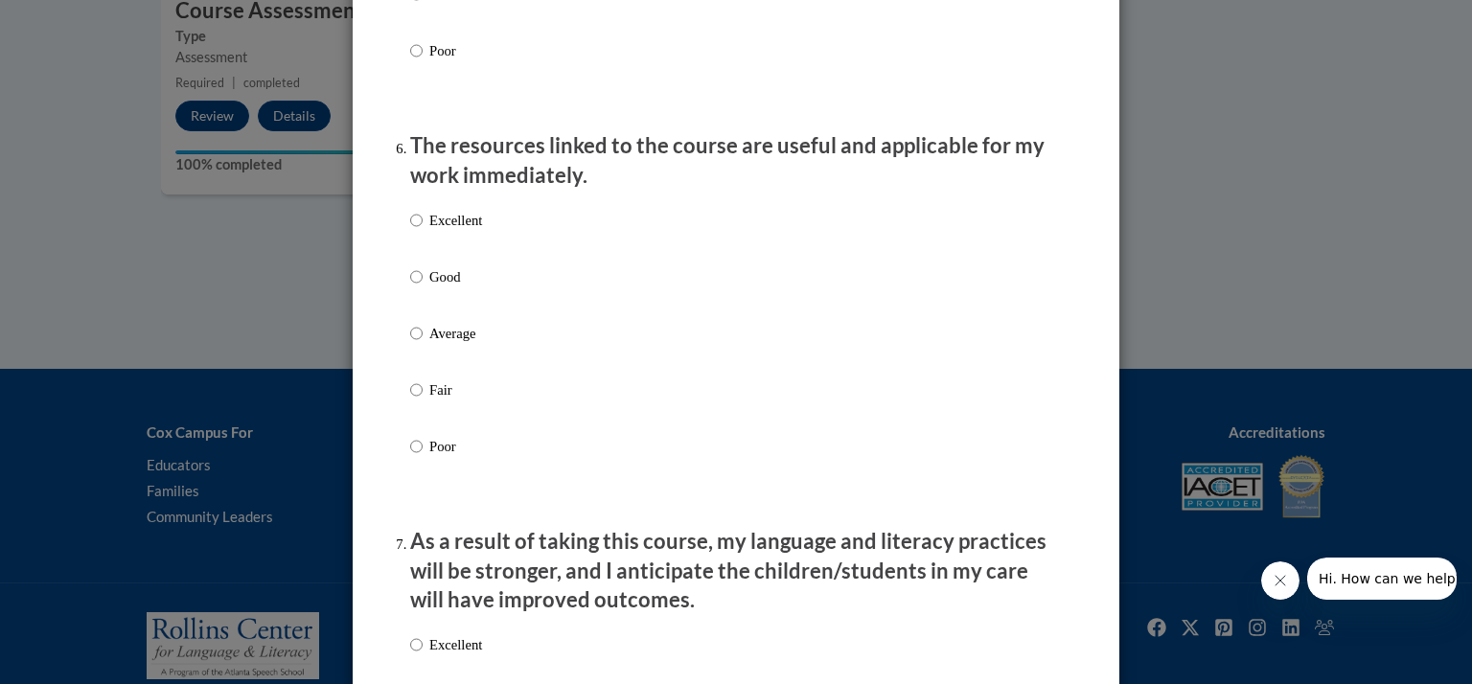
scroll to position [2066, 0]
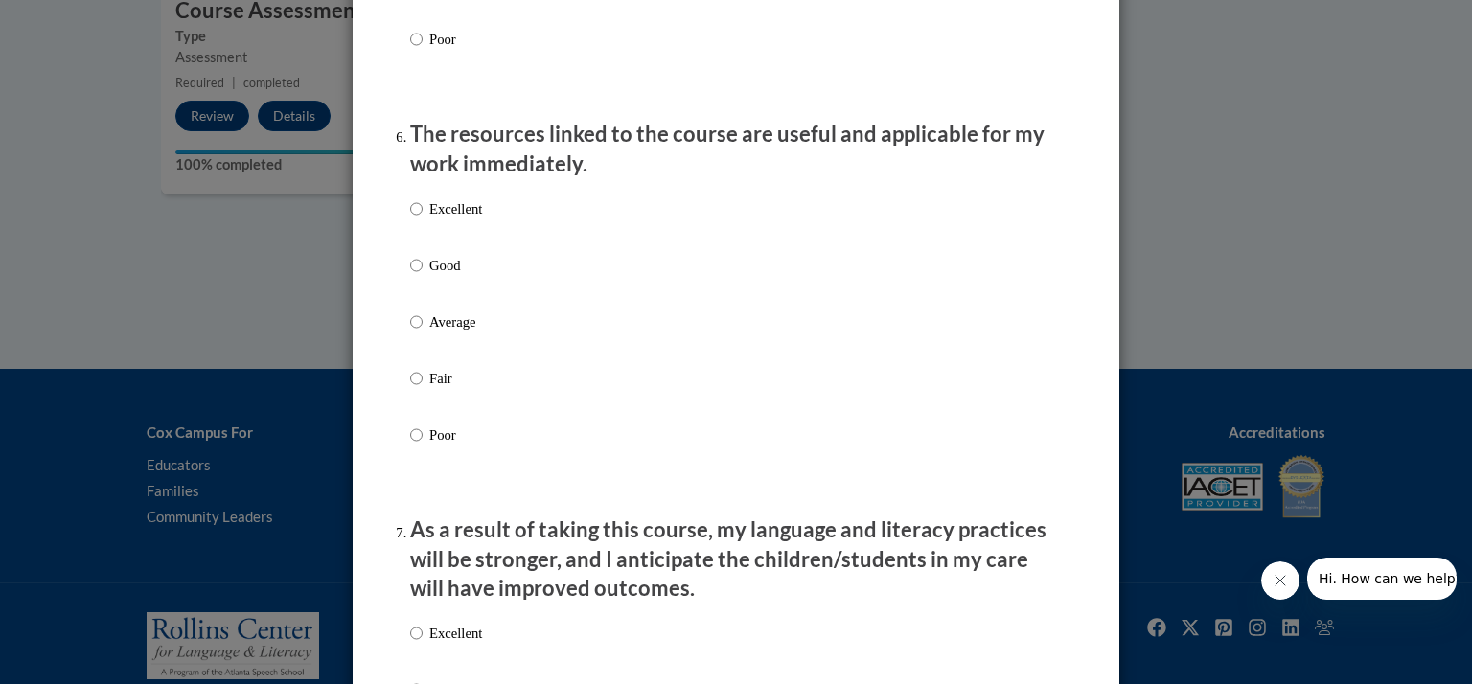
click at [461, 220] on p "Excellent" at bounding box center [455, 208] width 53 height 21
click at [423, 220] on input "Excellent" at bounding box center [416, 208] width 12 height 21
radio input "true"
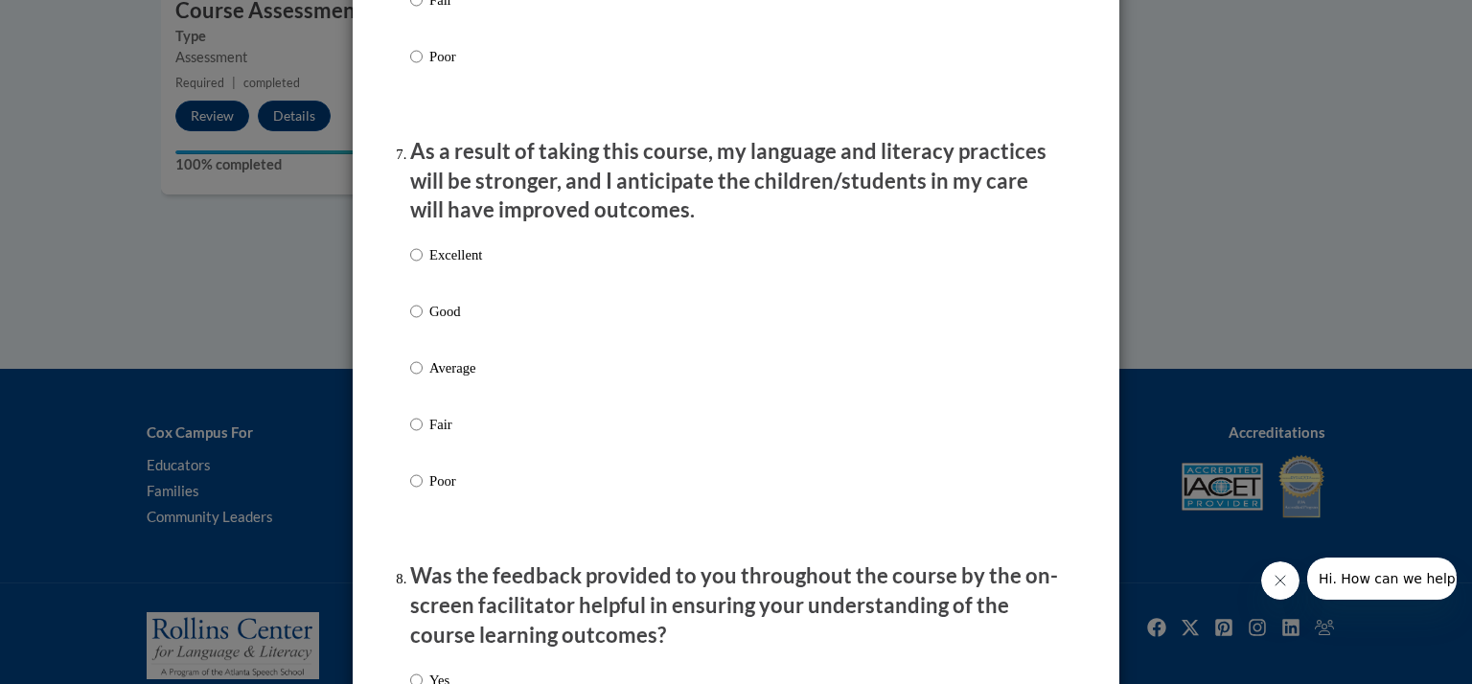
scroll to position [2458, 0]
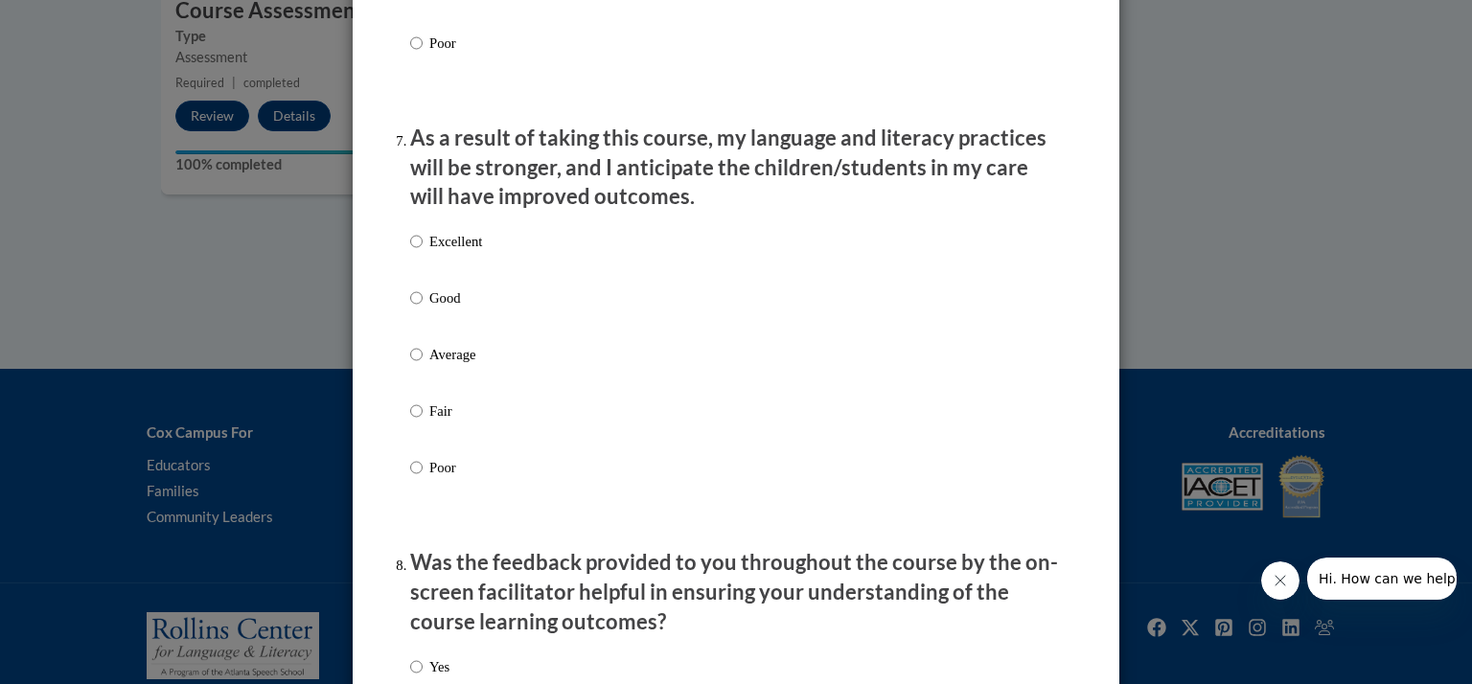
click at [440, 252] on p "Excellent" at bounding box center [455, 241] width 53 height 21
click at [423, 252] on input "Excellent" at bounding box center [416, 241] width 12 height 21
radio input "true"
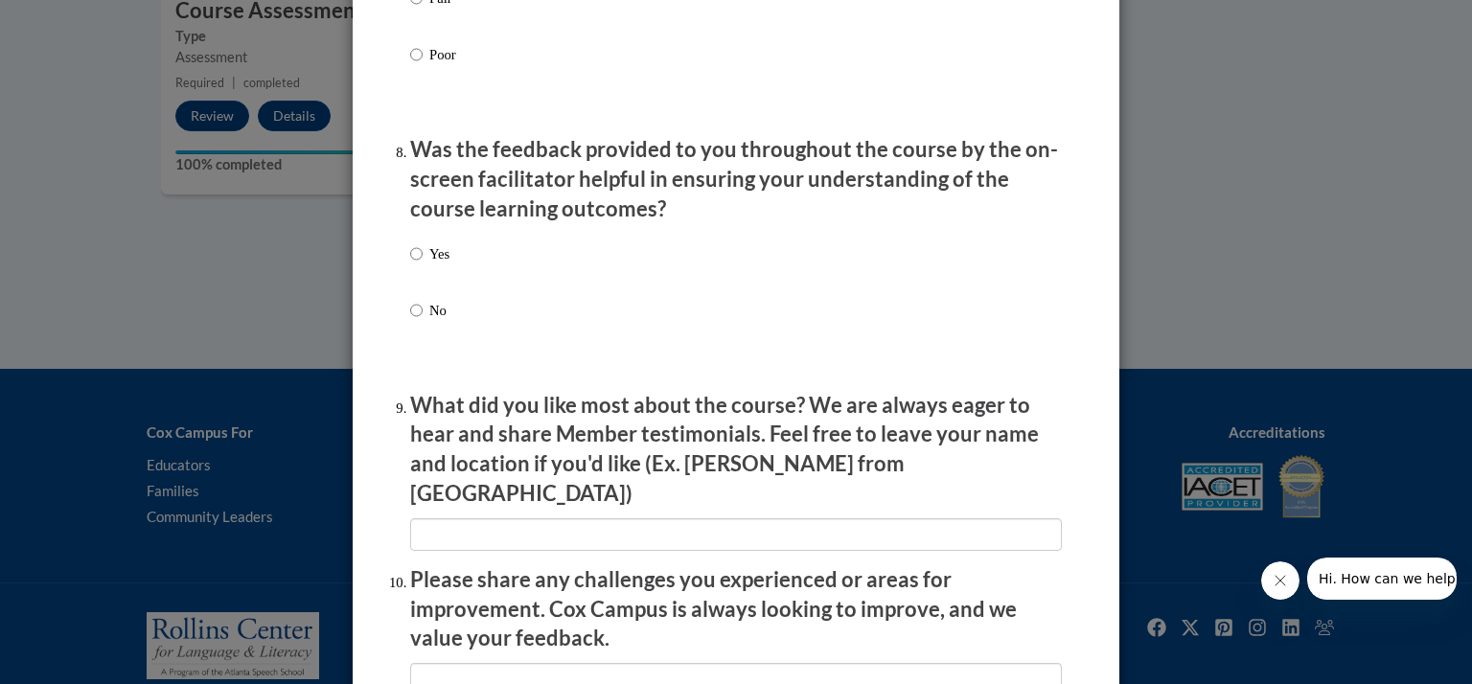
scroll to position [2879, 0]
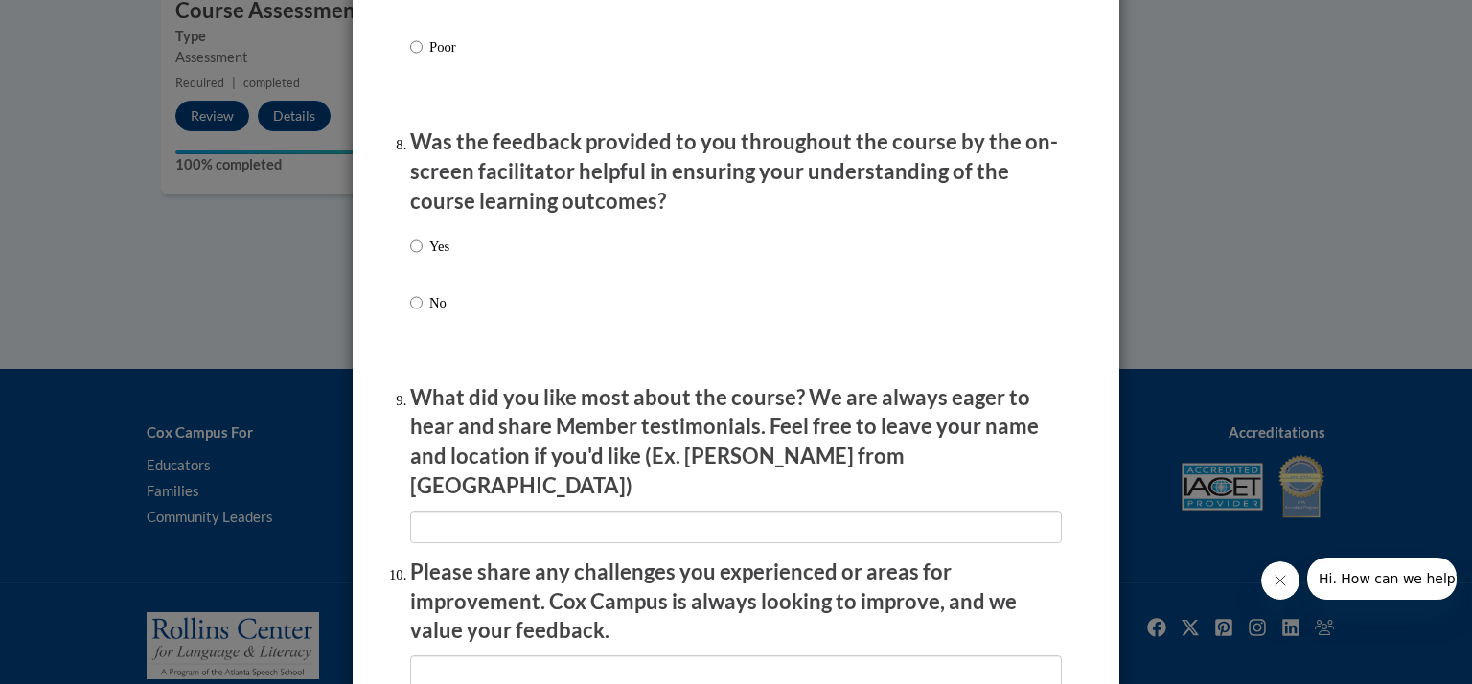
click at [415, 264] on label "Yes" at bounding box center [429, 262] width 39 height 52
click at [415, 257] on input "Yes" at bounding box center [416, 246] width 12 height 21
radio input "true"
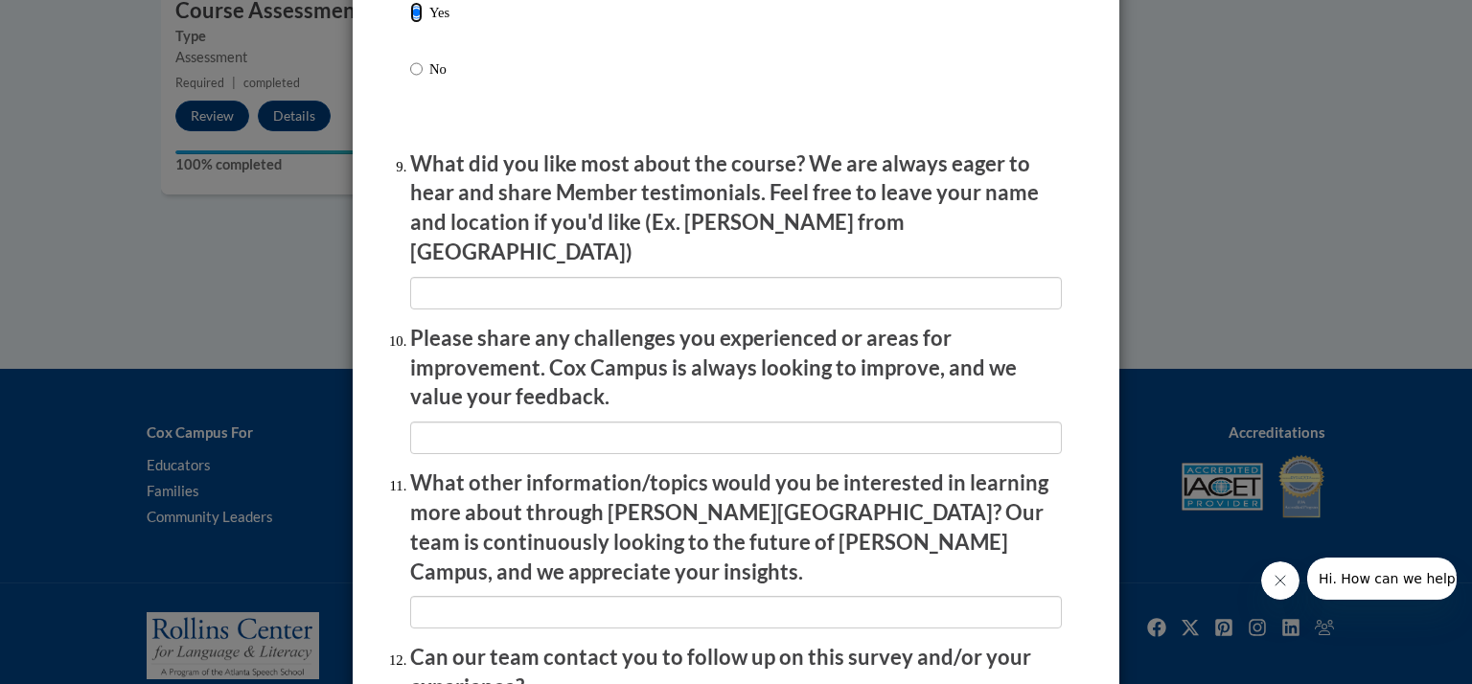
scroll to position [3308, 0]
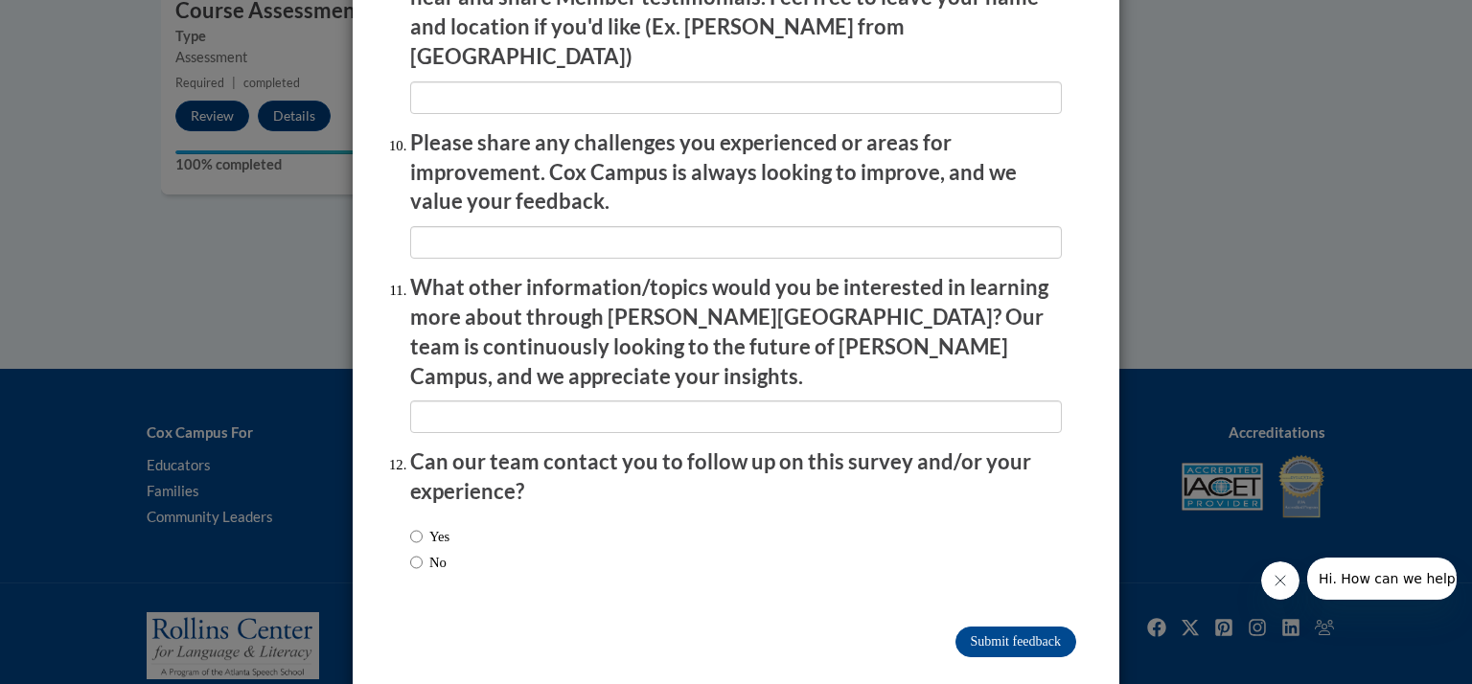
click at [423, 537] on div "Yes No" at bounding box center [429, 550] width 39 height 66
click at [411, 552] on input "No" at bounding box center [416, 562] width 12 height 21
radio input "true"
click at [982, 627] on input "Submit feedback" at bounding box center [1016, 642] width 121 height 31
